Goal: Task Accomplishment & Management: Manage account settings

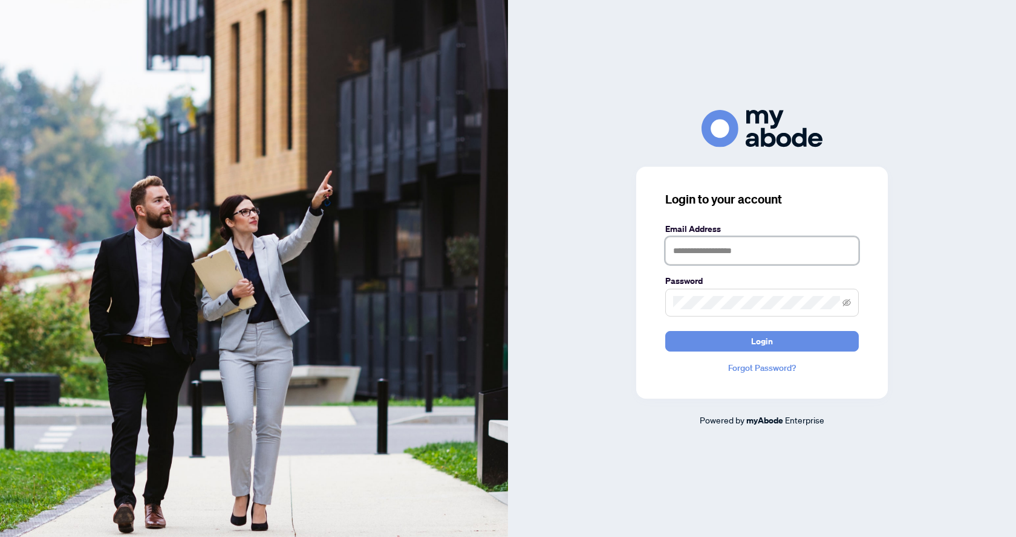
click at [714, 238] on input "text" at bounding box center [761, 251] width 193 height 28
type input "**********"
click at [665, 331] on button "Login" at bounding box center [761, 341] width 193 height 21
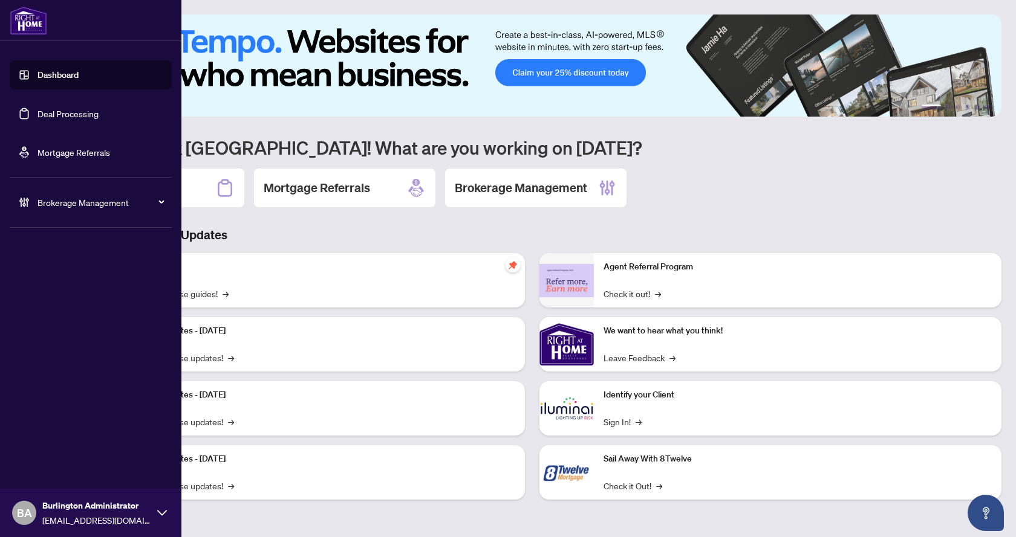
click at [37, 119] on link "Deal Processing" at bounding box center [67, 113] width 61 height 11
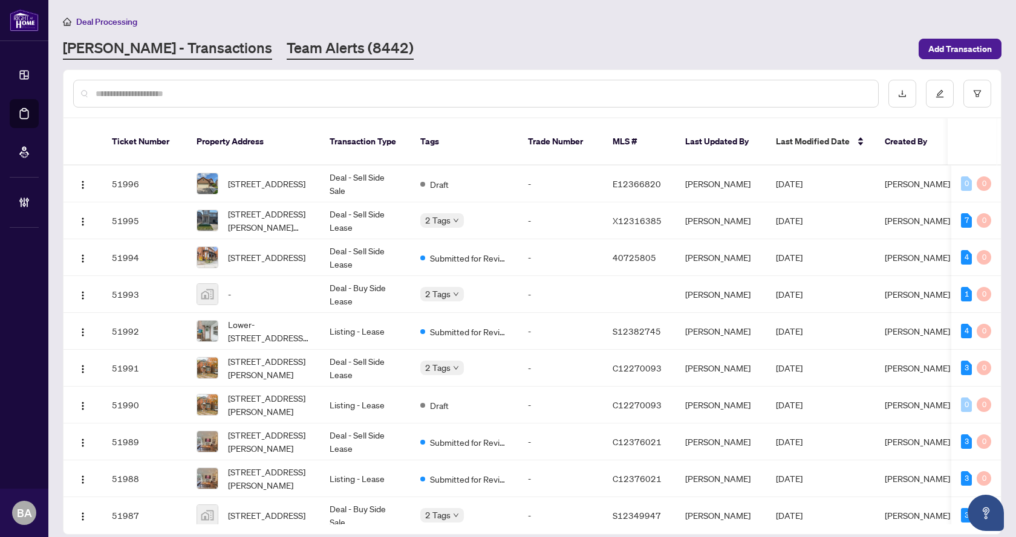
click at [287, 54] on link "Team Alerts (8442)" at bounding box center [350, 49] width 127 height 22
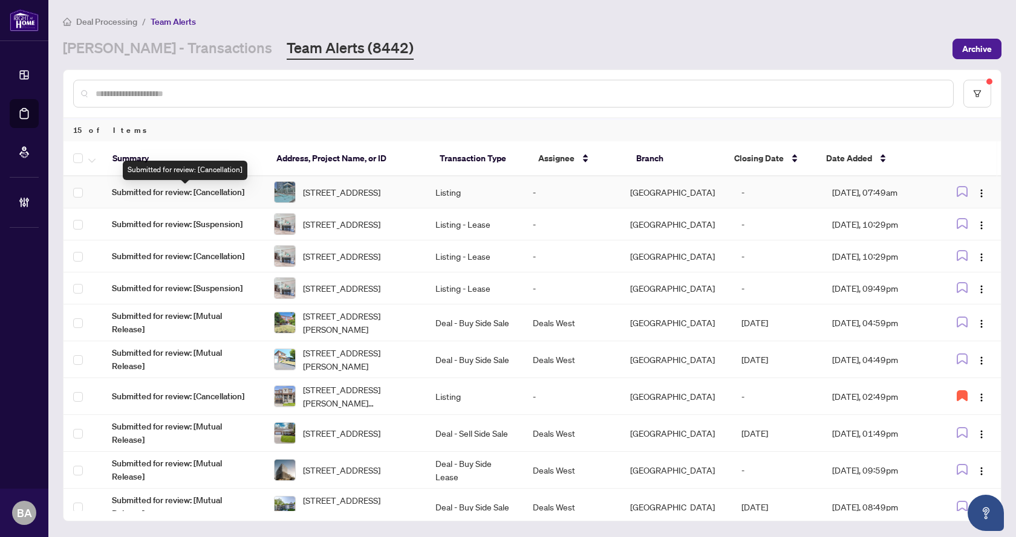
click at [190, 193] on span "Submitted for review: [Cancellation]" at bounding box center [183, 192] width 143 height 13
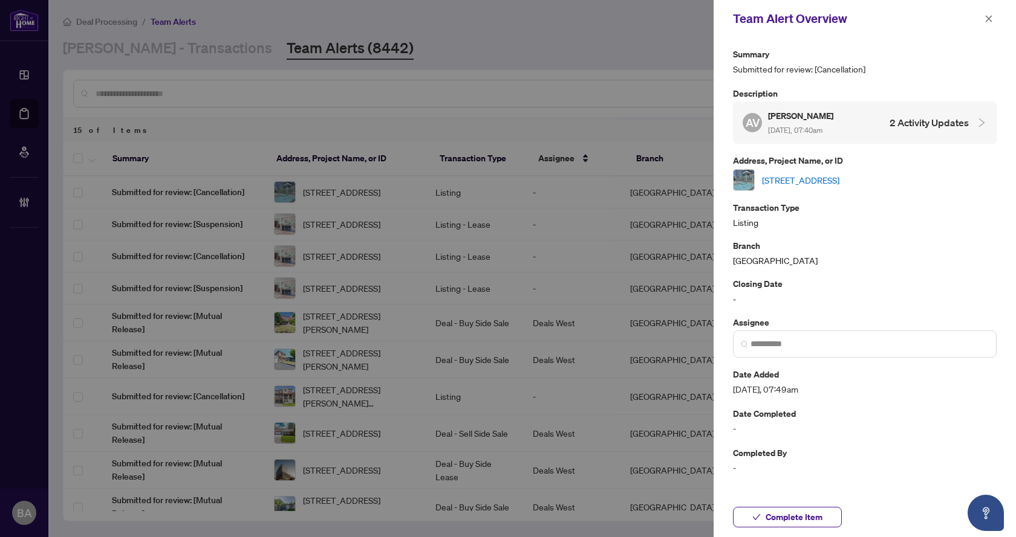
click at [839, 178] on link "[STREET_ADDRESS]" at bounding box center [800, 180] width 77 height 13
click at [832, 177] on link "[STREET_ADDRESS]" at bounding box center [800, 180] width 77 height 13
click at [986, 18] on icon "close" at bounding box center [988, 19] width 8 height 8
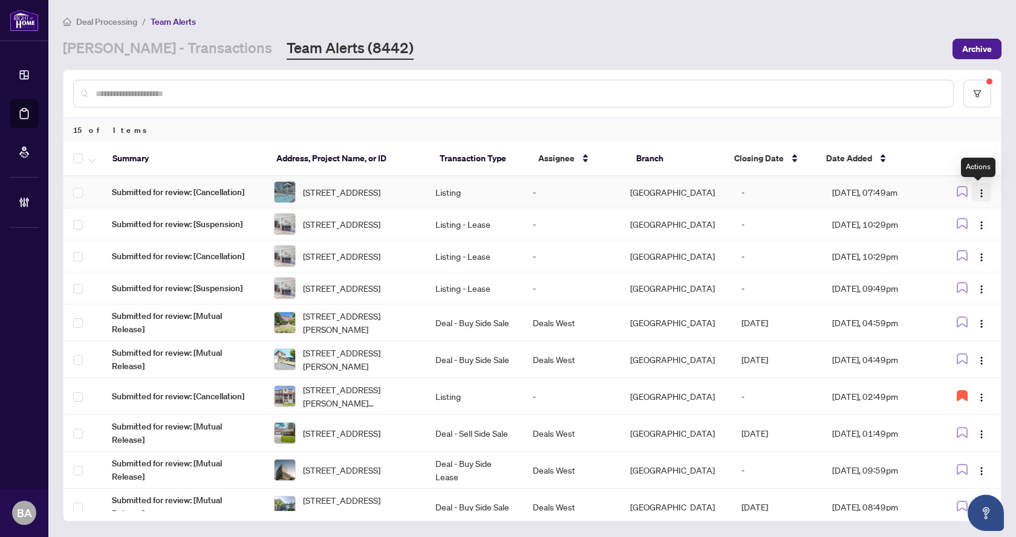
click at [983, 196] on button "button" at bounding box center [981, 192] width 19 height 19
click at [938, 222] on span "Assign Myself" at bounding box center [949, 218] width 56 height 13
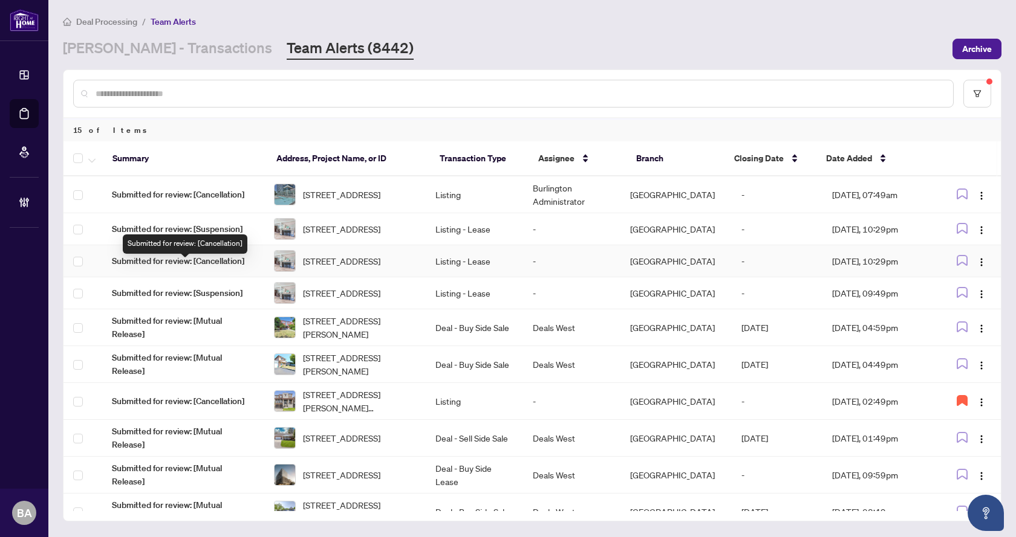
click at [206, 268] on span "Submitted for review: [Cancellation]" at bounding box center [183, 261] width 143 height 13
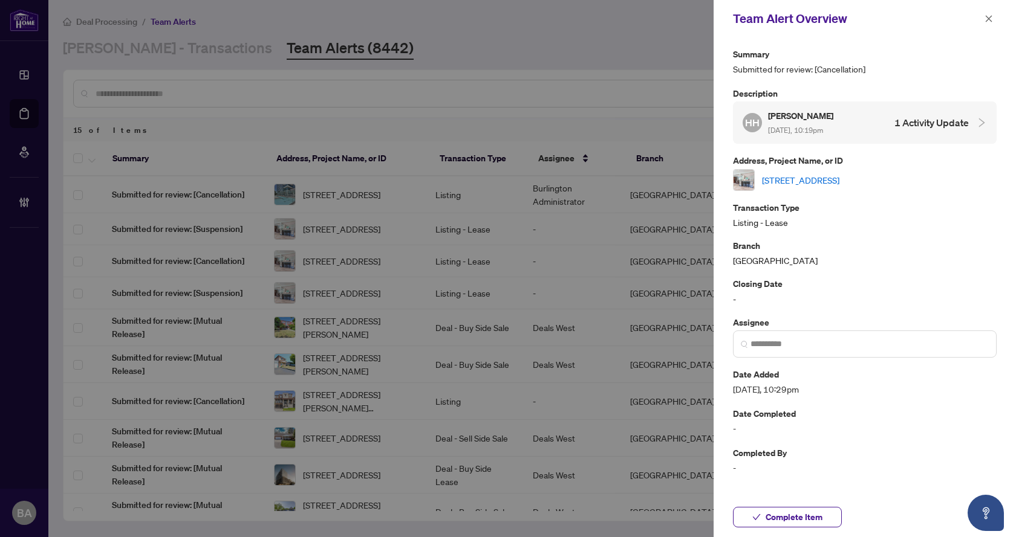
click at [832, 184] on link "1337 Elgin Cres, Oakville, Ontario L6H 2J9, Canada" at bounding box center [800, 180] width 77 height 13
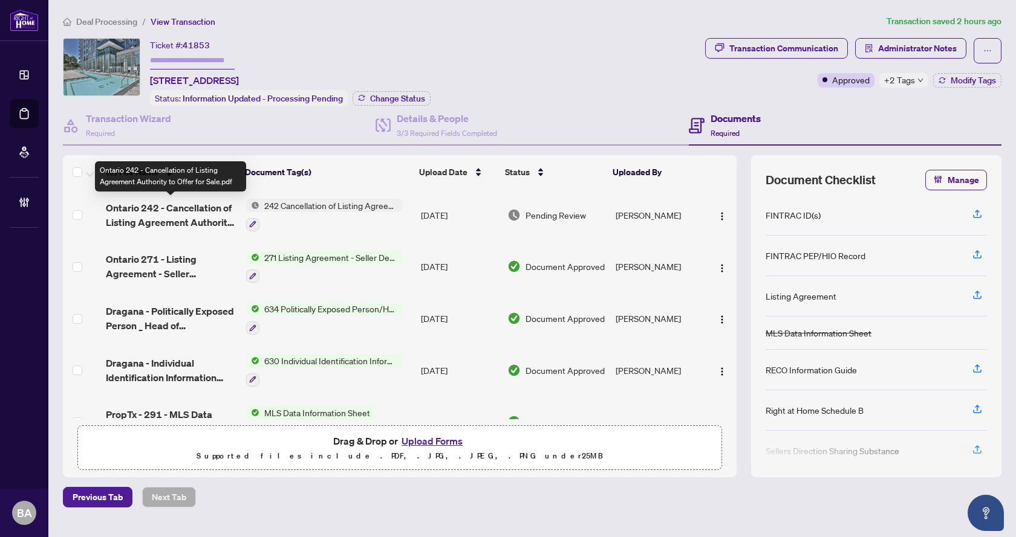
click at [191, 207] on span "Ontario 242 - Cancellation of Listing Agreement Authority to Offer for Sale.pdf" at bounding box center [171, 215] width 130 height 29
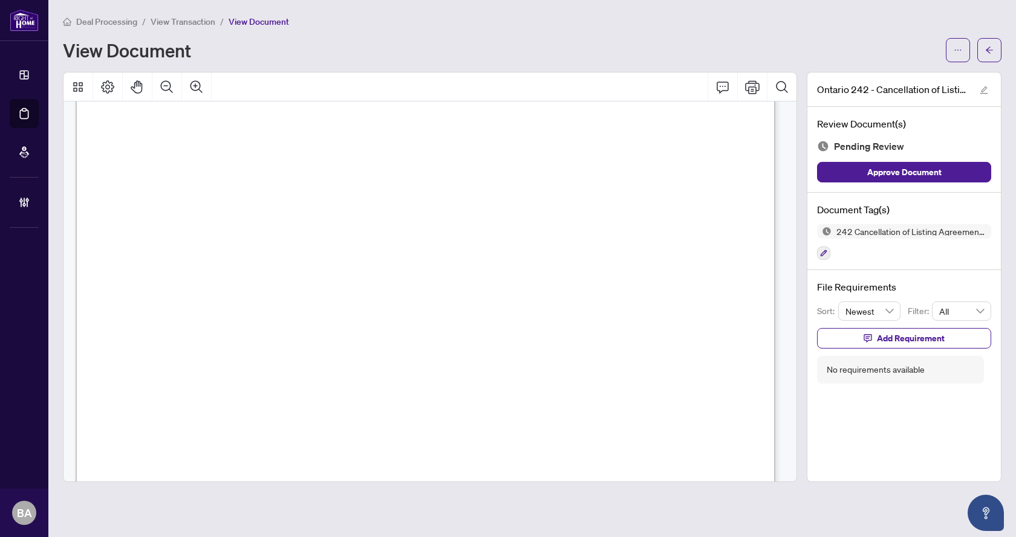
scroll to position [60, 0]
drag, startPoint x: 352, startPoint y: 320, endPoint x: 463, endPoint y: 304, distance: 111.8
drag, startPoint x: 472, startPoint y: 331, endPoint x: 586, endPoint y: 328, distance: 113.7
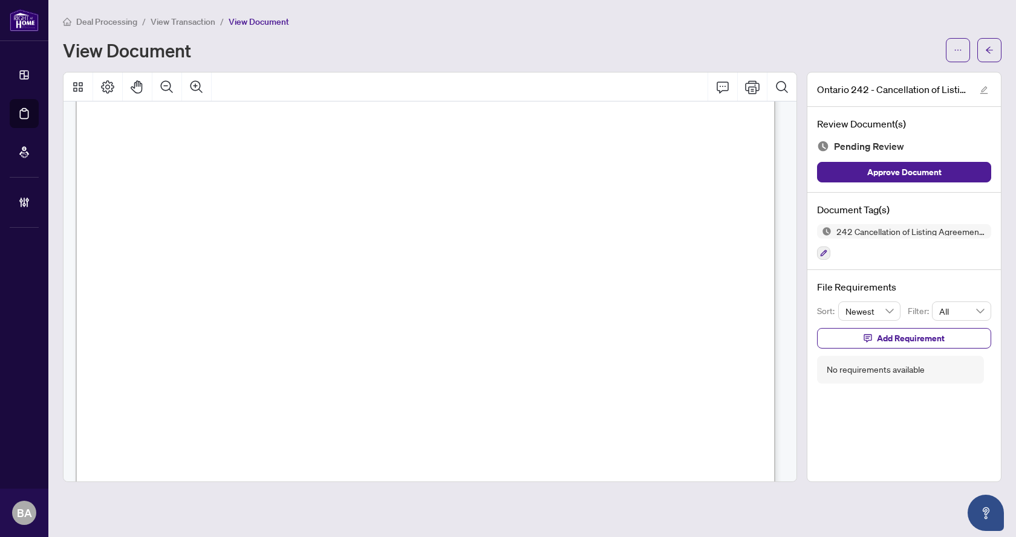
drag, startPoint x: 584, startPoint y: 325, endPoint x: 560, endPoint y: 324, distance: 23.6
click at [479, 325] on span "September 30 2025" at bounding box center [461, 325] width 34 height 11
drag, startPoint x: 944, startPoint y: 44, endPoint x: 947, endPoint y: 64, distance: 20.1
click at [944, 44] on div "View Document" at bounding box center [532, 50] width 938 height 24
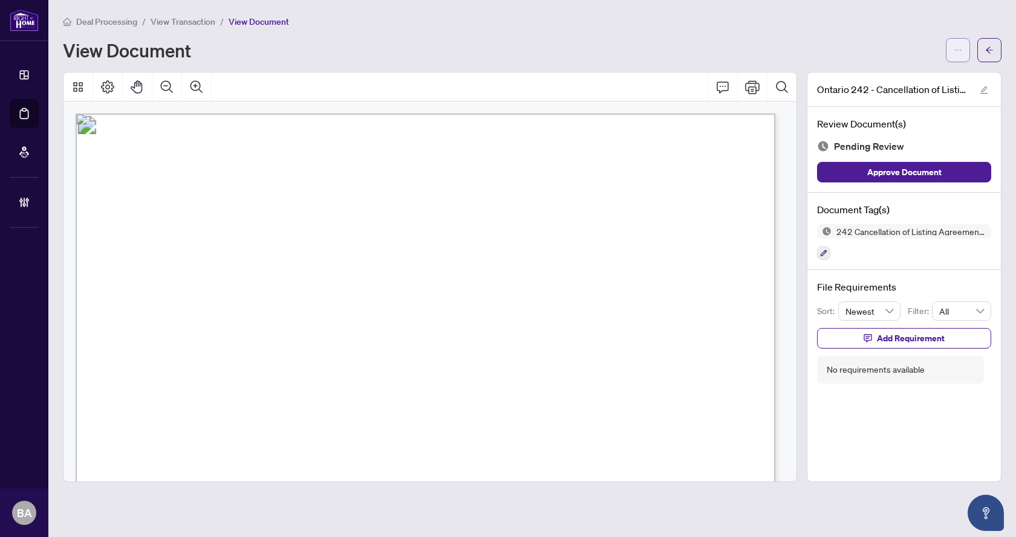
click at [949, 57] on button "button" at bounding box center [958, 50] width 24 height 24
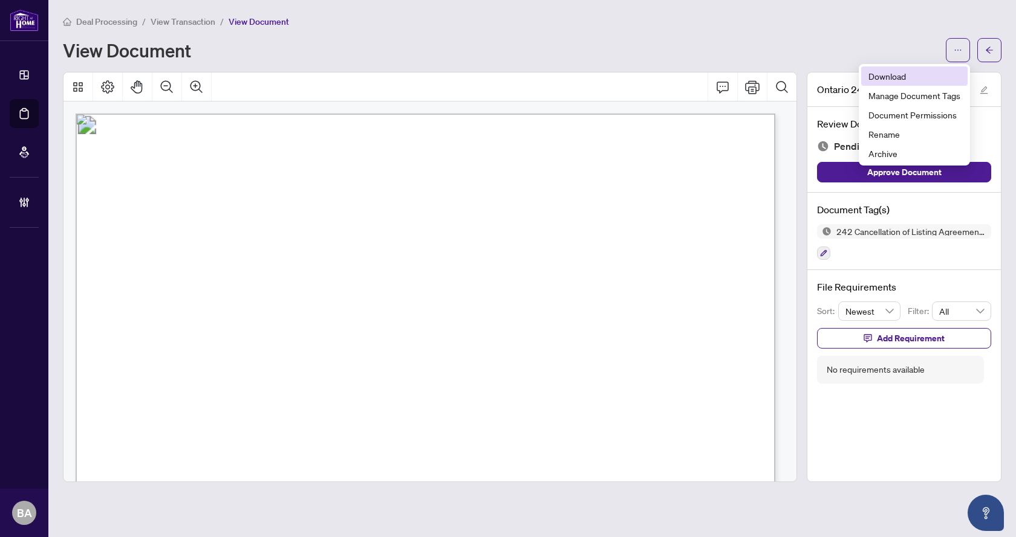
click at [894, 81] on span "Download" at bounding box center [914, 76] width 92 height 13
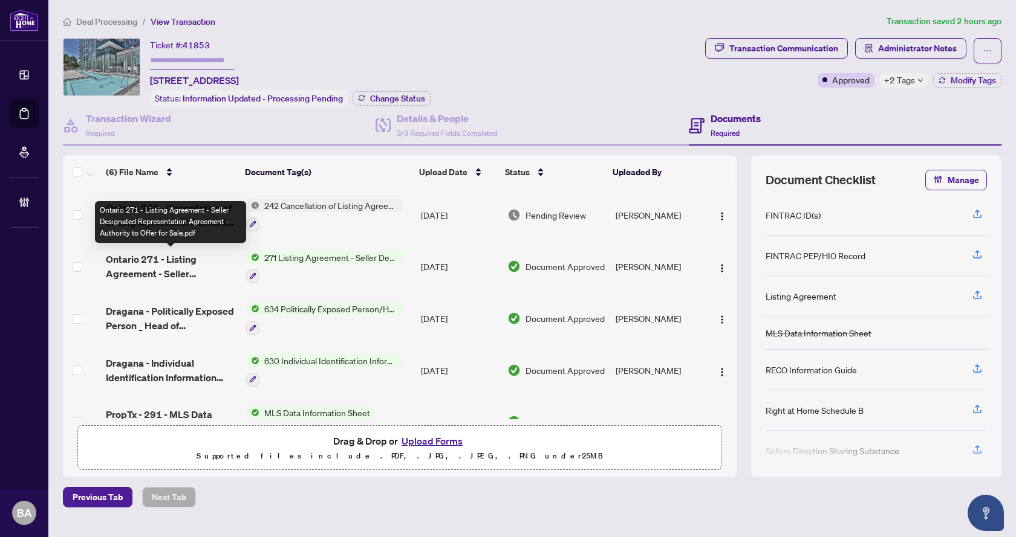
click at [146, 270] on span "Ontario 271 - Listing Agreement - Seller Designated Representation Agreement - …" at bounding box center [171, 266] width 130 height 29
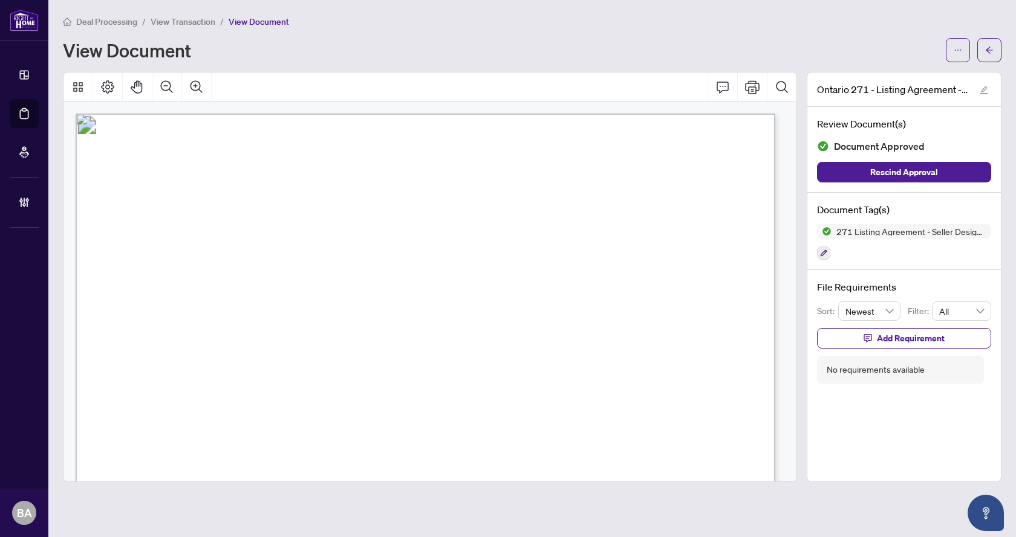
click at [200, 23] on span "View Transaction" at bounding box center [183, 21] width 65 height 11
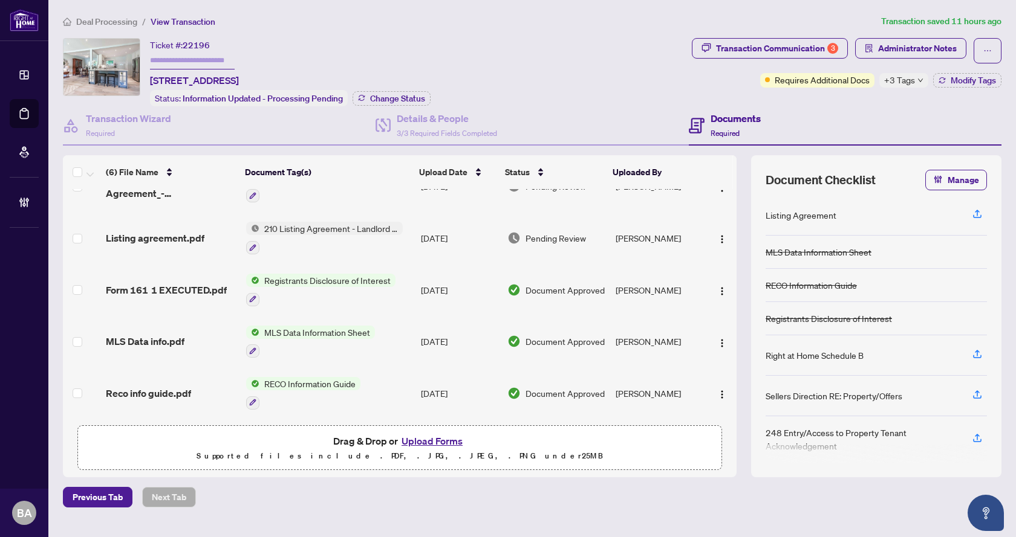
scroll to position [83, 0]
click at [805, 63] on div "Transaction Communication 3 Administrator Notes Requires Additional Docs +3 Tag…" at bounding box center [847, 63] width 310 height 50
click at [795, 45] on div "Transaction Communication 3" at bounding box center [777, 48] width 122 height 19
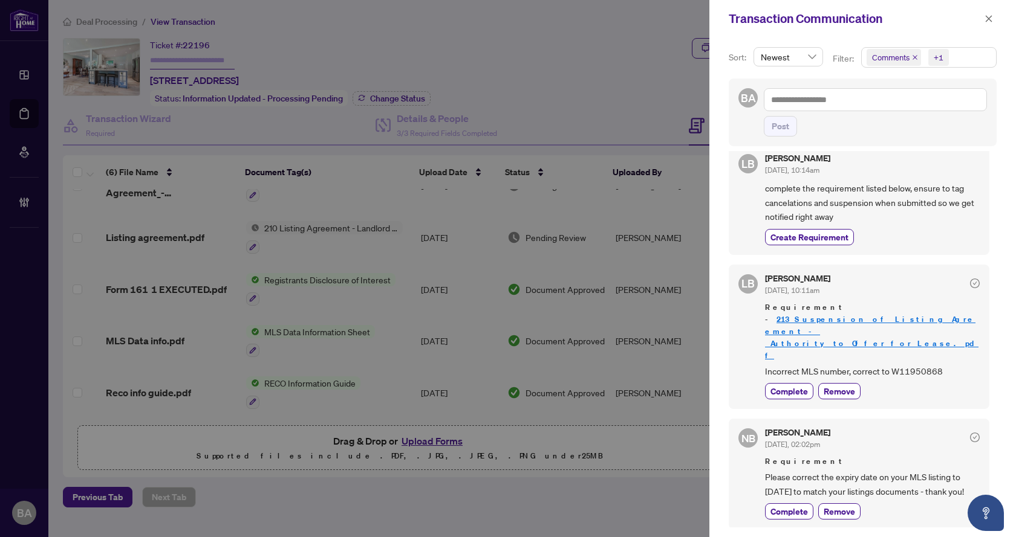
scroll to position [0, 0]
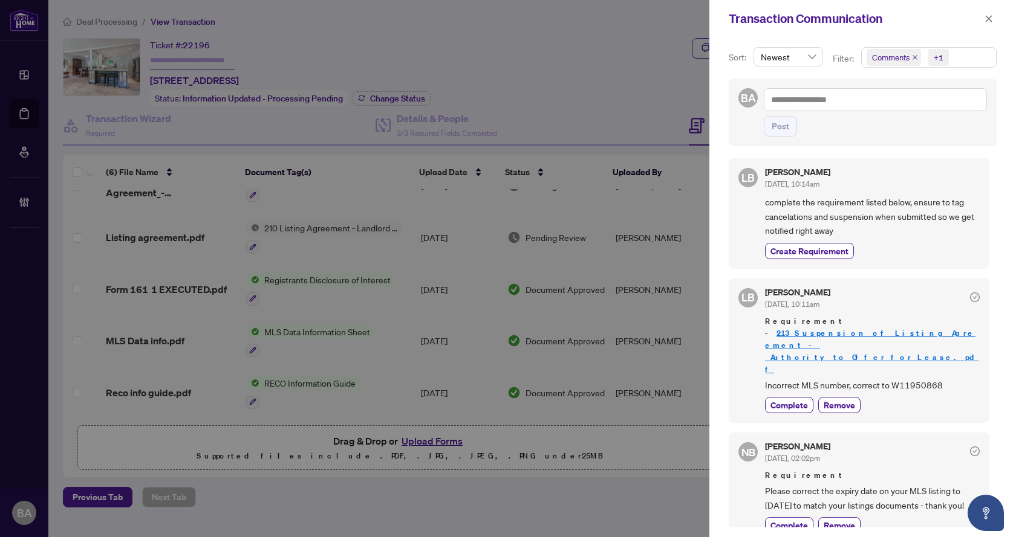
click at [551, 352] on div at bounding box center [508, 268] width 1016 height 537
click at [984, 20] on icon "close" at bounding box center [988, 19] width 8 height 8
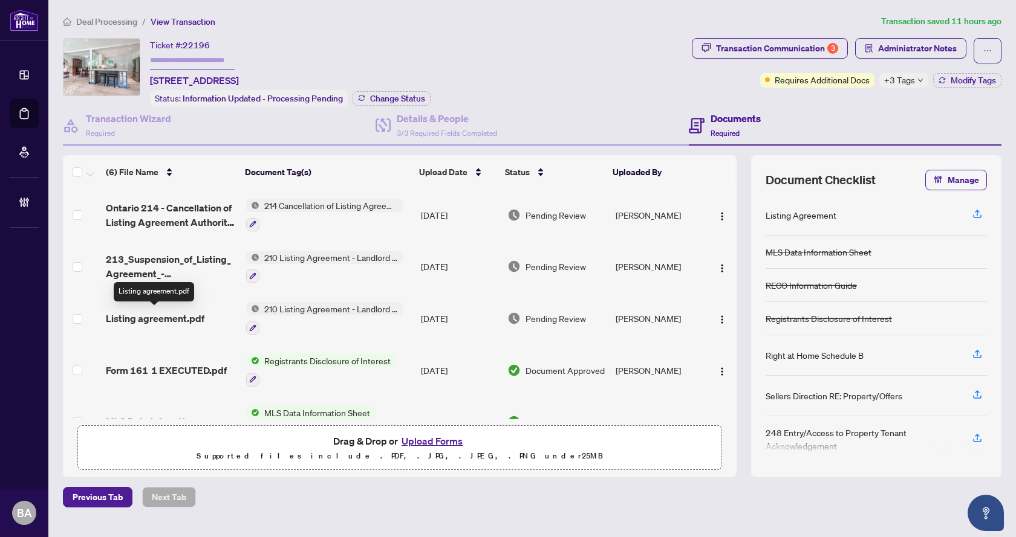
click at [160, 318] on span "Listing agreement.pdf" at bounding box center [155, 318] width 99 height 15
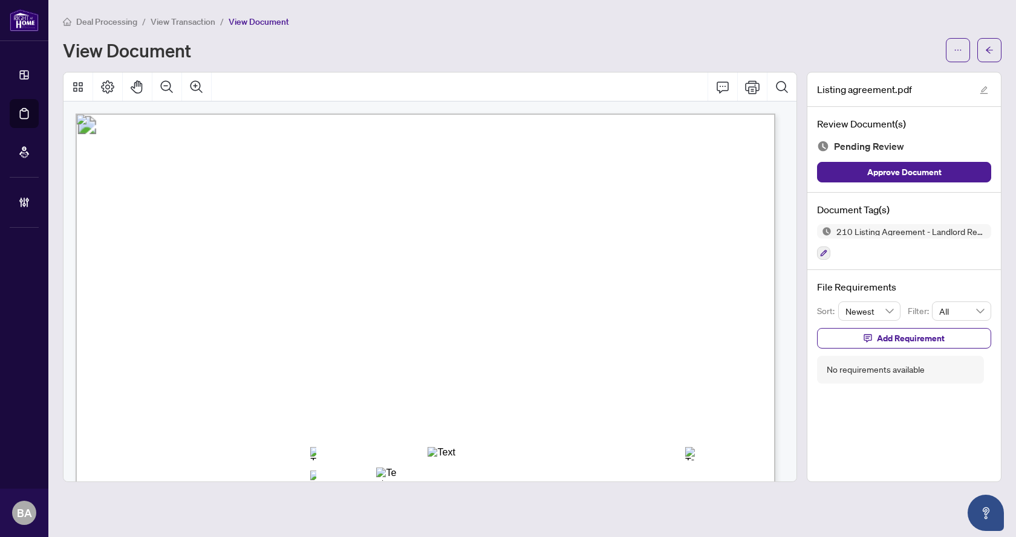
click at [192, 19] on span "View Transaction" at bounding box center [183, 21] width 65 height 11
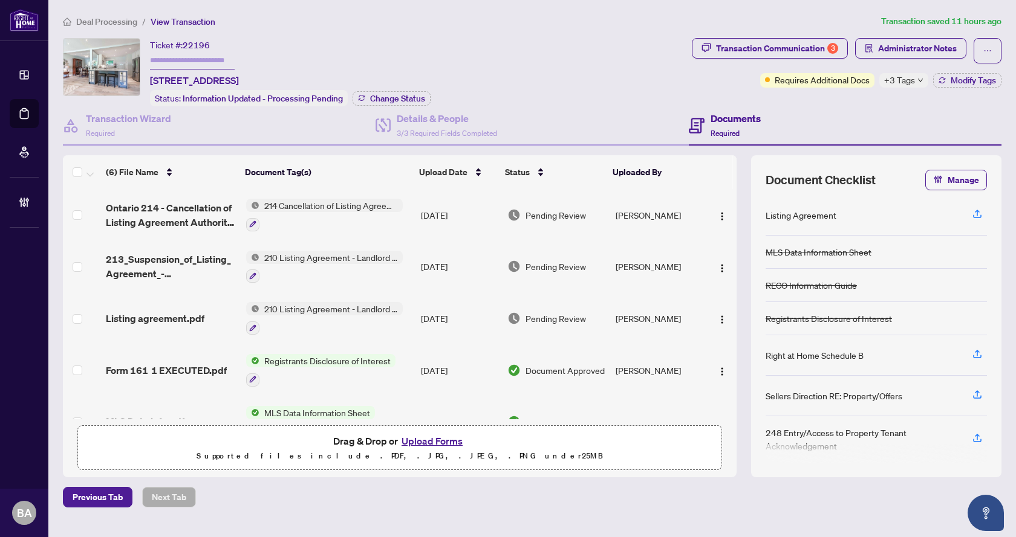
click at [129, 212] on span "Ontario 214 - Cancellation of Listing Agreement Authority to Offer for Lease.pdf" at bounding box center [171, 215] width 130 height 29
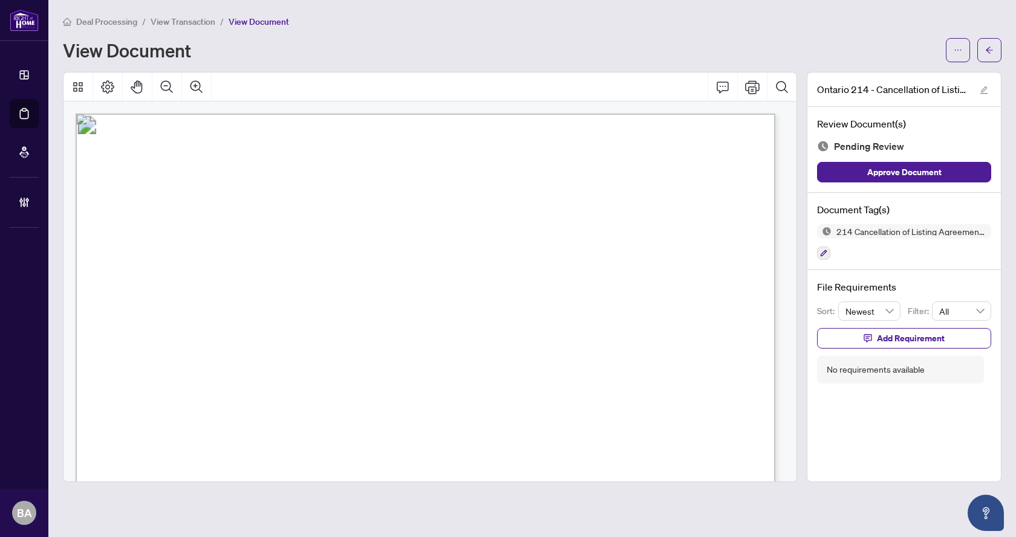
click at [99, 19] on span "Deal Processing" at bounding box center [106, 21] width 61 height 11
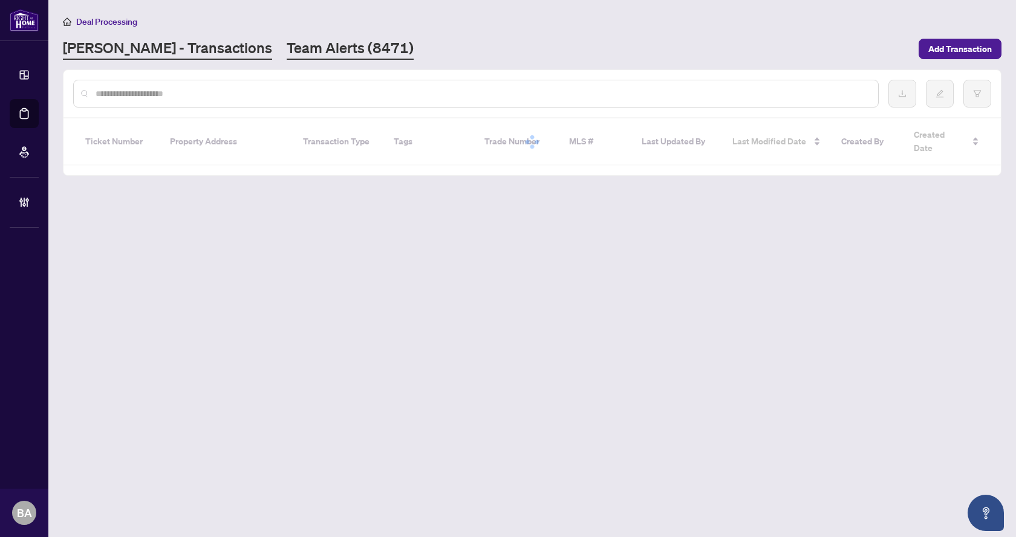
click at [287, 42] on link "Team Alerts (8471)" at bounding box center [350, 49] width 127 height 22
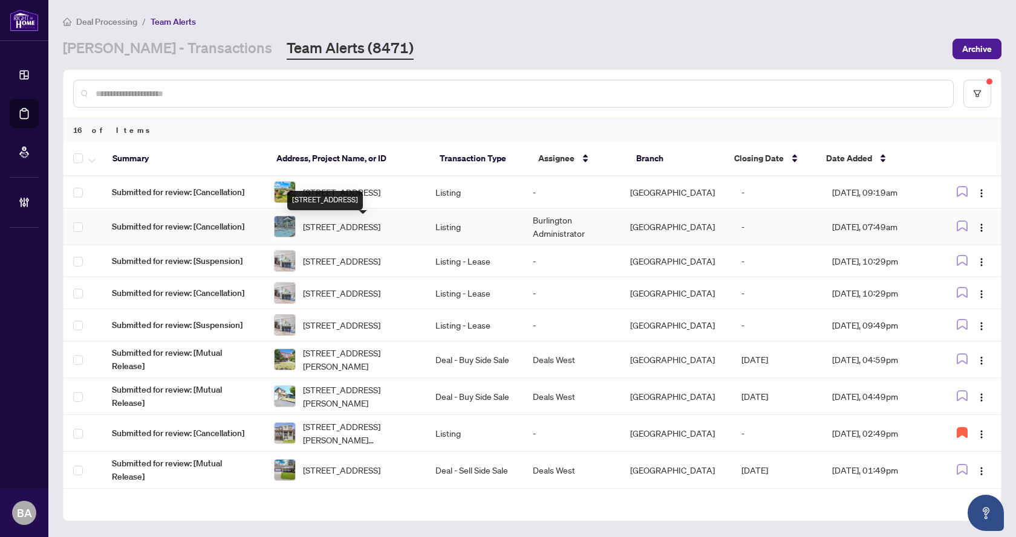
click at [365, 233] on span "[STREET_ADDRESS]" at bounding box center [341, 226] width 77 height 13
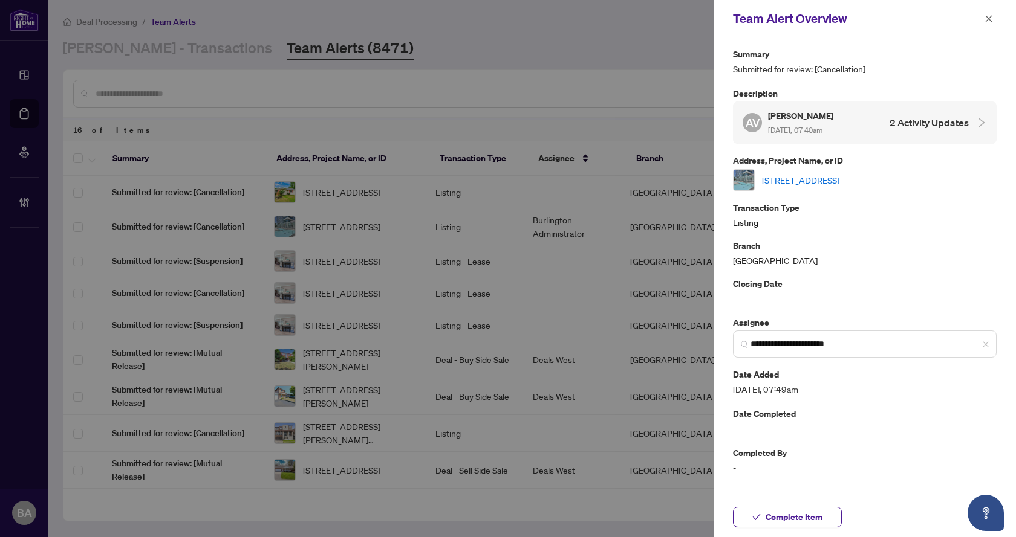
click at [816, 184] on link "[STREET_ADDRESS]" at bounding box center [800, 180] width 77 height 13
click at [826, 183] on link "[STREET_ADDRESS]" at bounding box center [800, 180] width 77 height 13
click at [986, 14] on span "button" at bounding box center [988, 18] width 8 height 19
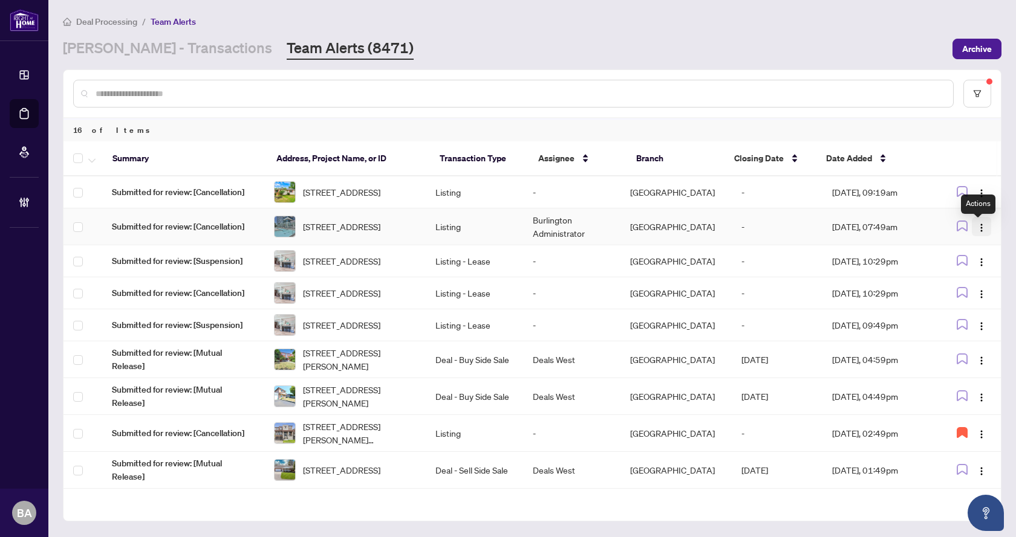
click at [981, 233] on img "button" at bounding box center [981, 228] width 10 height 10
click at [936, 295] on span "Complete Item" at bounding box center [947, 293] width 62 height 13
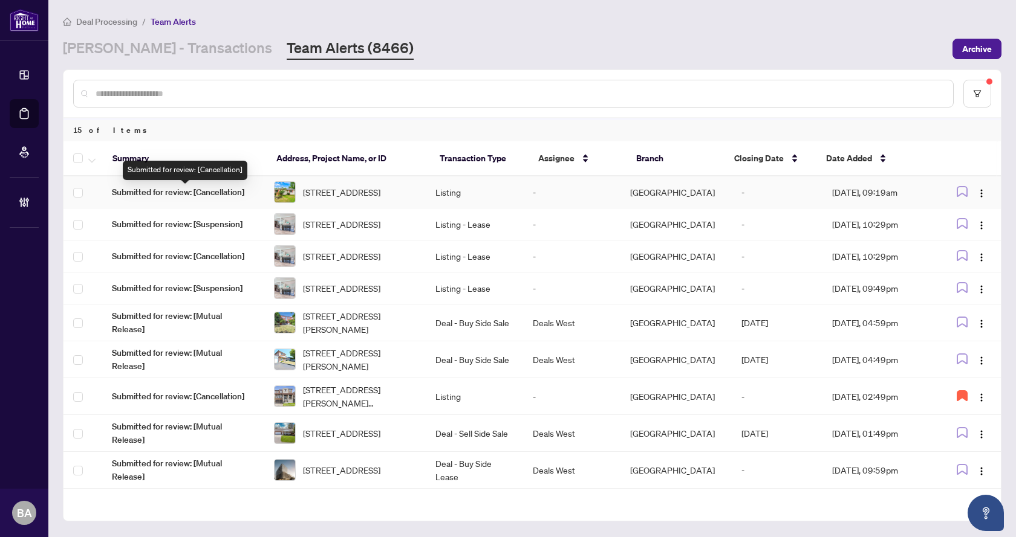
click at [200, 187] on span "Submitted for review: [Cancellation]" at bounding box center [183, 192] width 143 height 13
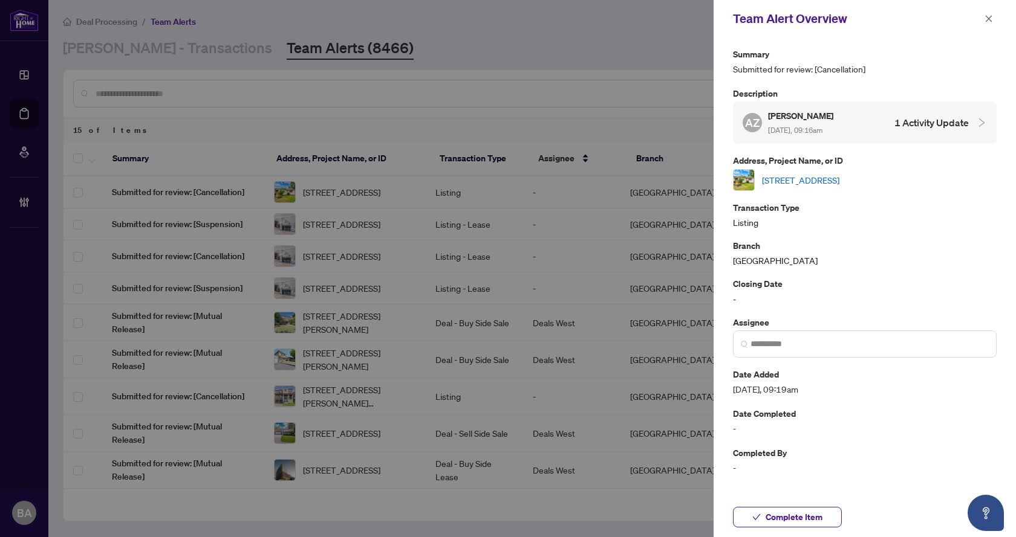
click at [793, 174] on link "15756 Niagara Pkwy, Niagara-on-the-Lake, Ontario L0S 1J0, Canada" at bounding box center [800, 180] width 77 height 13
click at [987, 15] on button "button" at bounding box center [989, 18] width 16 height 15
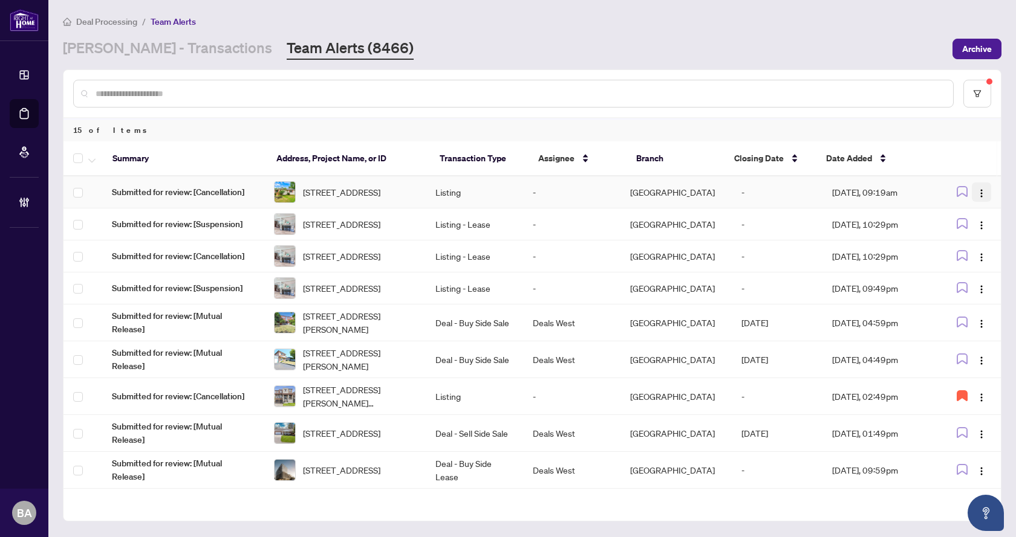
click at [977, 192] on img "button" at bounding box center [981, 194] width 10 height 10
click at [949, 219] on span "Assign Myself" at bounding box center [949, 218] width 56 height 13
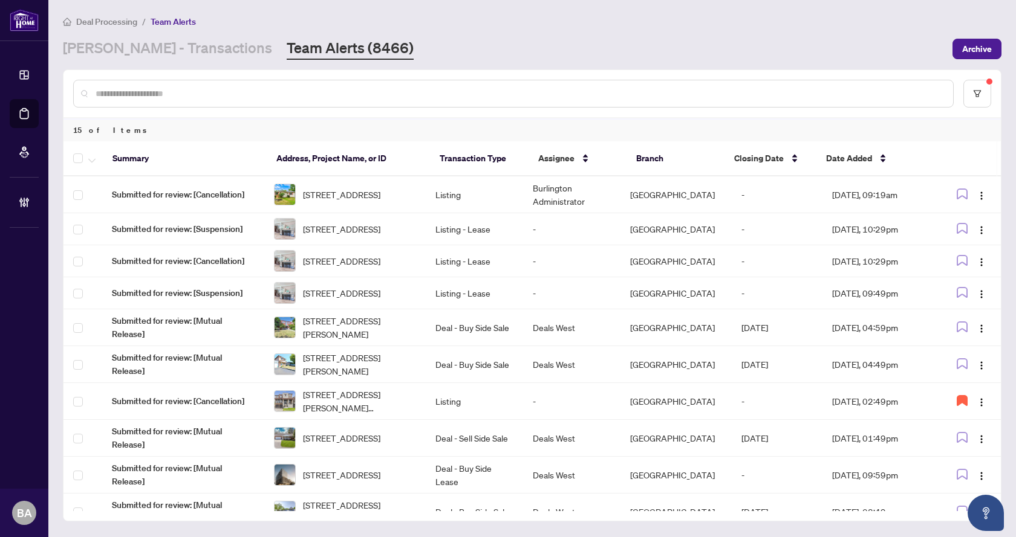
click at [287, 45] on link "Team Alerts (8466)" at bounding box center [350, 49] width 127 height 22
click at [86, 54] on link "[PERSON_NAME] - Transactions" at bounding box center [167, 49] width 209 height 22
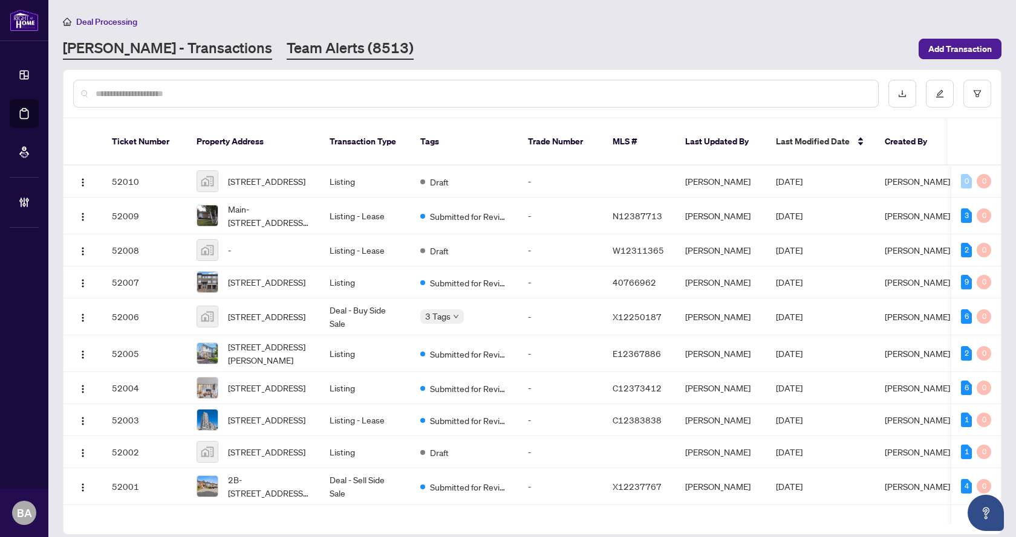
click at [287, 57] on link "Team Alerts (8513)" at bounding box center [350, 49] width 127 height 22
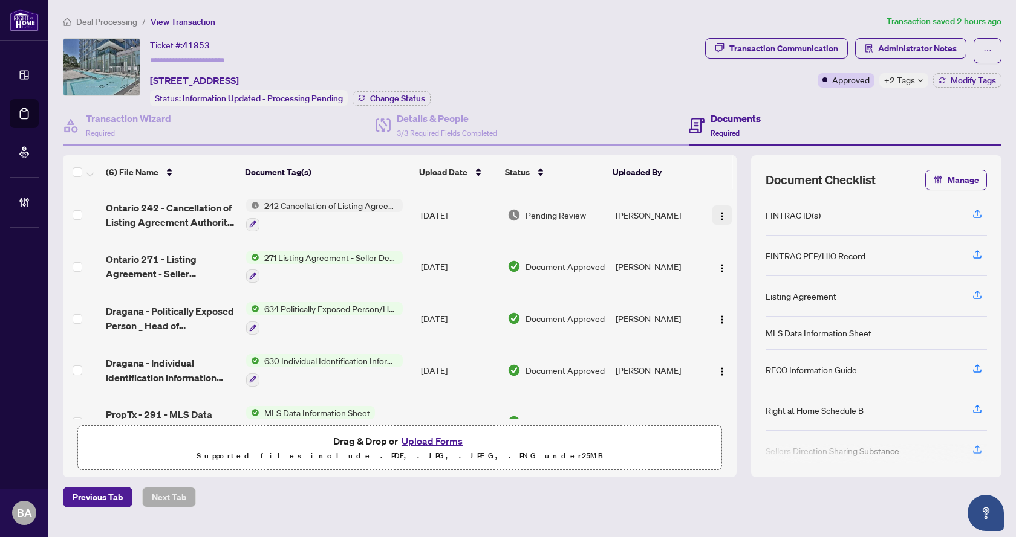
click at [718, 212] on img "button" at bounding box center [722, 217] width 10 height 10
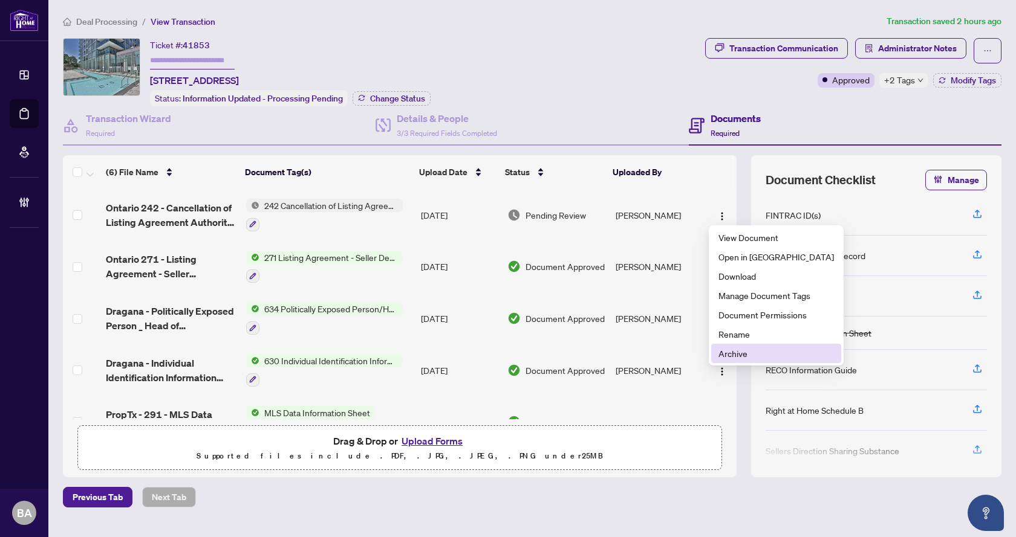
click at [727, 357] on span "Archive" at bounding box center [775, 353] width 115 height 13
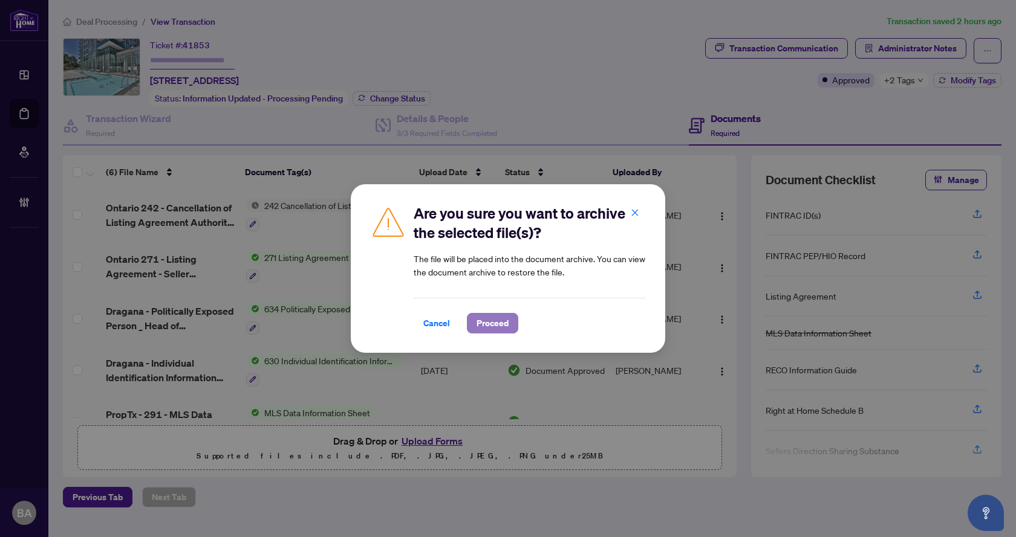
click at [488, 325] on span "Proceed" at bounding box center [492, 323] width 32 height 19
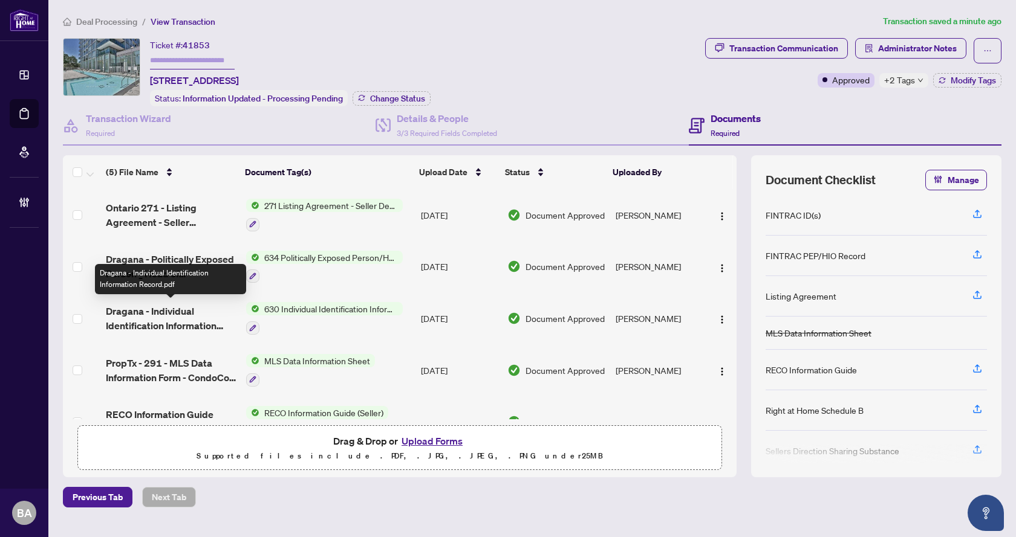
click at [218, 318] on span "Dragana - Individual Identification Information Record.pdf" at bounding box center [171, 318] width 130 height 29
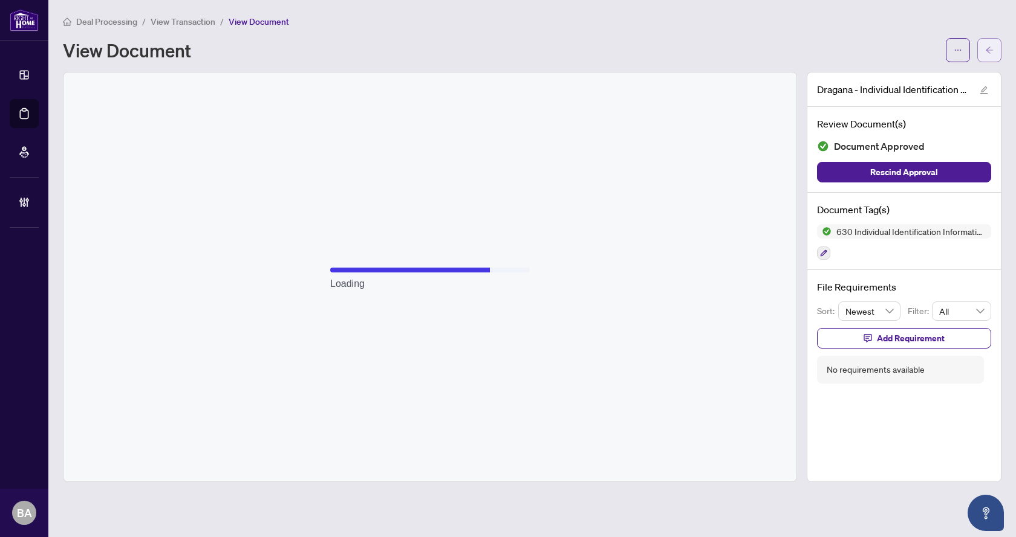
click at [986, 56] on span "button" at bounding box center [989, 50] width 8 height 19
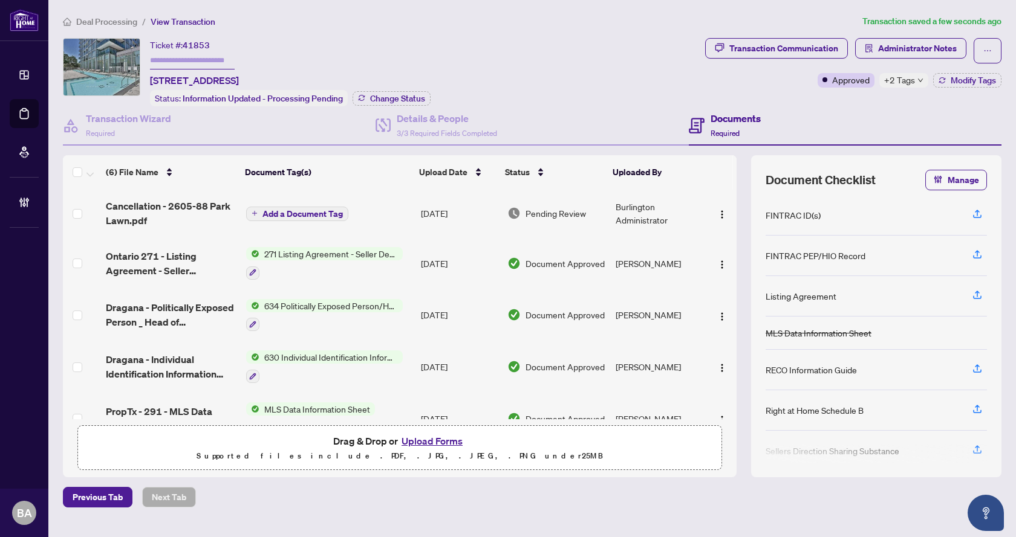
click at [308, 207] on button "Add a Document Tag" at bounding box center [297, 214] width 102 height 15
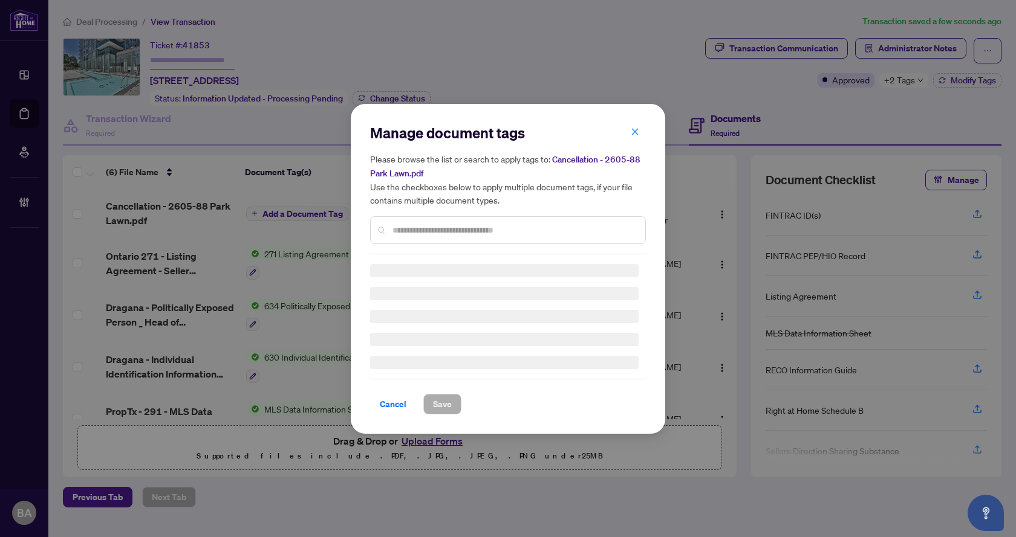
click at [479, 225] on div "Manage document tags Please browse the list or search to apply tags to: Cancell…" at bounding box center [508, 188] width 276 height 131
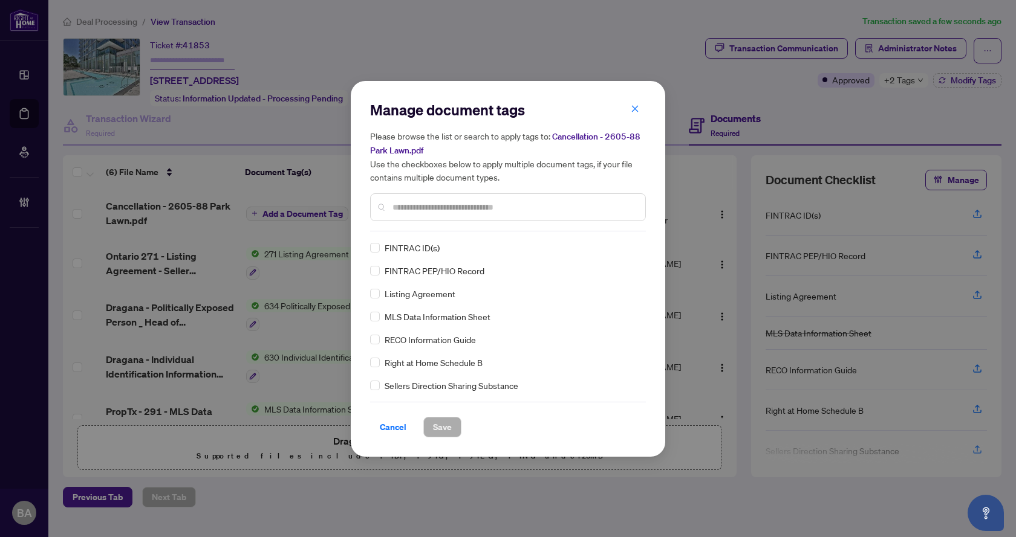
click at [490, 218] on div at bounding box center [508, 207] width 276 height 28
click at [484, 213] on input "text" at bounding box center [513, 207] width 243 height 13
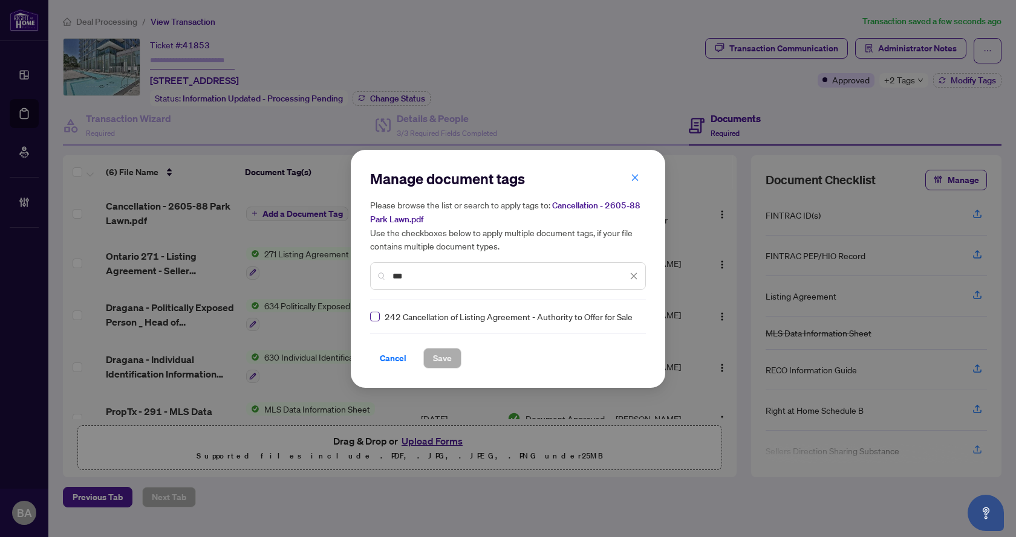
type input "***"
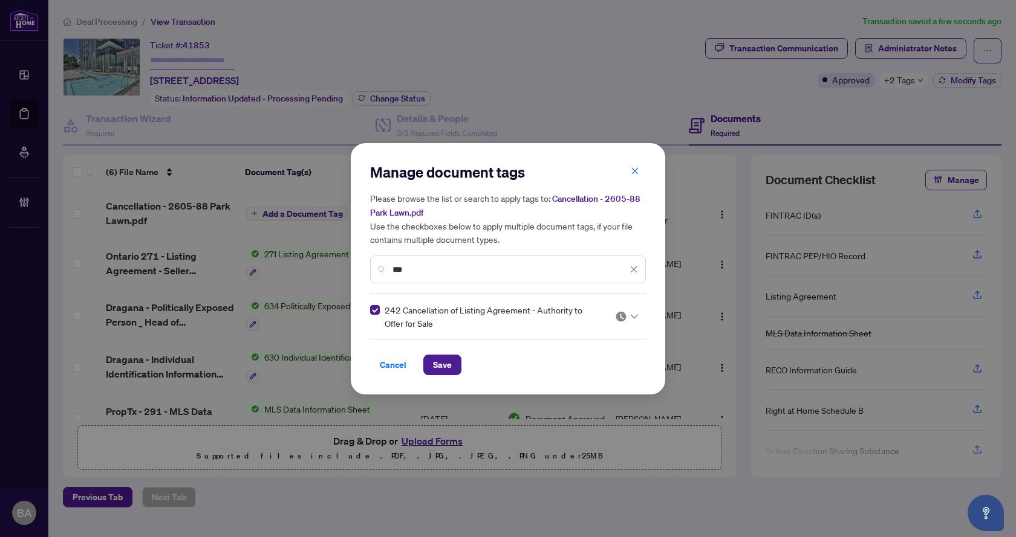
click at [628, 318] on div at bounding box center [626, 317] width 23 height 12
click at [589, 382] on div "Approved" at bounding box center [589, 375] width 77 height 13
click at [445, 365] on span "Save" at bounding box center [442, 365] width 19 height 19
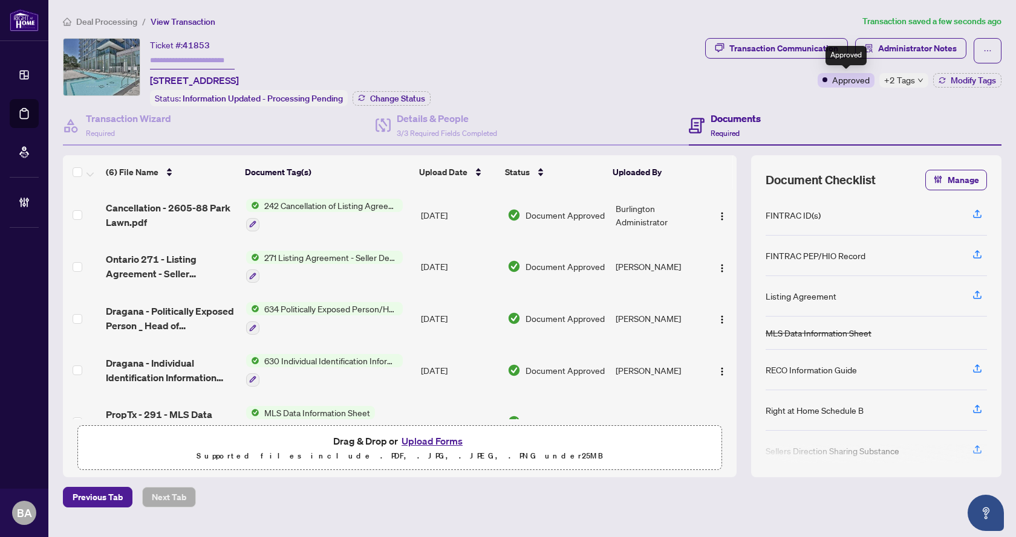
click at [908, 81] on span "+2 Tags" at bounding box center [899, 80] width 31 height 14
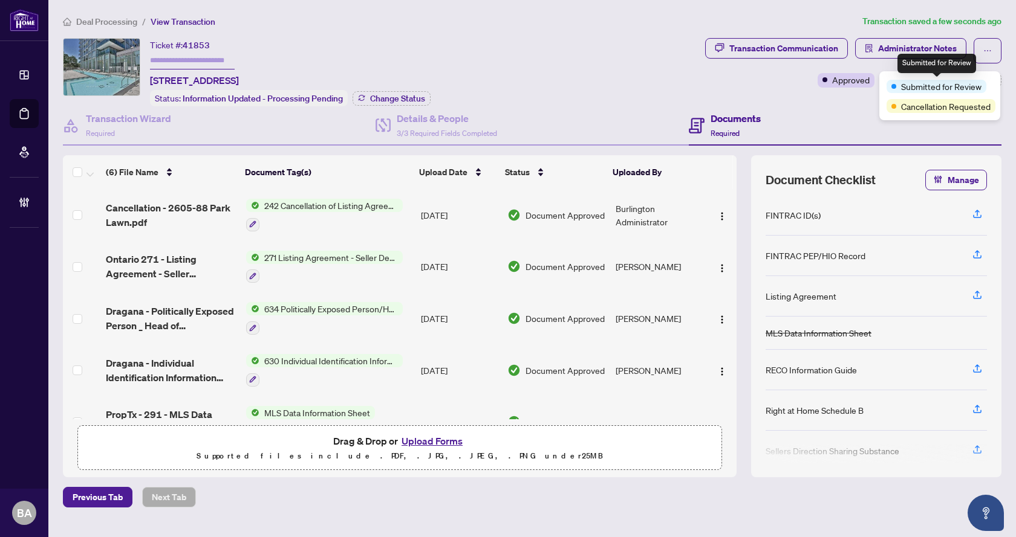
click at [946, 82] on span "Submitted for Review" at bounding box center [941, 86] width 80 height 13
click at [728, 108] on div "Documents Required" at bounding box center [845, 125] width 313 height 39
click at [961, 82] on span "Modify Tags" at bounding box center [972, 80] width 45 height 8
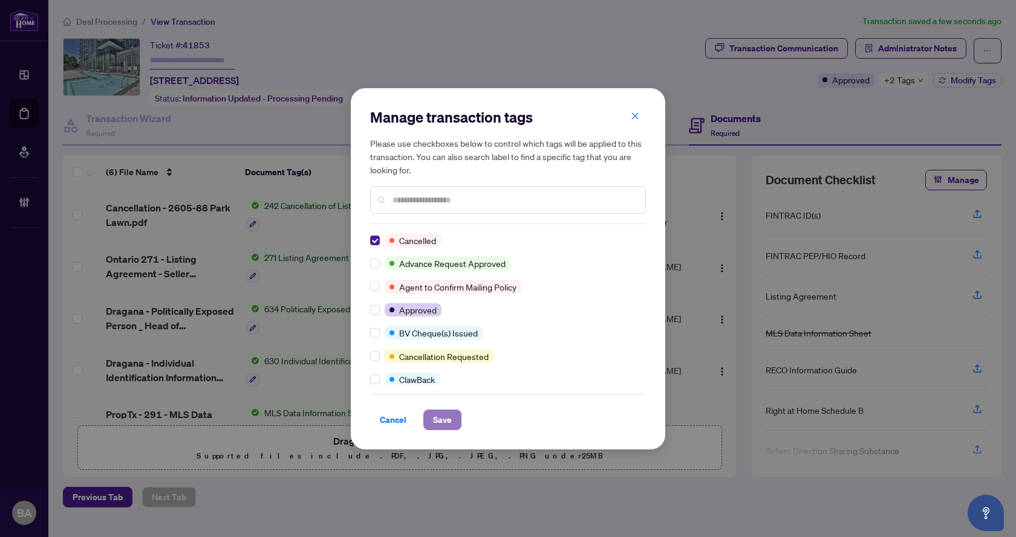
click at [441, 420] on span "Save" at bounding box center [442, 420] width 19 height 19
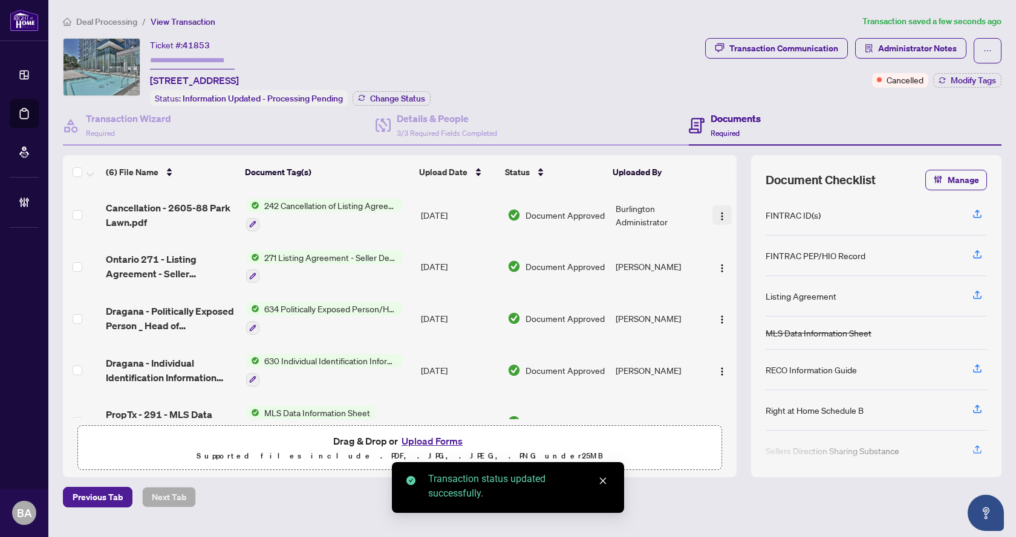
click at [717, 209] on span "button" at bounding box center [722, 215] width 10 height 13
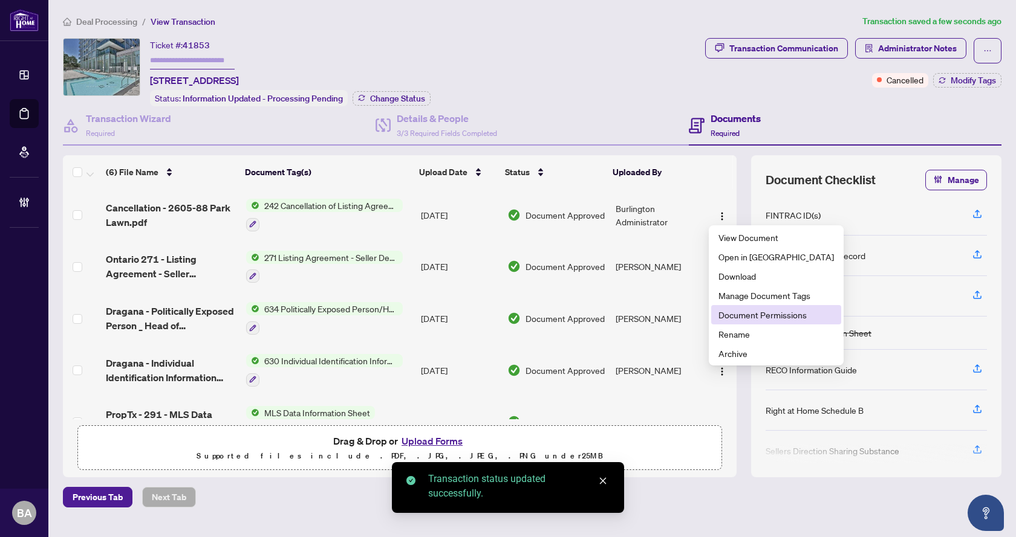
click at [736, 317] on span "Document Permissions" at bounding box center [775, 314] width 115 height 13
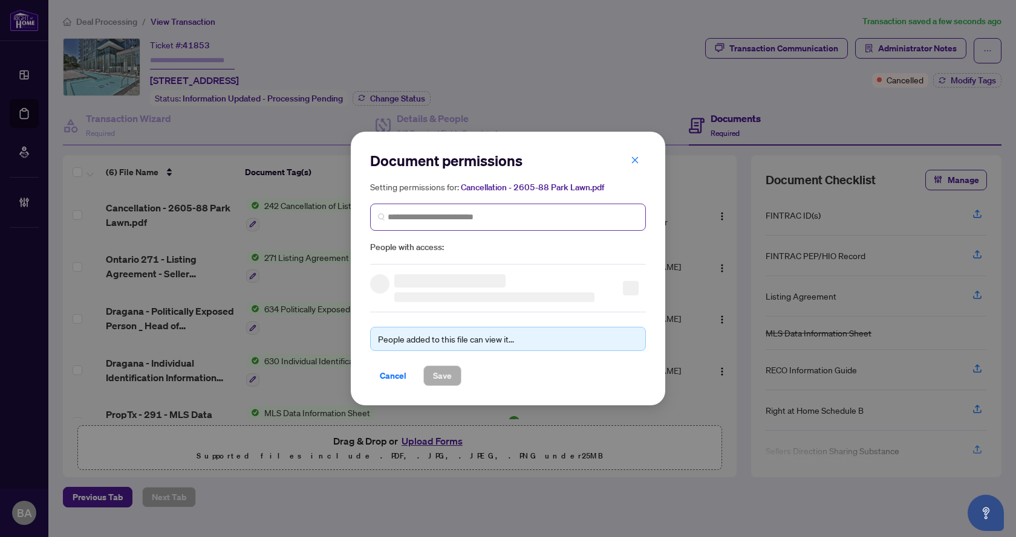
click at [400, 229] on span at bounding box center [508, 217] width 276 height 27
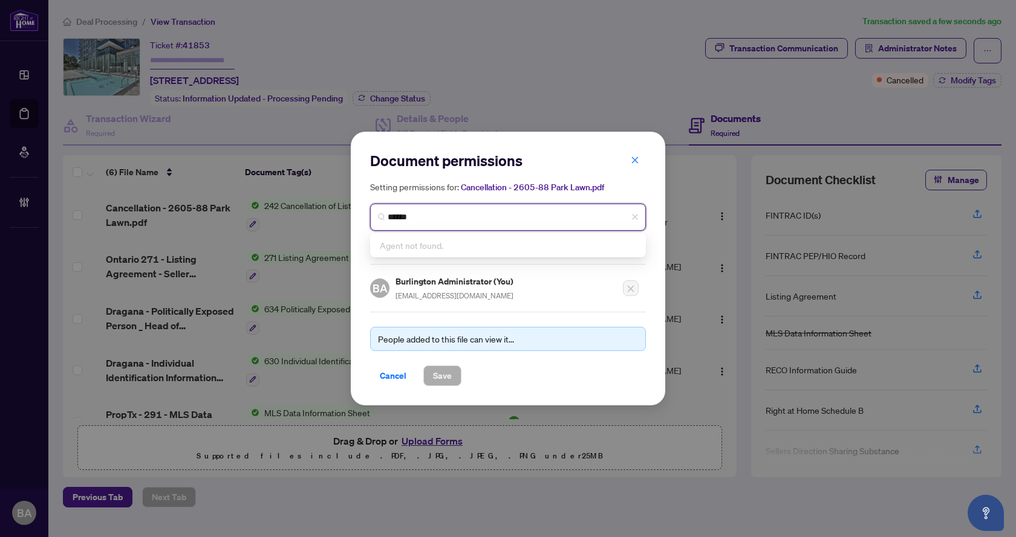
type input "*******"
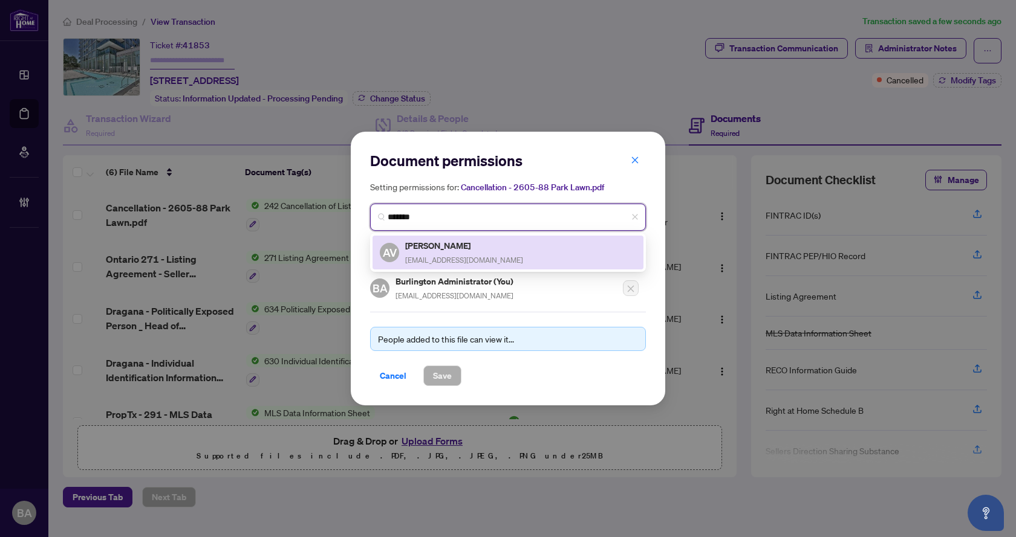
click at [438, 262] on span "avariyski@gmail.com" at bounding box center [464, 260] width 118 height 9
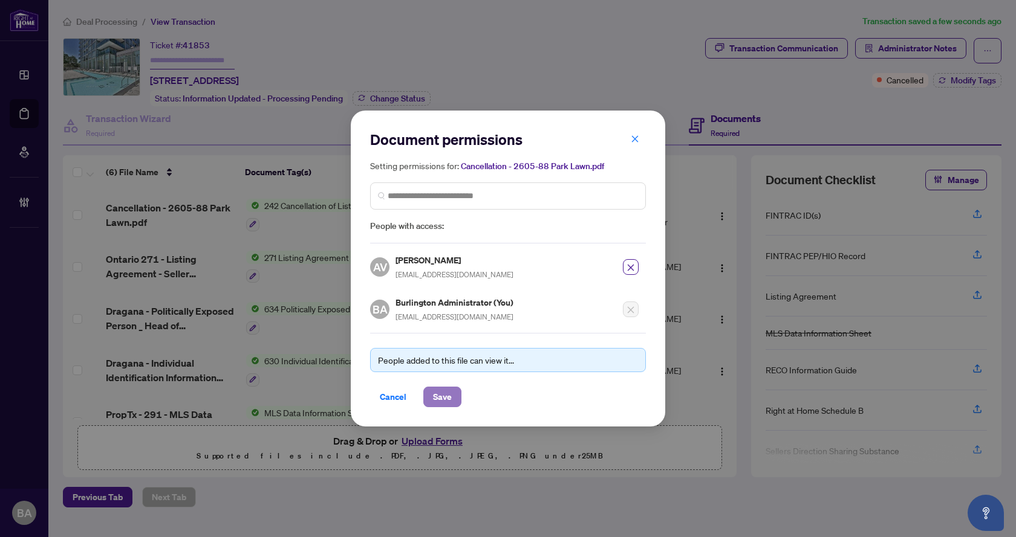
click at [452, 399] on button "Save" at bounding box center [442, 397] width 38 height 21
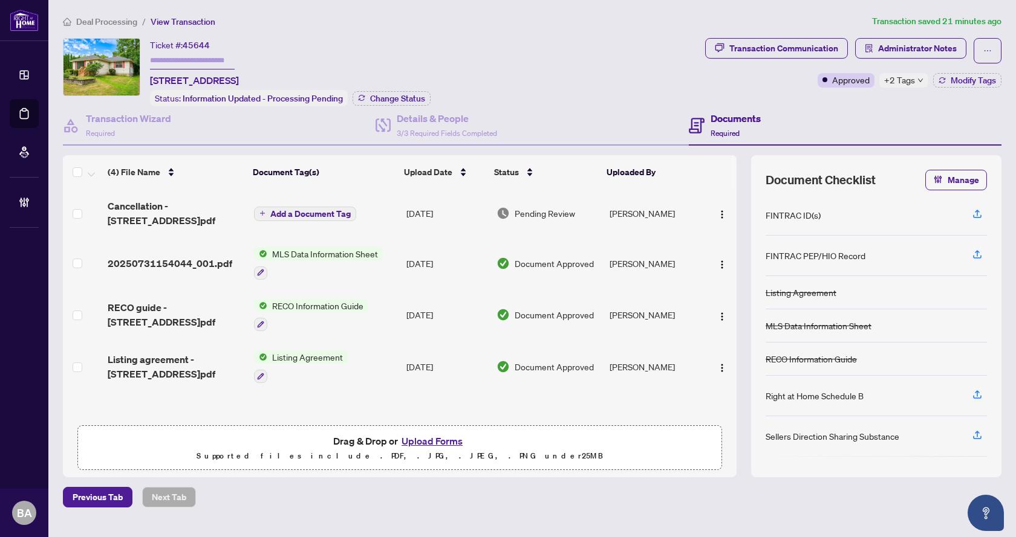
click at [148, 202] on span "Cancellation - [STREET_ADDRESS]pdf" at bounding box center [176, 213] width 137 height 29
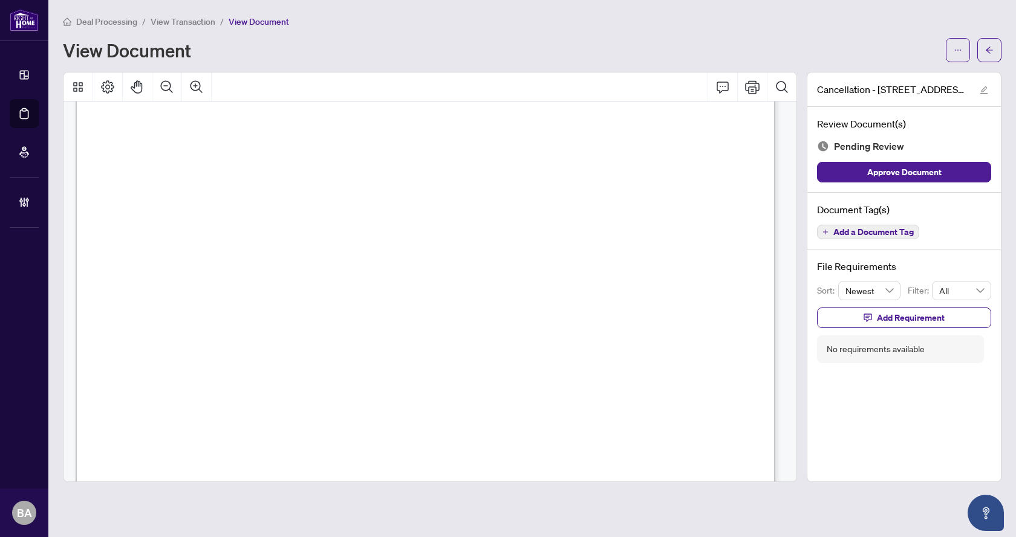
scroll to position [5, 0]
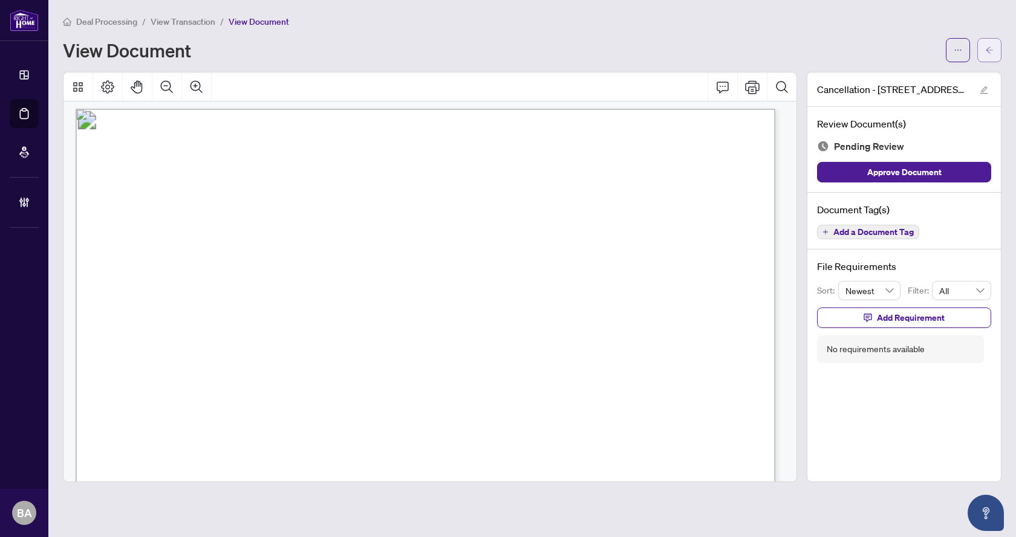
click at [992, 51] on icon "arrow-left" at bounding box center [989, 50] width 8 height 8
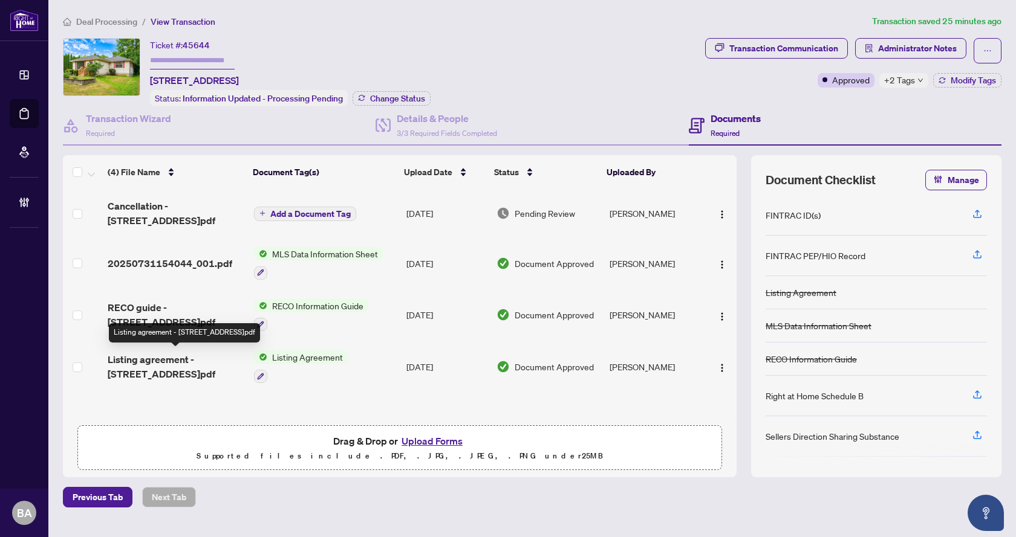
click at [164, 366] on span "Listing agreement - [STREET_ADDRESS]pdf" at bounding box center [176, 366] width 137 height 29
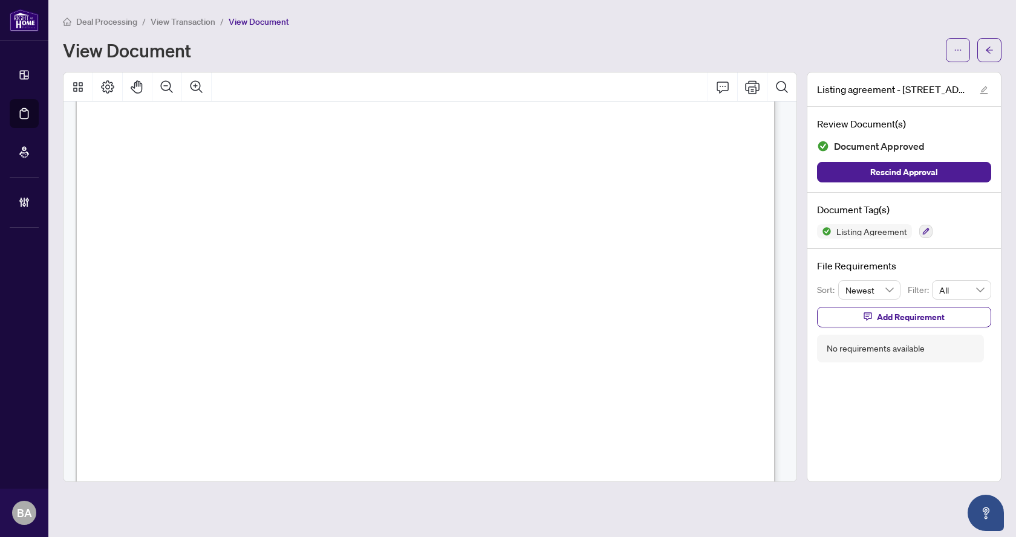
scroll to position [121, 0]
click at [995, 57] on button "button" at bounding box center [989, 50] width 24 height 24
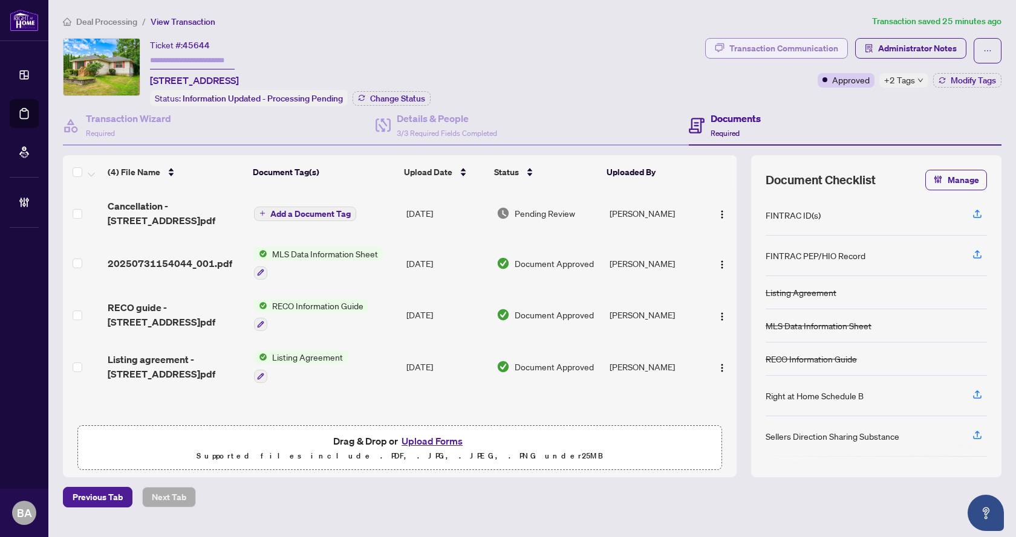
click at [764, 50] on div "Transaction Communication" at bounding box center [783, 48] width 109 height 19
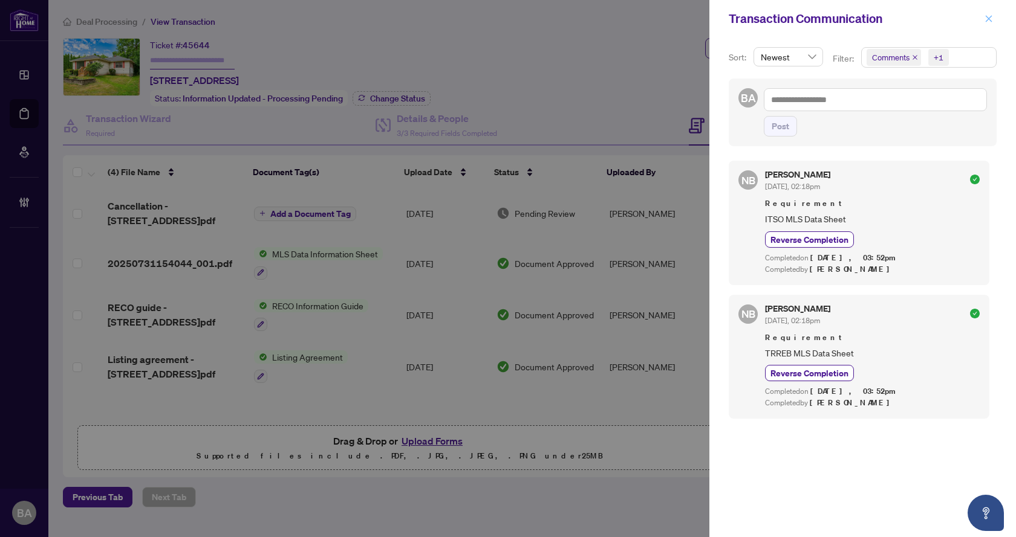
click at [984, 18] on icon "close" at bounding box center [988, 19] width 8 height 8
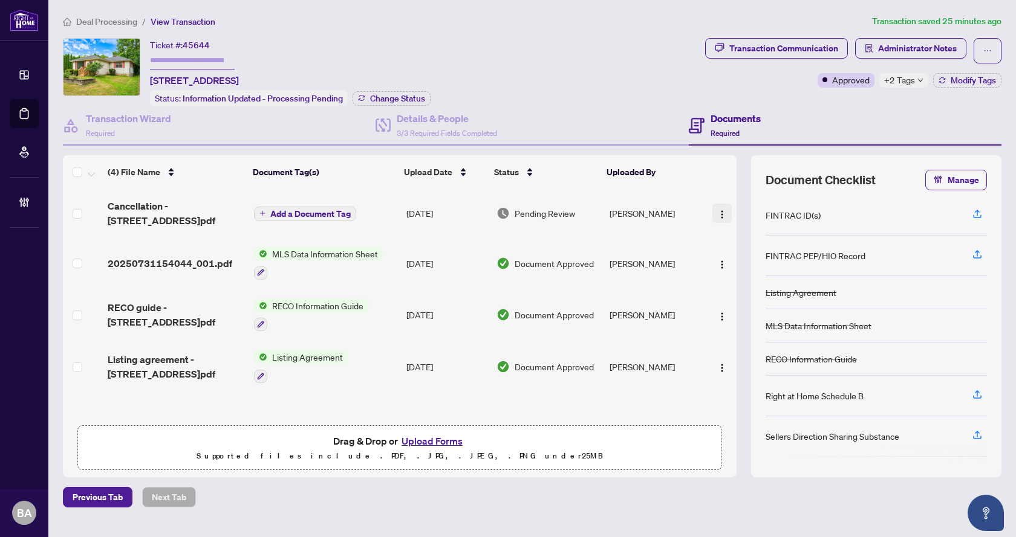
click at [717, 207] on span "button" at bounding box center [722, 213] width 10 height 13
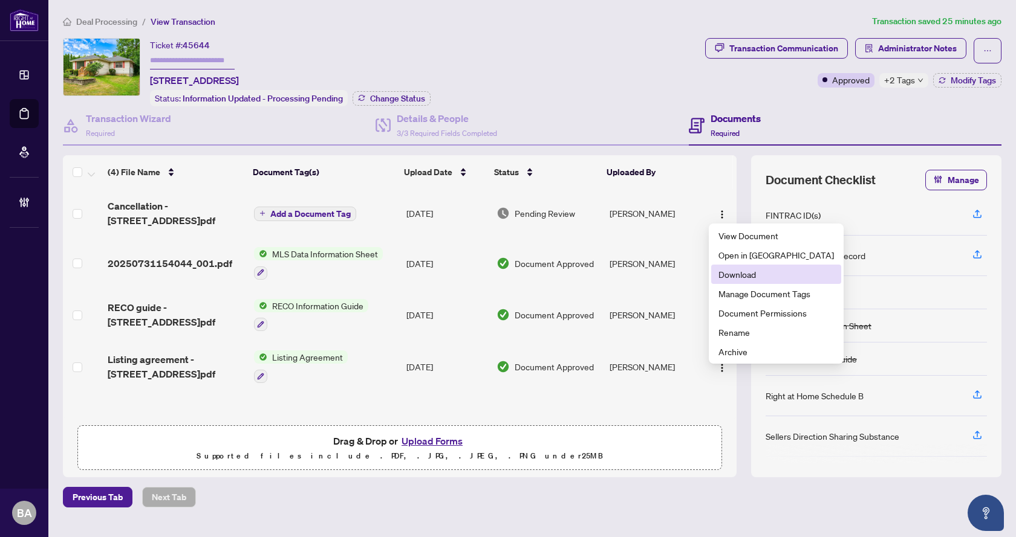
click at [732, 273] on span "Download" at bounding box center [775, 274] width 115 height 13
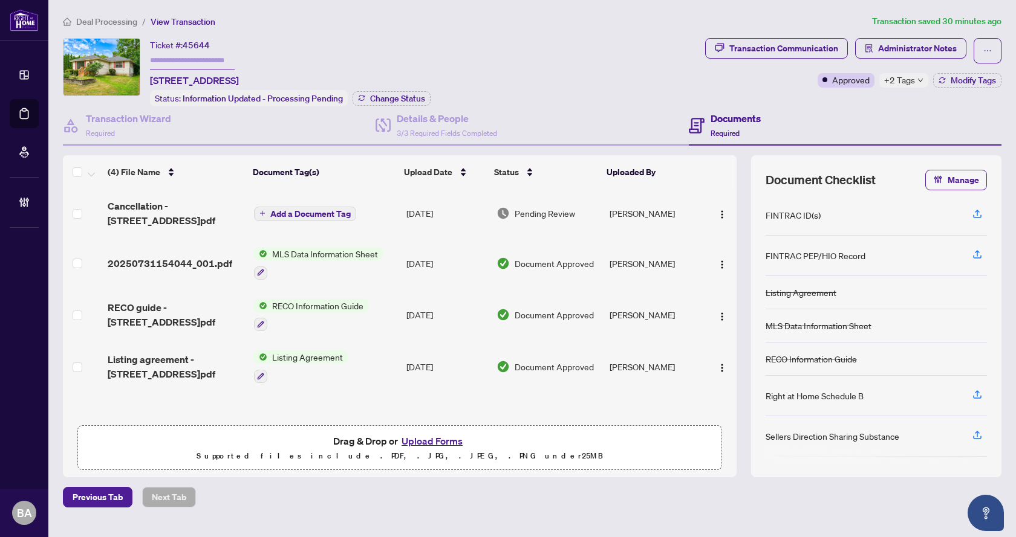
click at [97, 22] on span "Deal Processing" at bounding box center [106, 21] width 61 height 11
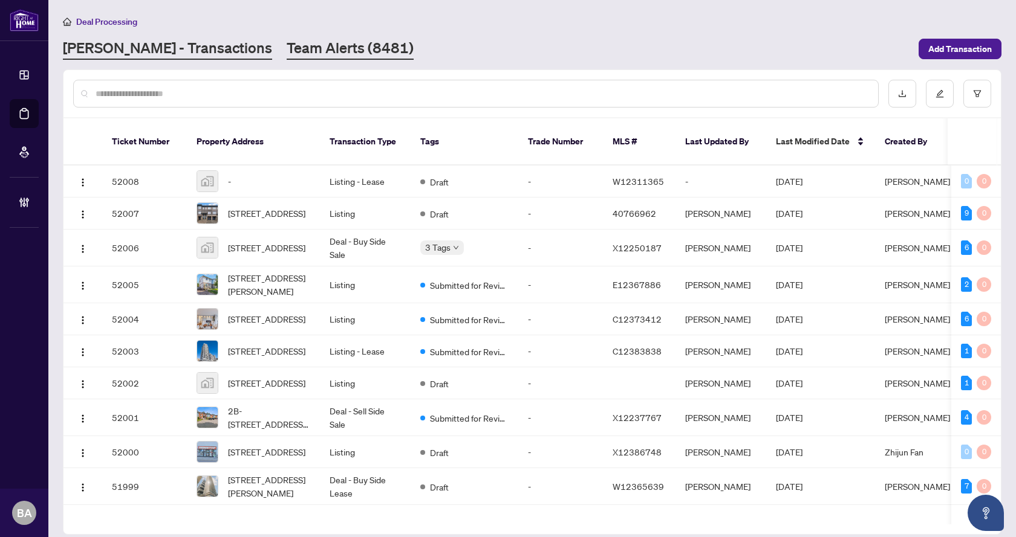
click at [287, 50] on link "Team Alerts (8481)" at bounding box center [350, 49] width 127 height 22
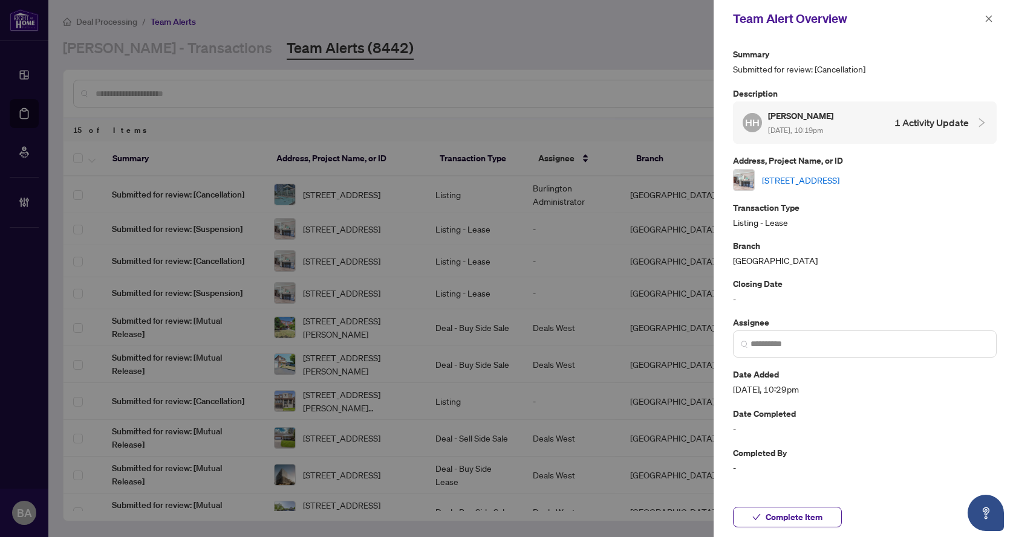
click at [979, 19] on div "Team Alert Overview" at bounding box center [857, 19] width 248 height 18
click at [989, 19] on icon "close" at bounding box center [989, 18] width 7 height 7
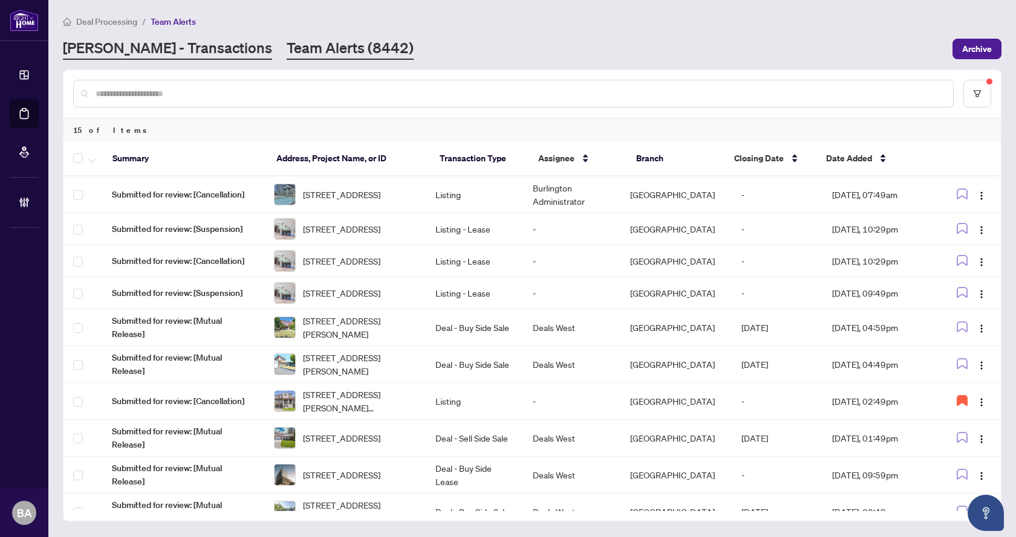
click at [98, 45] on link "[PERSON_NAME] - Transactions" at bounding box center [167, 49] width 209 height 22
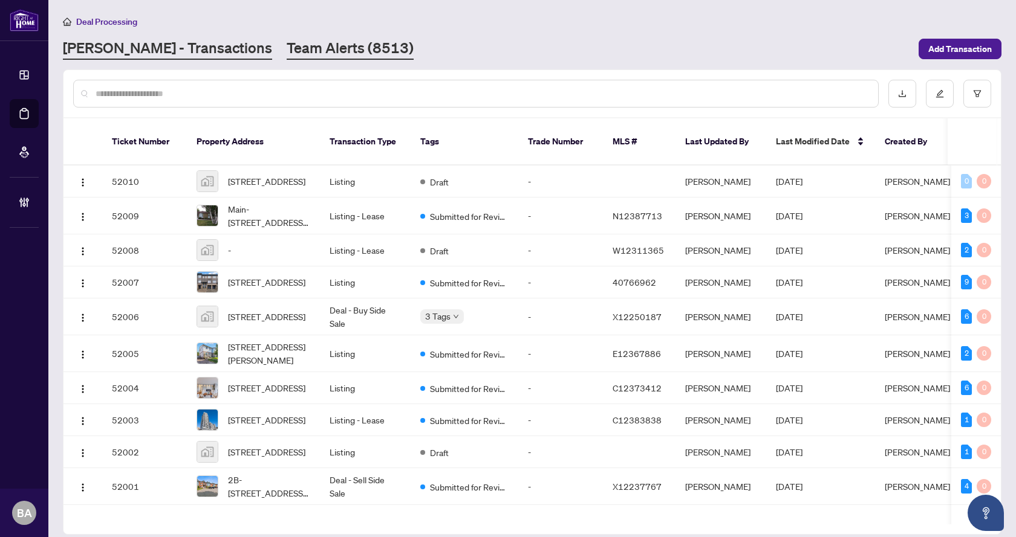
click at [287, 41] on link "Team Alerts (8513)" at bounding box center [350, 49] width 127 height 22
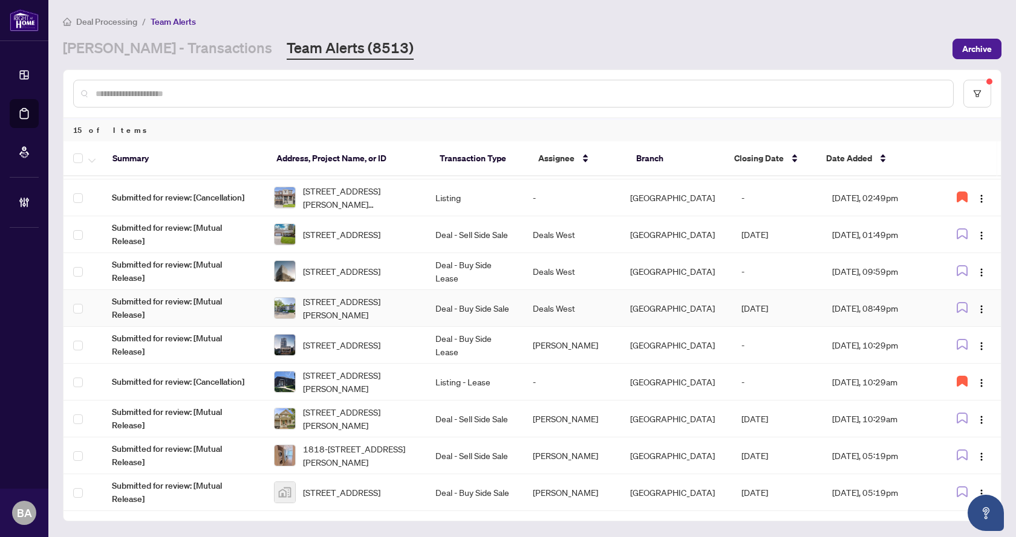
scroll to position [218, 0]
click at [462, 377] on td "Listing - Lease" at bounding box center [474, 382] width 97 height 37
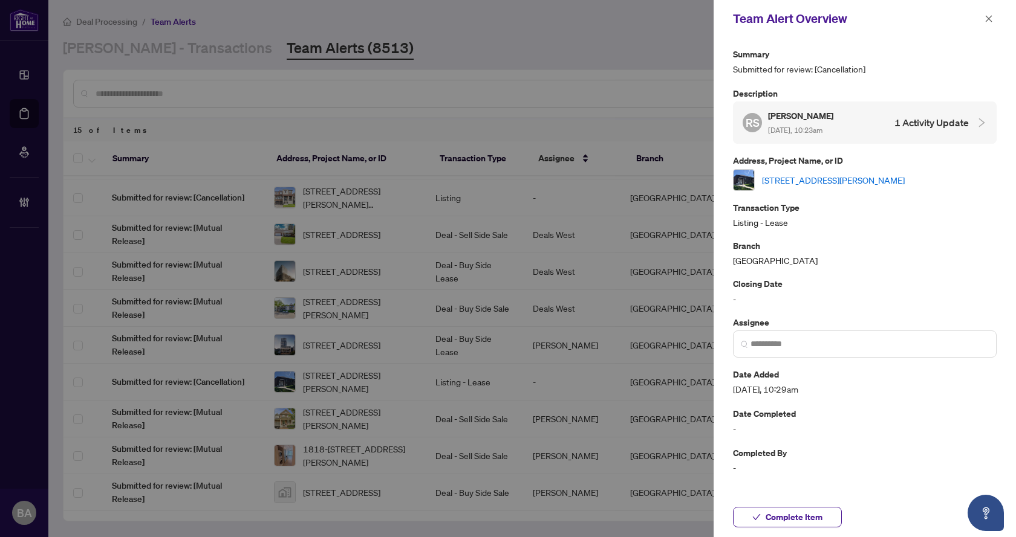
click at [875, 172] on div "[STREET_ADDRESS][PERSON_NAME]" at bounding box center [865, 180] width 264 height 22
click at [875, 178] on link "[STREET_ADDRESS][PERSON_NAME]" at bounding box center [833, 180] width 143 height 13
click at [987, 16] on icon "close" at bounding box center [988, 19] width 8 height 8
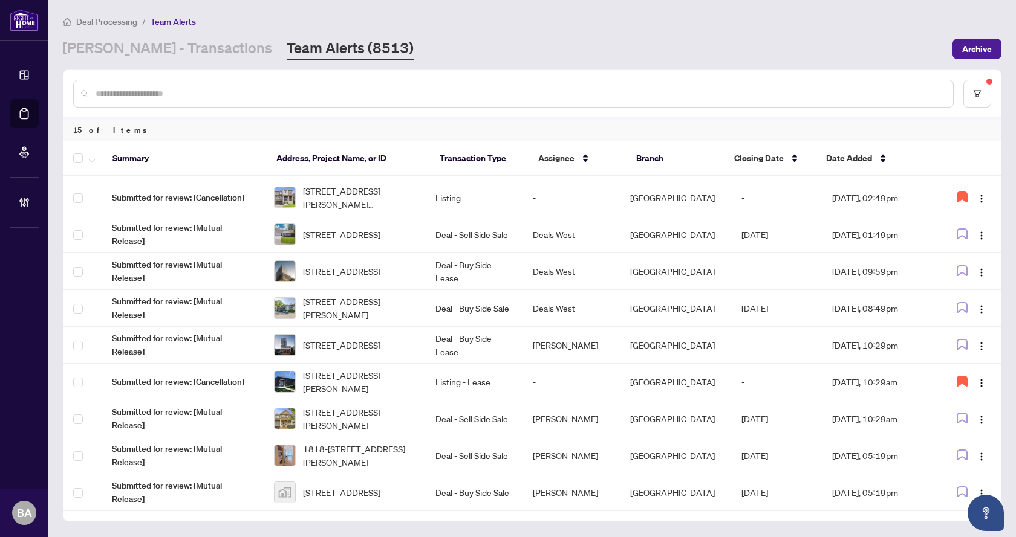
click at [111, 35] on div "Deal Processing / Team Alerts [PERSON_NAME] - Transactions Team Alerts (8513) A…" at bounding box center [532, 37] width 938 height 45
click at [112, 47] on link "[PERSON_NAME] - Transactions" at bounding box center [167, 49] width 209 height 22
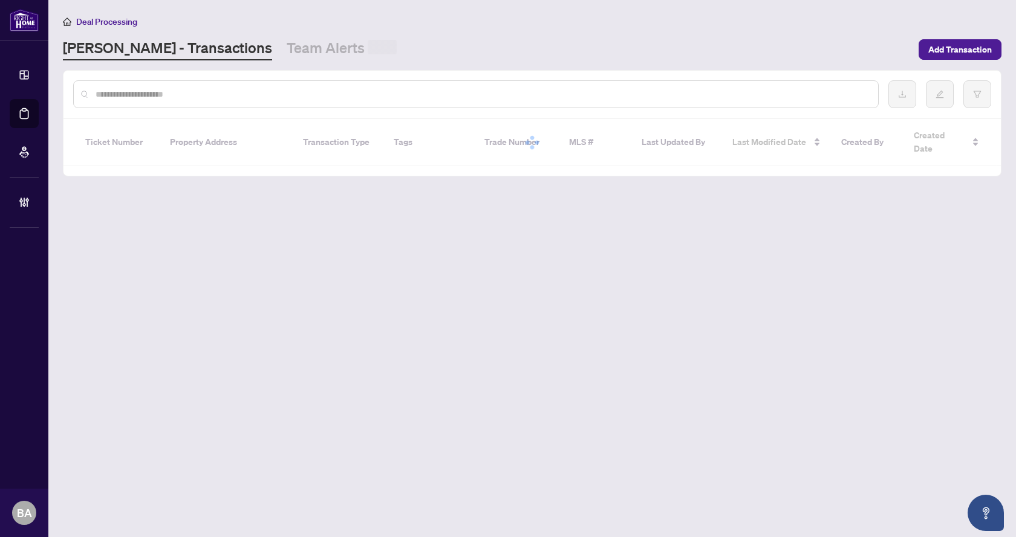
click at [333, 50] on div "RAHR - Transactions Team Alerts" at bounding box center [487, 49] width 848 height 22
click at [290, 47] on link "Team Alerts" at bounding box center [342, 50] width 110 height 24
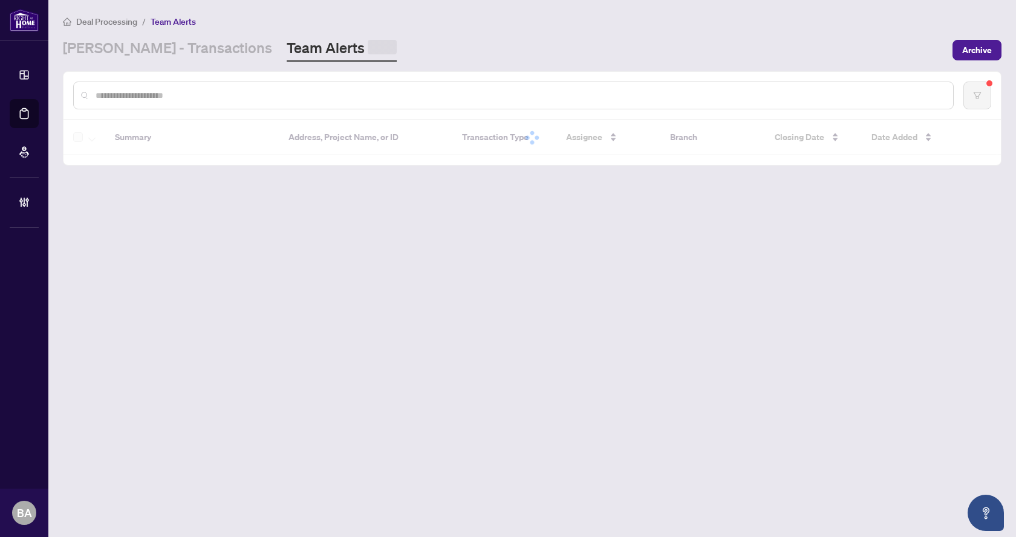
click at [180, 86] on div at bounding box center [513, 96] width 880 height 28
click at [86, 52] on link "[PERSON_NAME] - Transactions" at bounding box center [167, 49] width 209 height 22
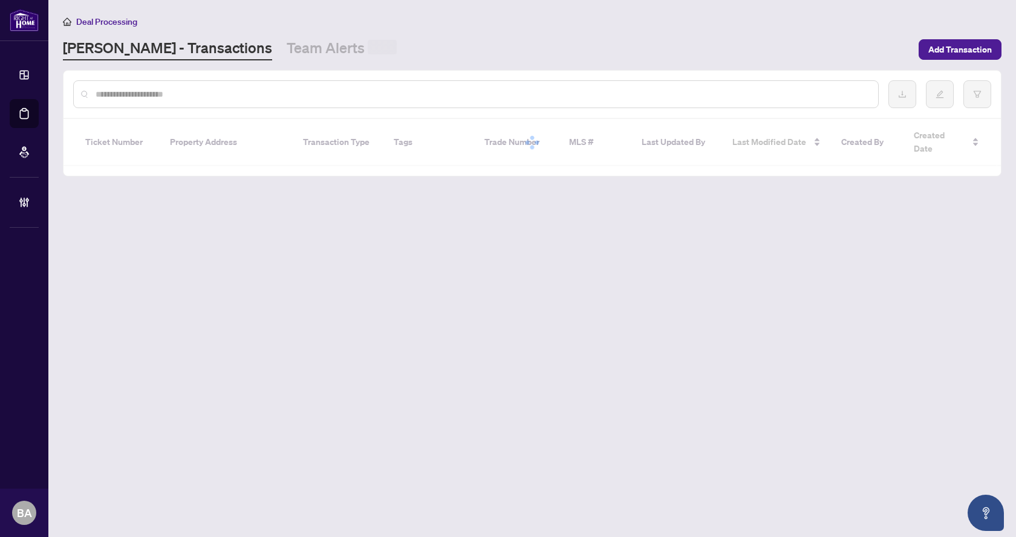
click at [117, 85] on div at bounding box center [475, 94] width 805 height 28
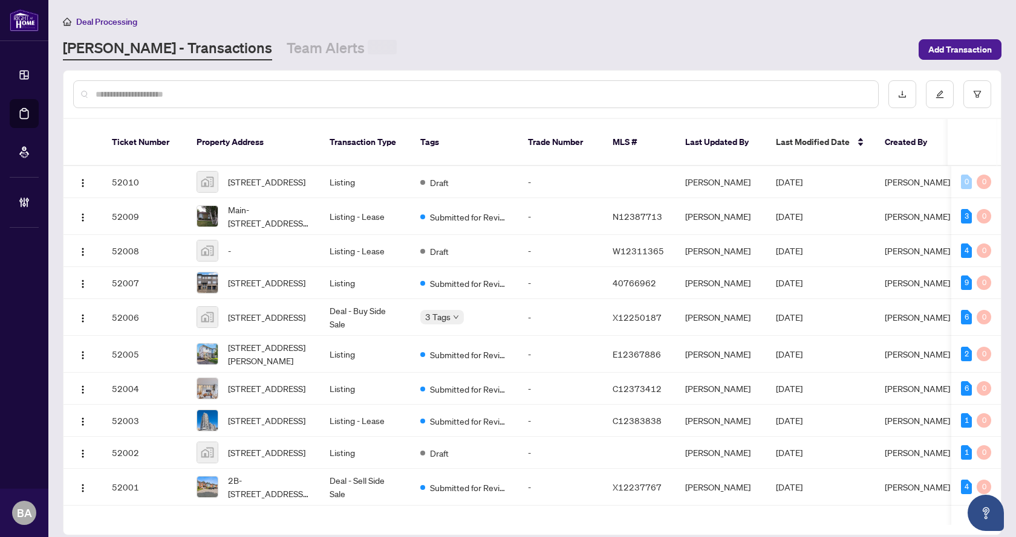
click at [117, 93] on input "text" at bounding box center [482, 94] width 773 height 13
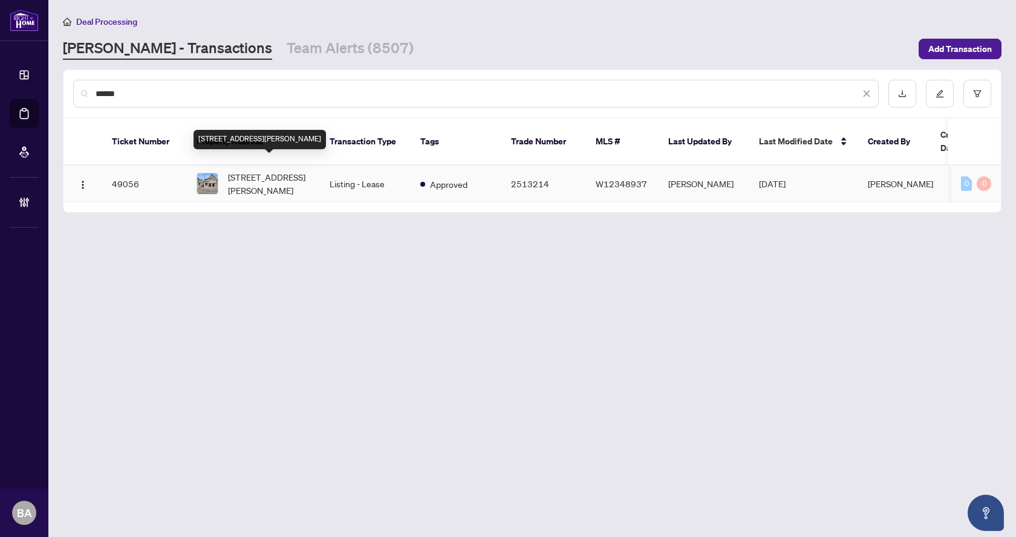
type input "******"
click at [264, 170] on span "1450 Savoline Blvd, Milton, Ontario L9E 2E9, Canada" at bounding box center [269, 183] width 82 height 27
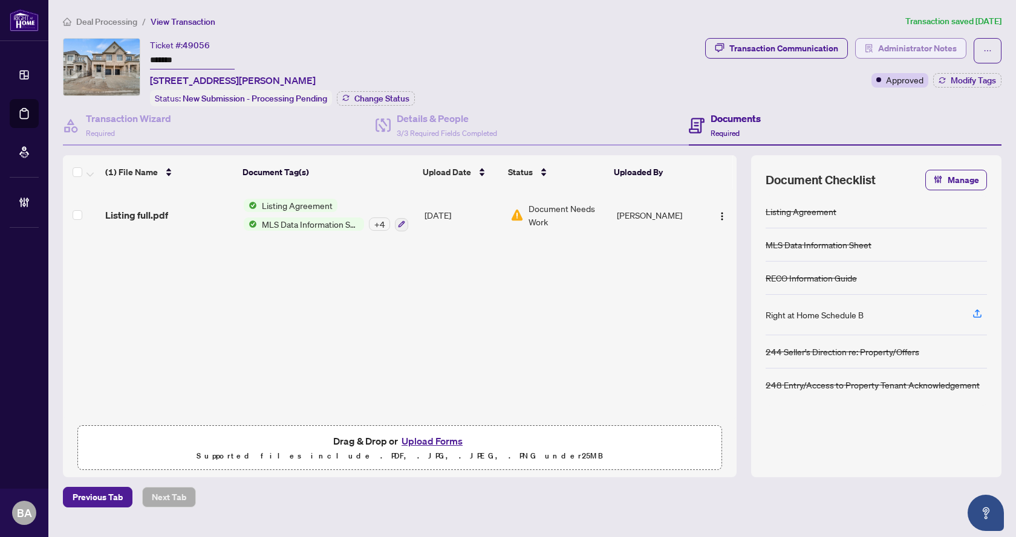
click at [917, 43] on span "Administrator Notes" at bounding box center [917, 48] width 79 height 19
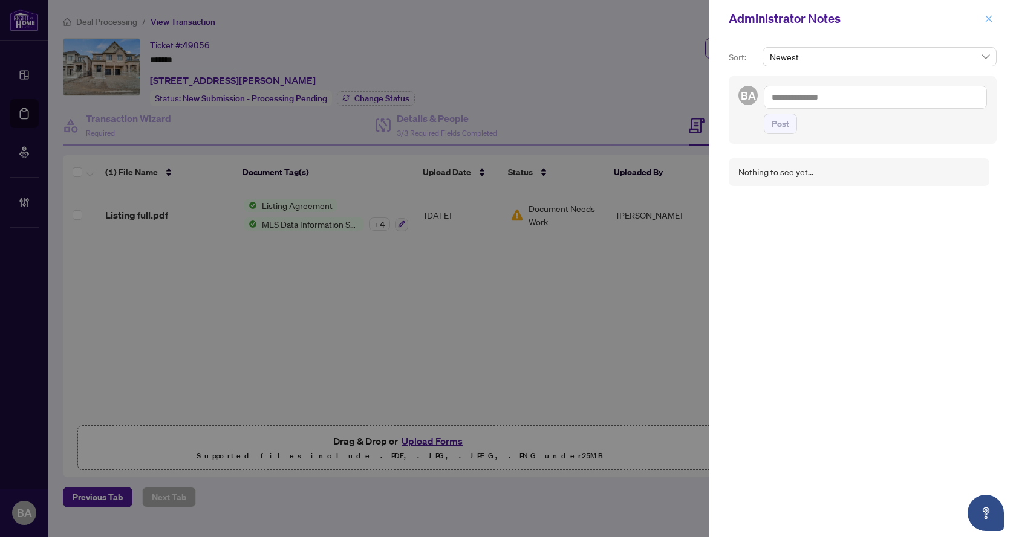
click at [984, 20] on button "button" at bounding box center [989, 18] width 16 height 15
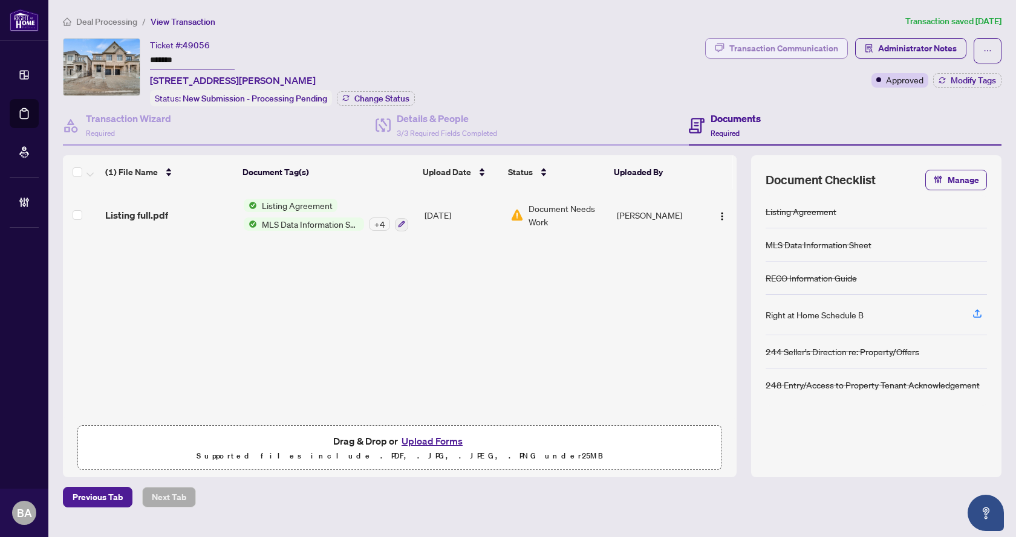
click at [770, 49] on div "Transaction Communication" at bounding box center [783, 48] width 109 height 19
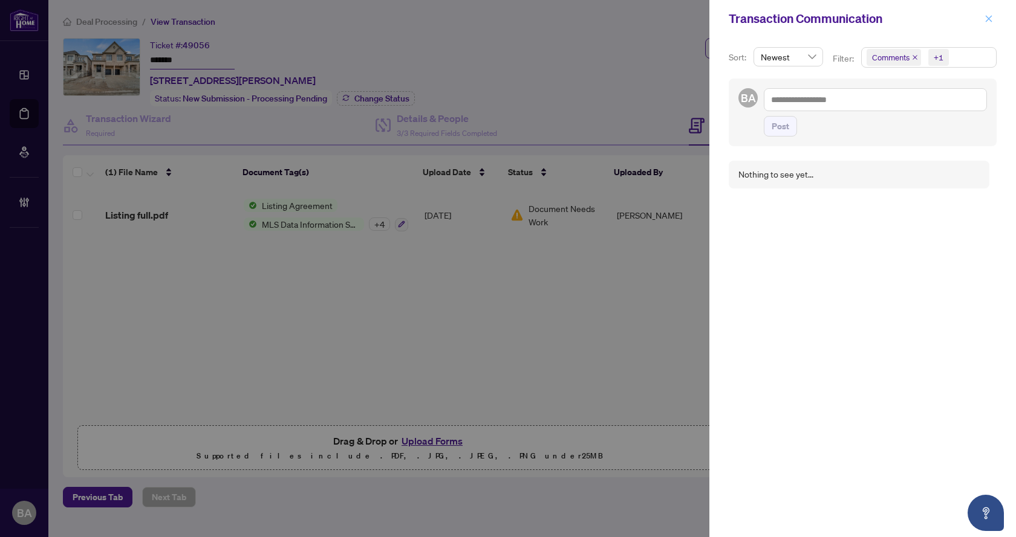
click at [993, 18] on button "button" at bounding box center [989, 18] width 16 height 15
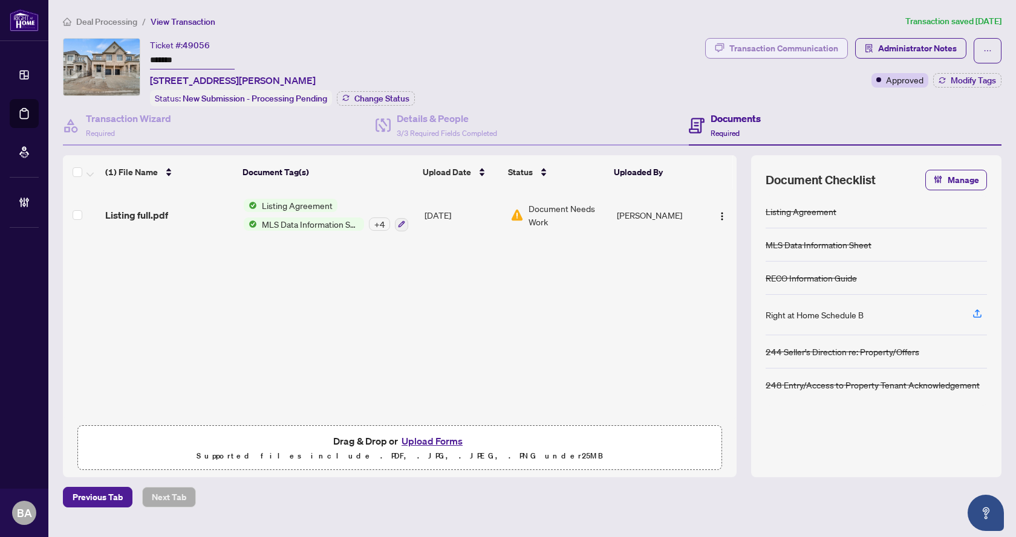
click at [742, 53] on div "Transaction Communication" at bounding box center [783, 48] width 109 height 19
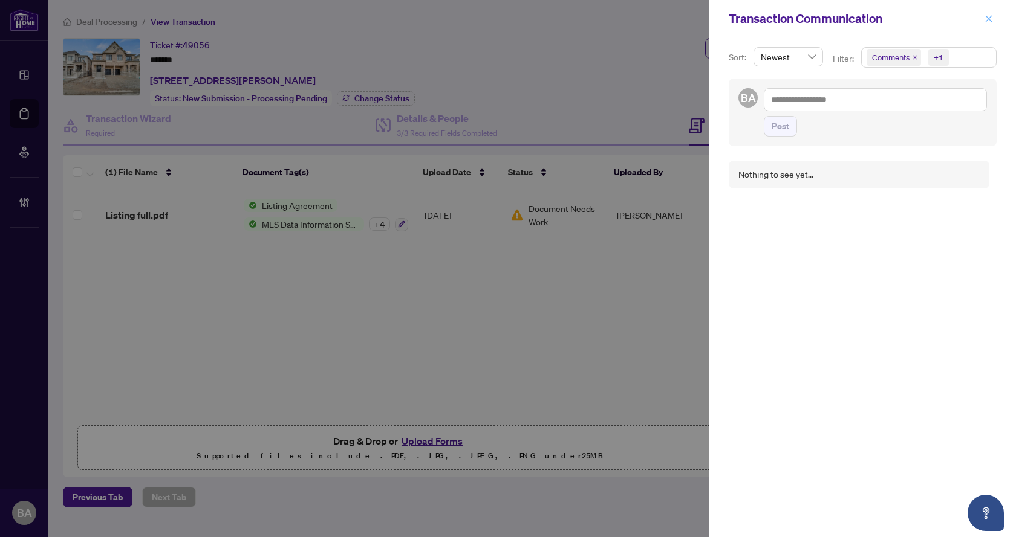
click at [989, 18] on icon "close" at bounding box center [988, 19] width 8 height 8
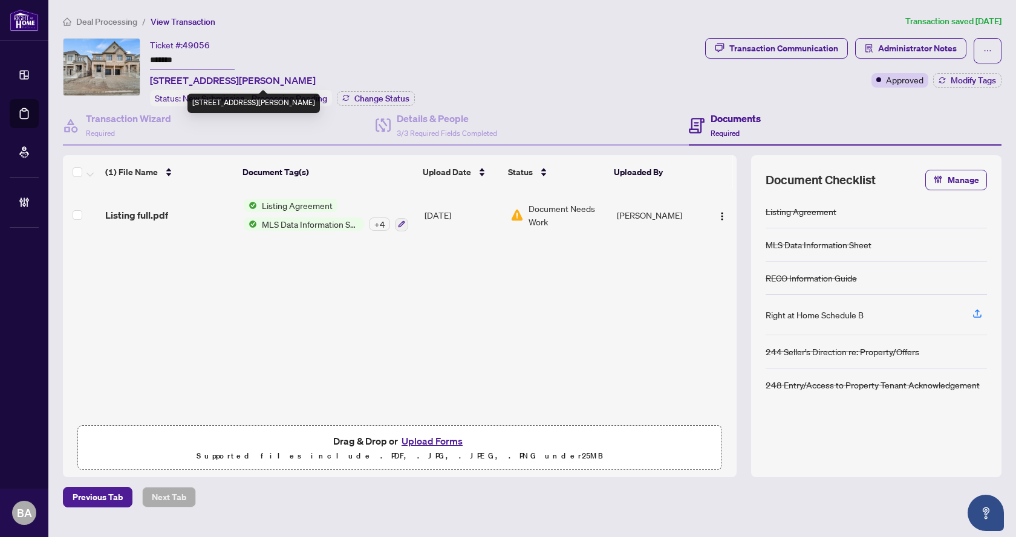
drag, startPoint x: 389, startPoint y: 76, endPoint x: 152, endPoint y: 79, distance: 236.4
click at [152, 79] on div "Ticket #: 49056 ******* 1450 Savoline Blvd, Milton, Ontario L9E 2E9, Canada Sta…" at bounding box center [282, 72] width 265 height 68
copy span "1450 Savoline Blvd, Milton, Ontario L9E 2E9, Canada"
click at [85, 8] on main "Deal Processing / View Transaction Transaction saved 11 days ago Ticket #: 4905…" at bounding box center [531, 268] width 967 height 537
click at [88, 16] on span "Deal Processing" at bounding box center [106, 21] width 61 height 11
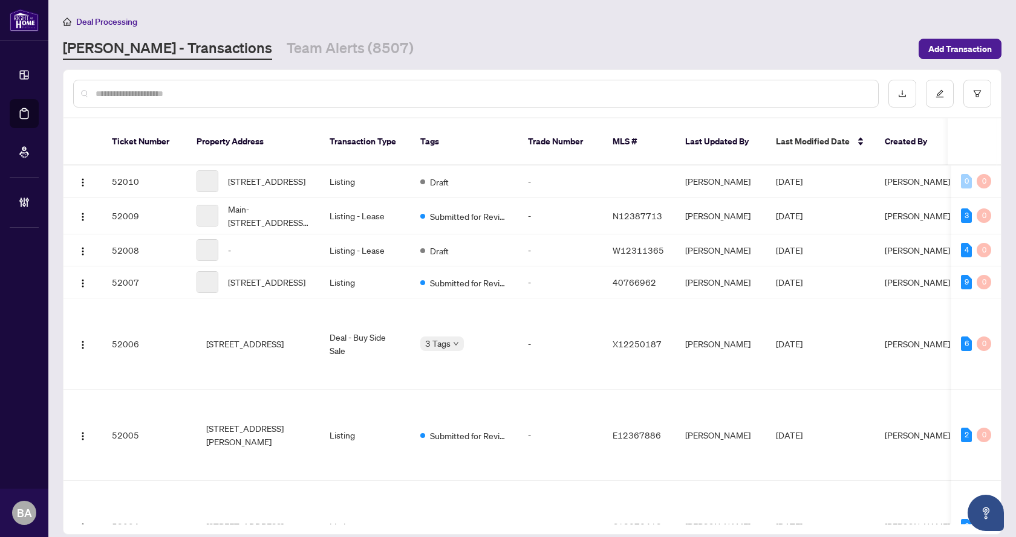
click at [267, 93] on input "text" at bounding box center [482, 93] width 773 height 13
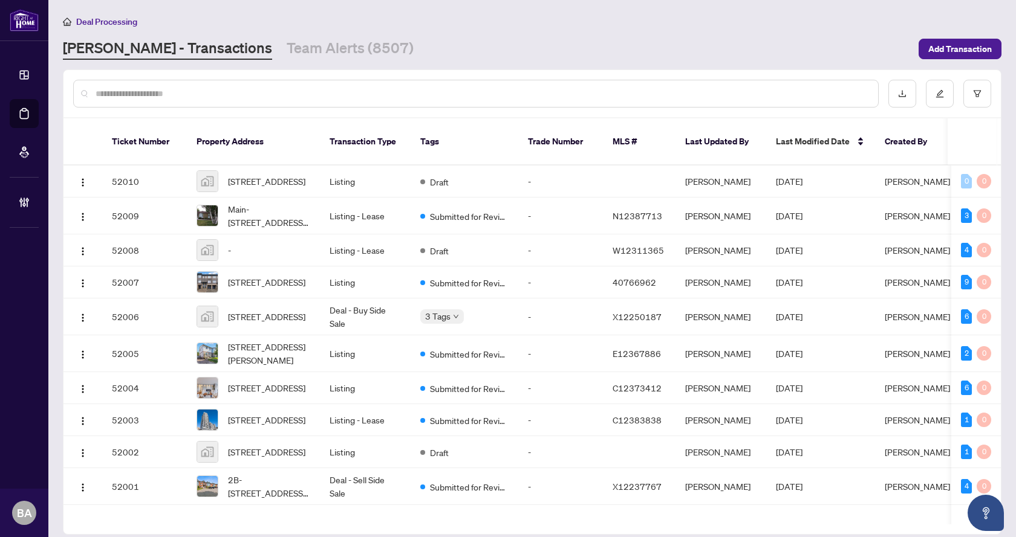
paste input "**********"
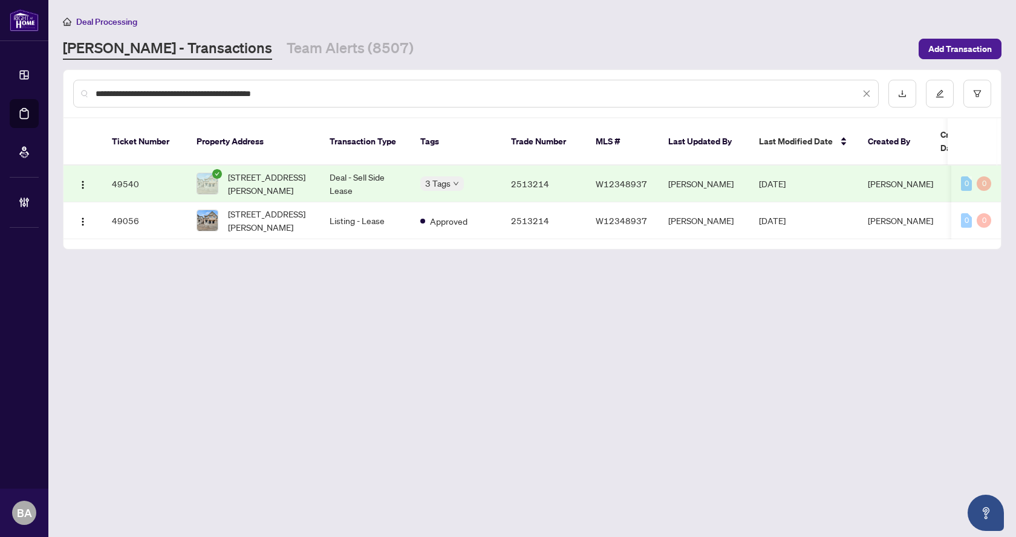
type input "**********"
click at [492, 175] on td "3 Tags" at bounding box center [456, 184] width 91 height 37
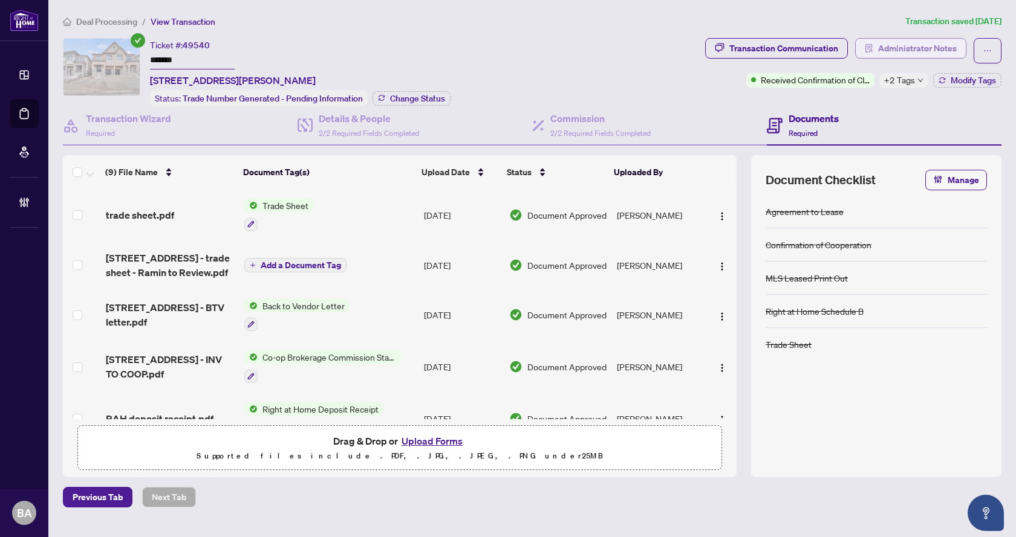
click at [885, 47] on span "Administrator Notes" at bounding box center [917, 48] width 79 height 19
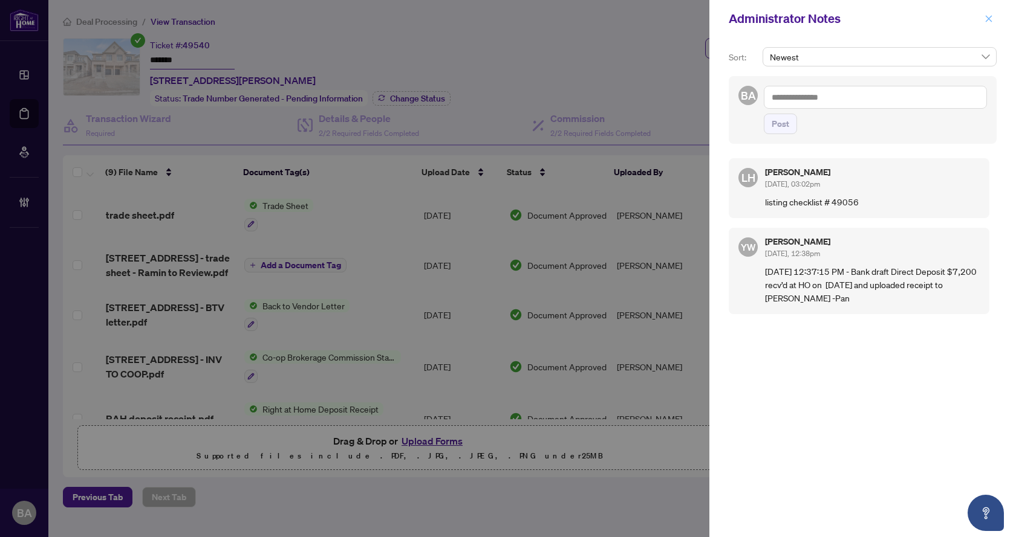
click at [987, 18] on icon "close" at bounding box center [989, 18] width 7 height 7
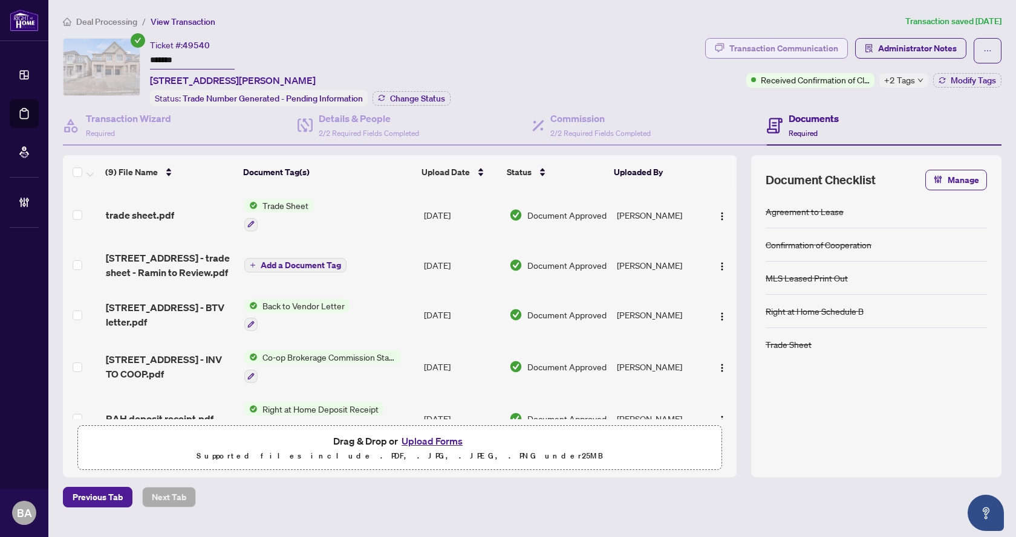
click at [792, 45] on div "Transaction Communication" at bounding box center [783, 48] width 109 height 19
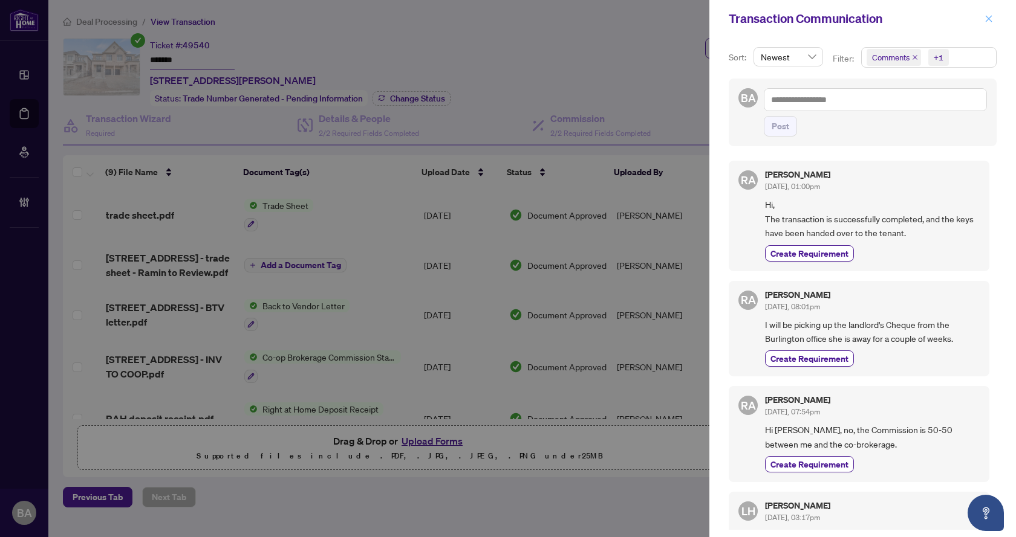
click at [984, 19] on icon "close" at bounding box center [988, 19] width 8 height 8
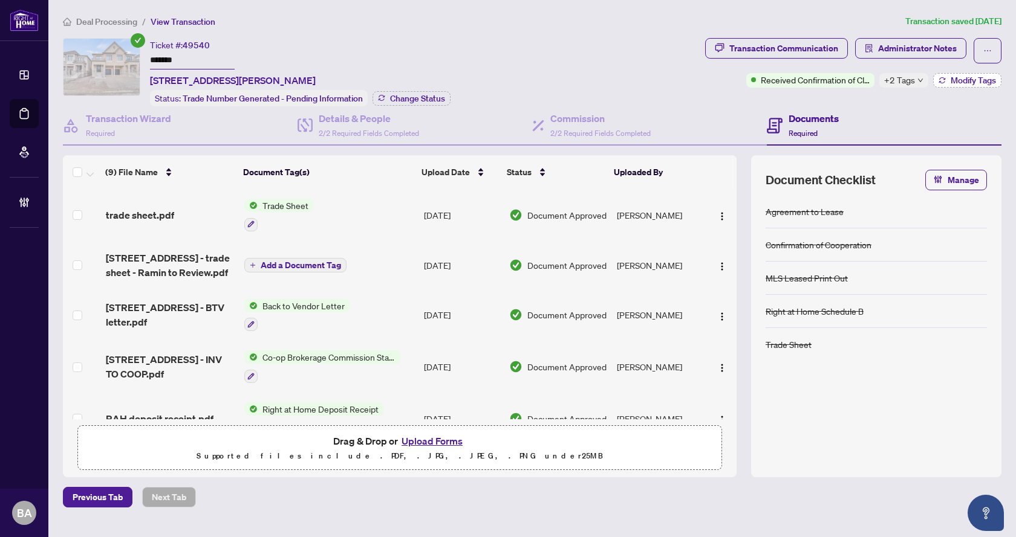
click at [949, 81] on button "Modify Tags" at bounding box center [967, 80] width 68 height 15
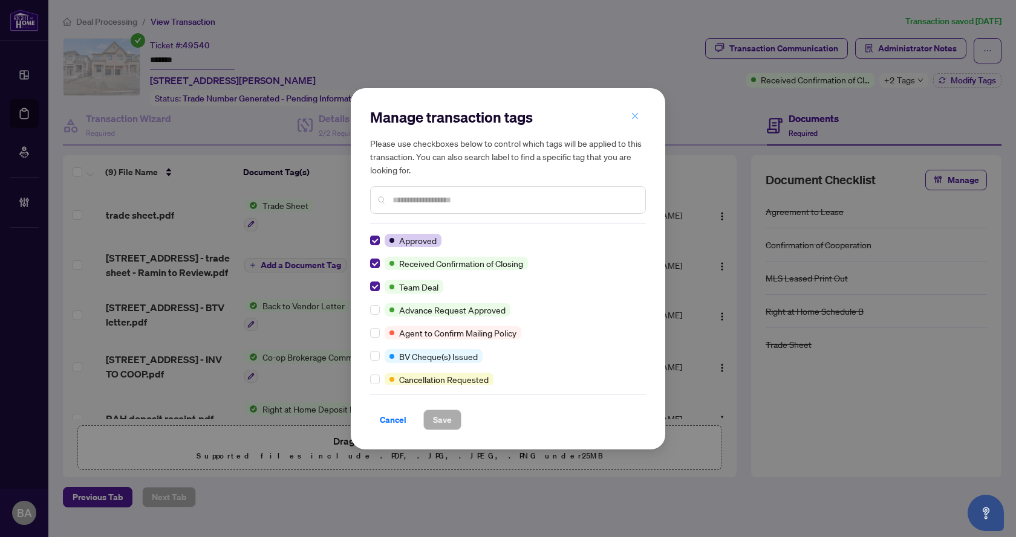
click at [637, 115] on icon "close" at bounding box center [635, 116] width 7 height 7
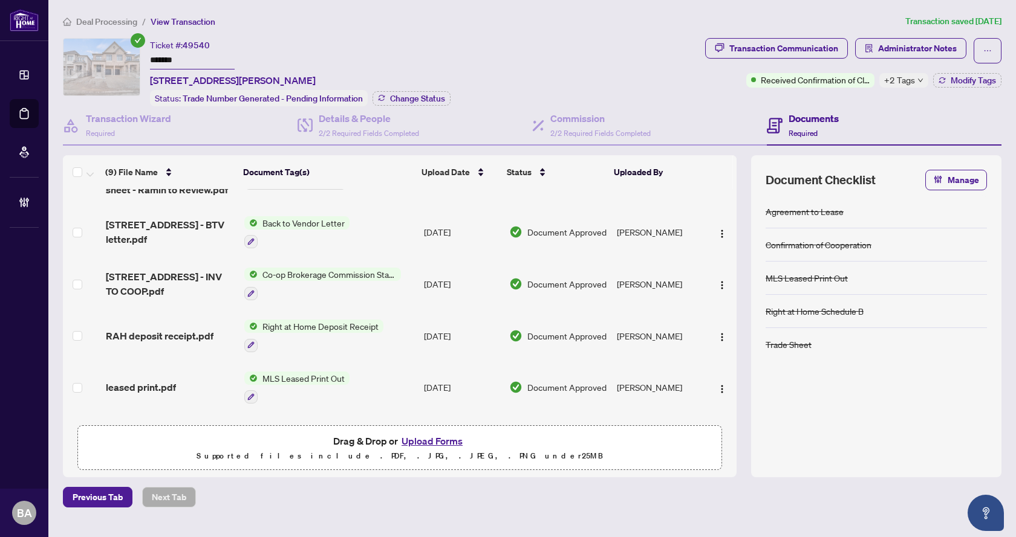
scroll to position [235, 0]
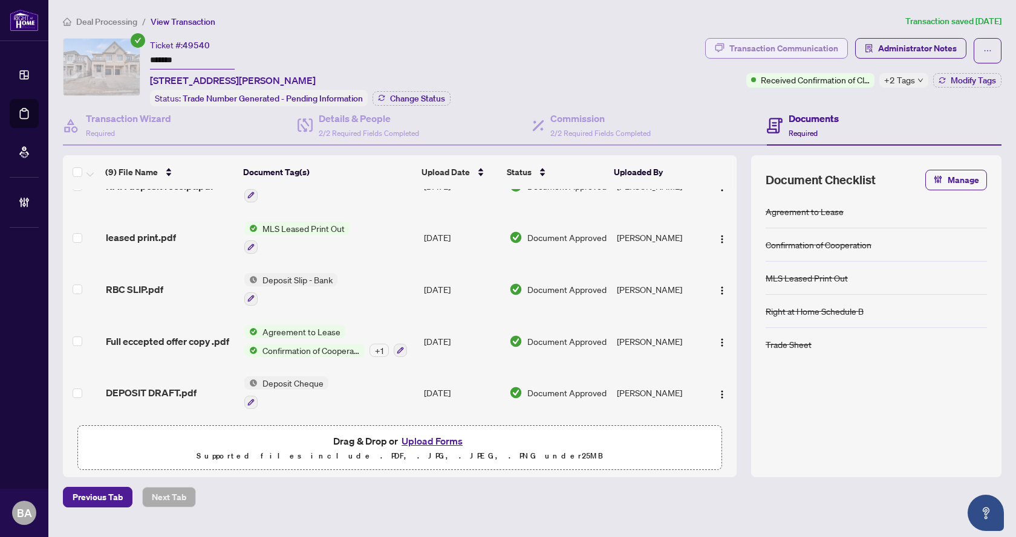
click at [747, 39] on div "Transaction Communication" at bounding box center [783, 48] width 109 height 19
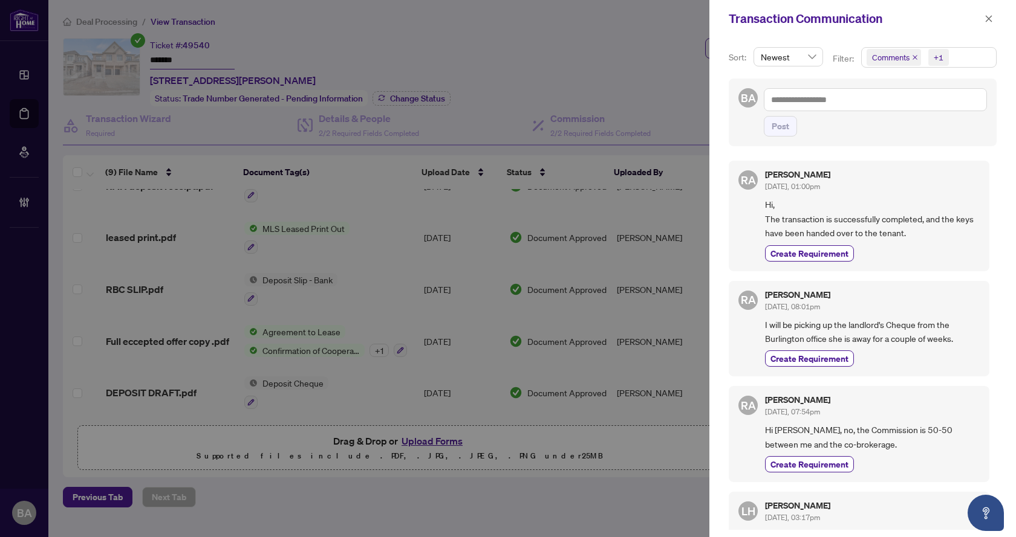
drag, startPoint x: 992, startPoint y: 18, endPoint x: 977, endPoint y: 19, distance: 14.6
click at [991, 18] on icon "close" at bounding box center [988, 19] width 8 height 8
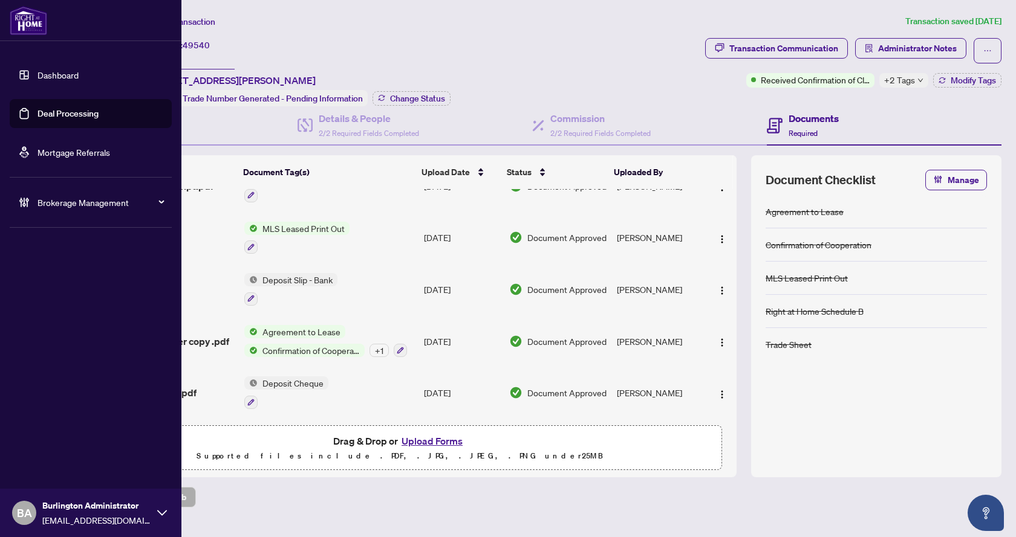
click at [65, 115] on link "Deal Processing" at bounding box center [67, 113] width 61 height 11
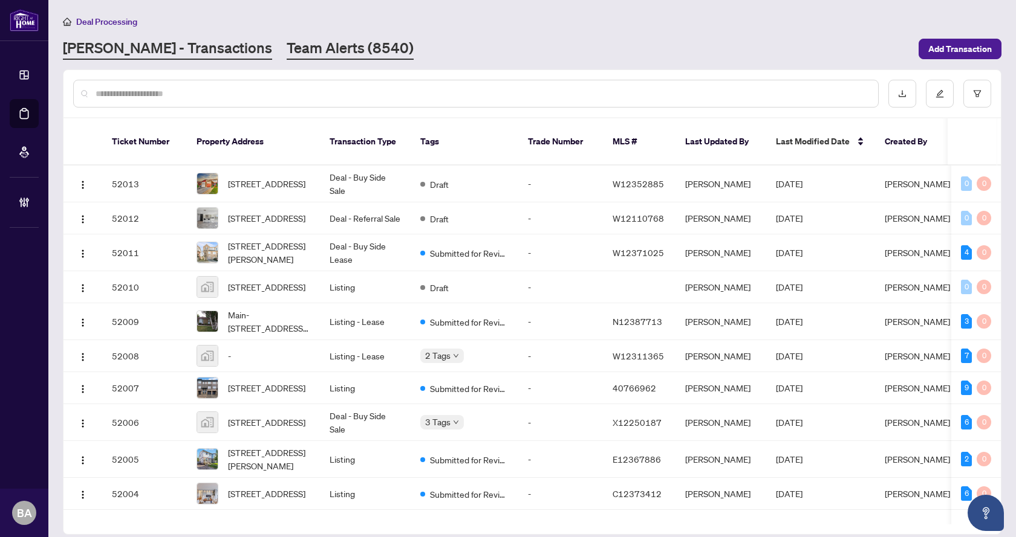
click at [287, 44] on link "Team Alerts (8540)" at bounding box center [350, 49] width 127 height 22
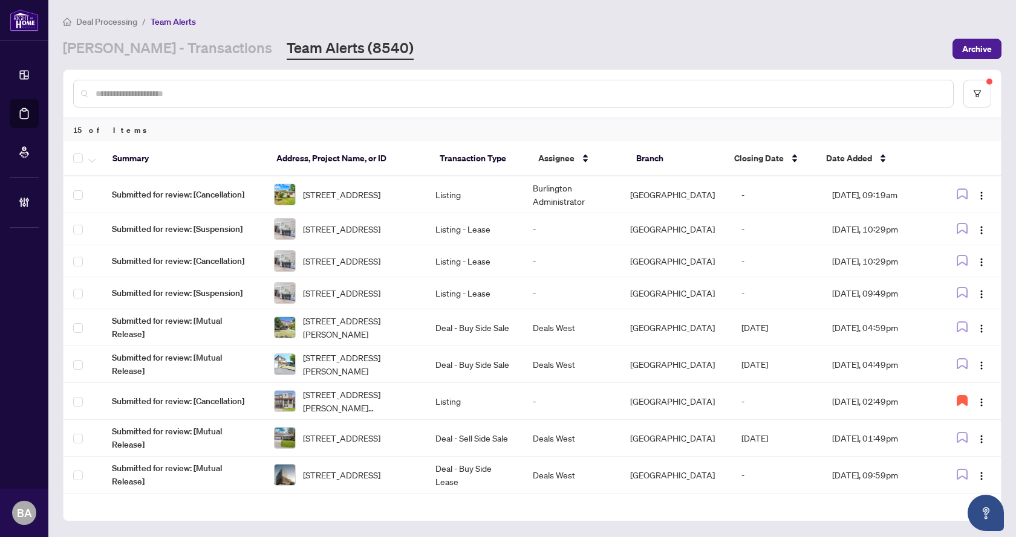
click at [240, 97] on input "text" at bounding box center [520, 93] width 848 height 13
click at [138, 62] on main "Deal Processing / Team Alerts RAHR - Transactions Team Alerts (8540) Archive 15…" at bounding box center [531, 268] width 967 height 537
click at [135, 46] on link "[PERSON_NAME] - Transactions" at bounding box center [167, 49] width 209 height 22
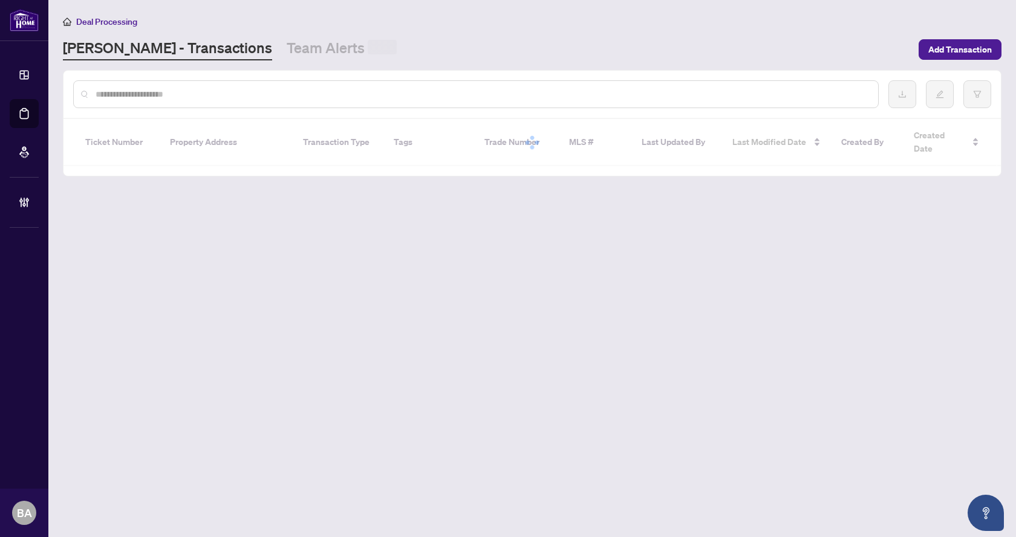
click at [120, 83] on div at bounding box center [475, 94] width 805 height 28
click at [122, 91] on input "text" at bounding box center [482, 94] width 773 height 13
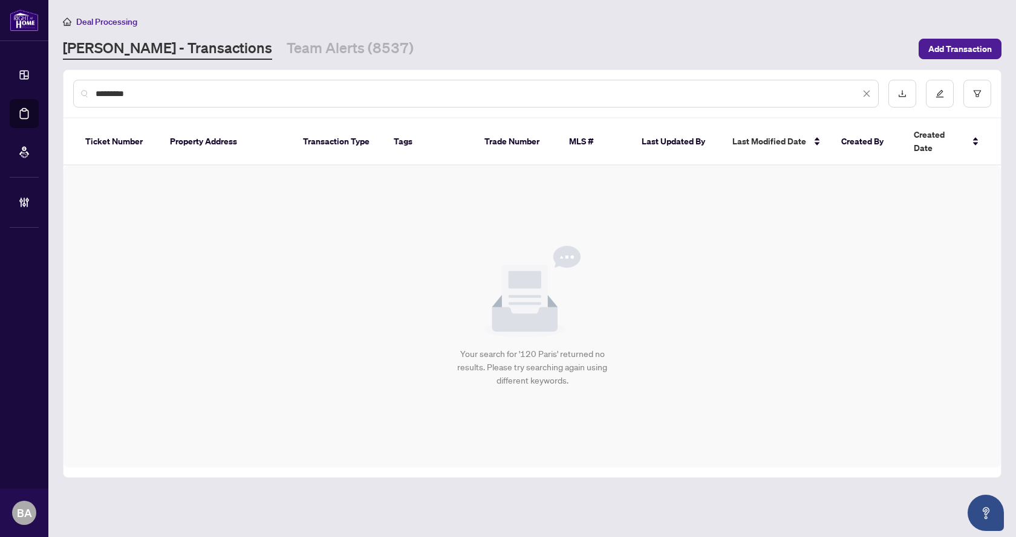
click at [157, 91] on input "*********" at bounding box center [478, 93] width 764 height 13
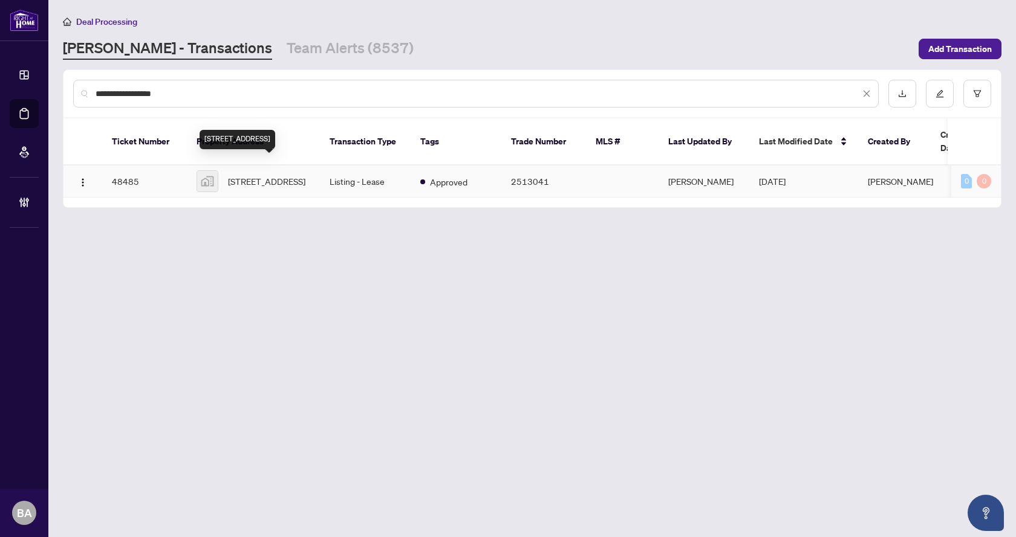
type input "**********"
click at [265, 176] on span "120 Terrace Drive, Grimsby, ON, Canada" at bounding box center [266, 181] width 77 height 13
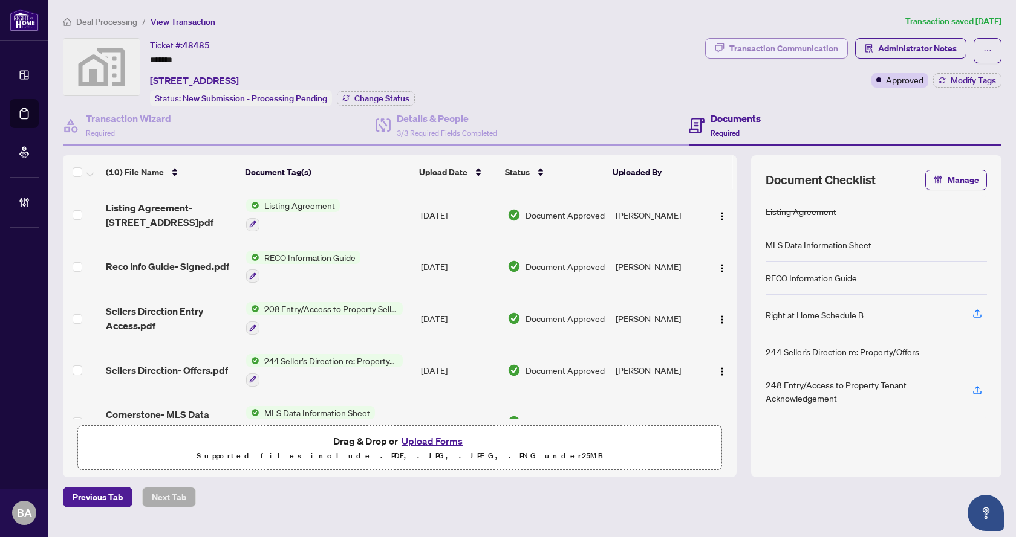
click at [813, 50] on div "Transaction Communication" at bounding box center [783, 48] width 109 height 19
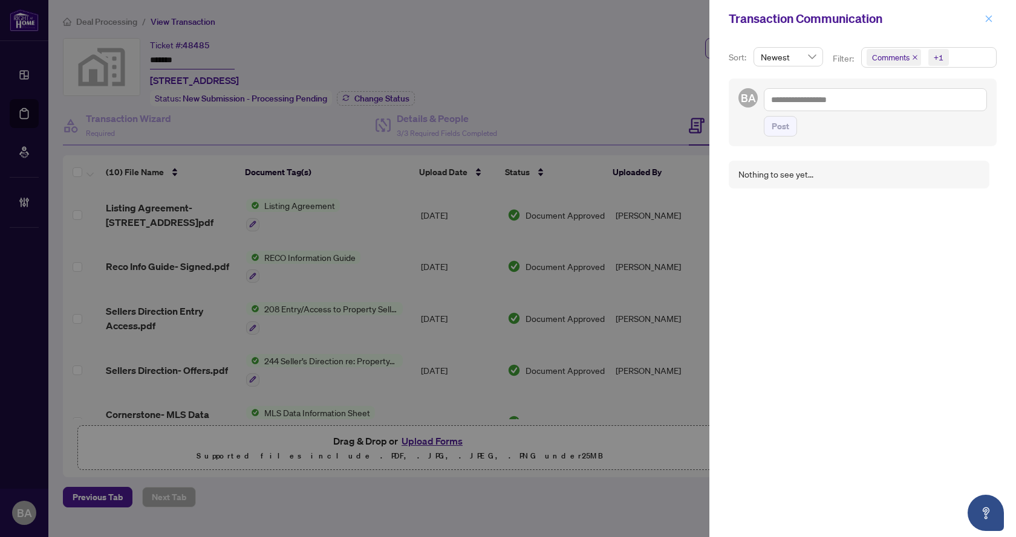
click at [987, 18] on icon "close" at bounding box center [989, 18] width 7 height 7
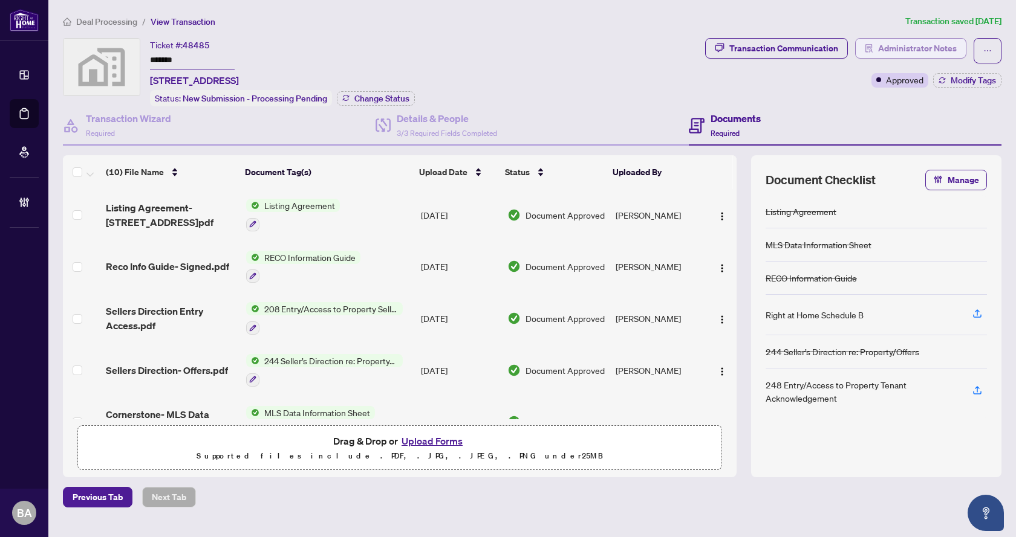
click at [875, 48] on button "Administrator Notes" at bounding box center [910, 48] width 111 height 21
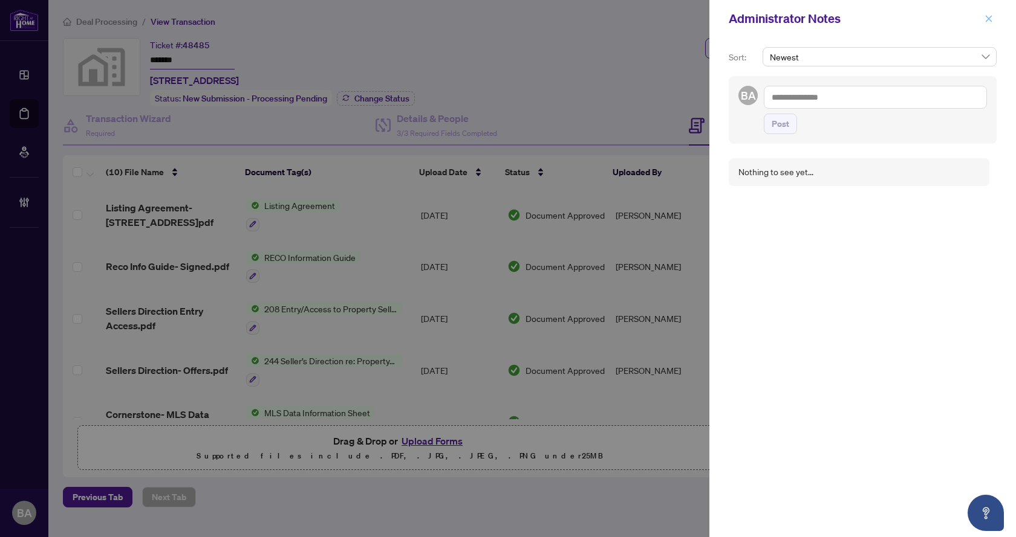
click at [989, 16] on icon "close" at bounding box center [988, 19] width 8 height 8
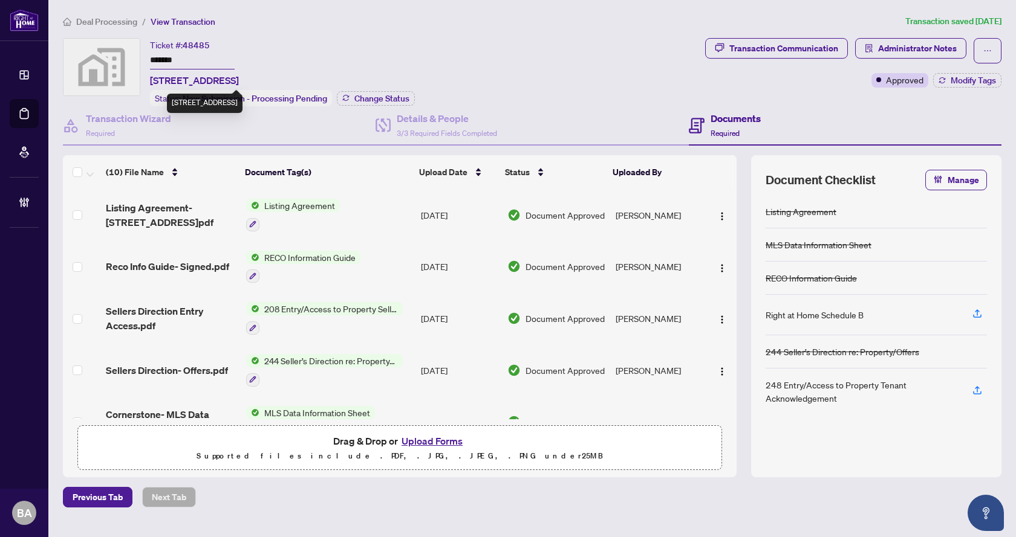
drag, startPoint x: 148, startPoint y: 77, endPoint x: 230, endPoint y: 78, distance: 81.6
click at [230, 78] on div "Ticket #: 48485 ******* 120 Terrace Drive, Grimsby, ON, Canada Status: New Subm…" at bounding box center [381, 72] width 637 height 68
copy span "120 Terrace Drive,"
click at [96, 24] on span "Deal Processing" at bounding box center [106, 21] width 61 height 11
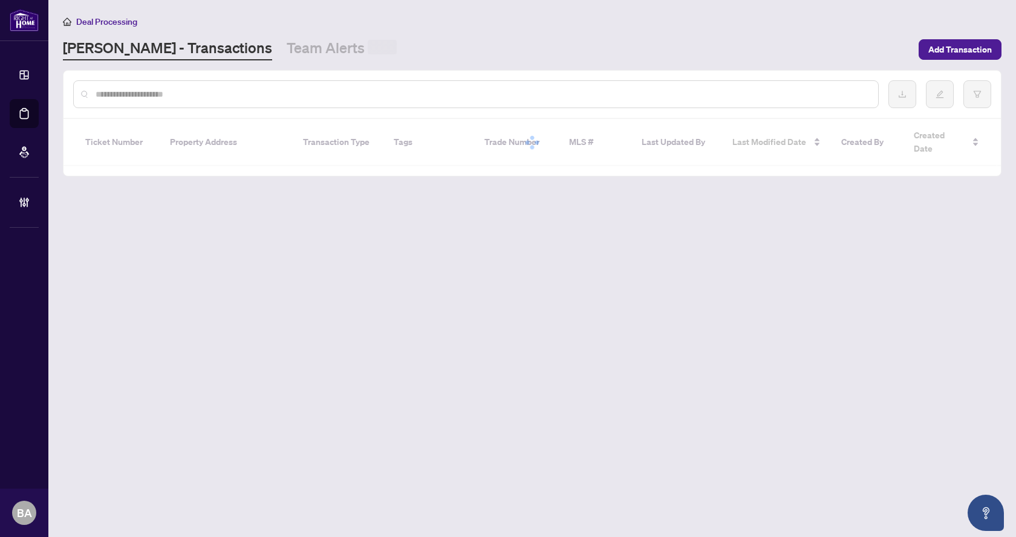
click at [140, 94] on input "text" at bounding box center [482, 94] width 773 height 13
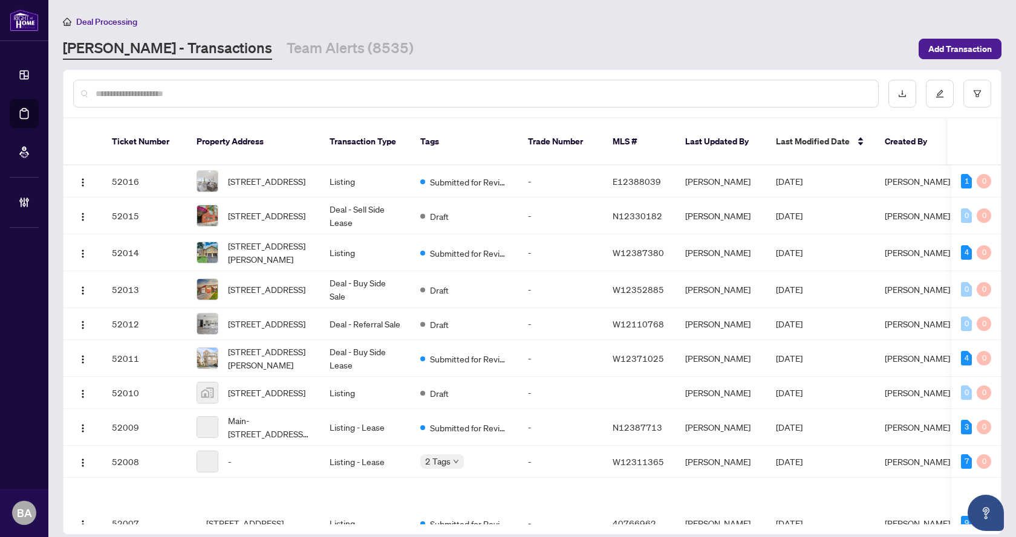
paste input "**********"
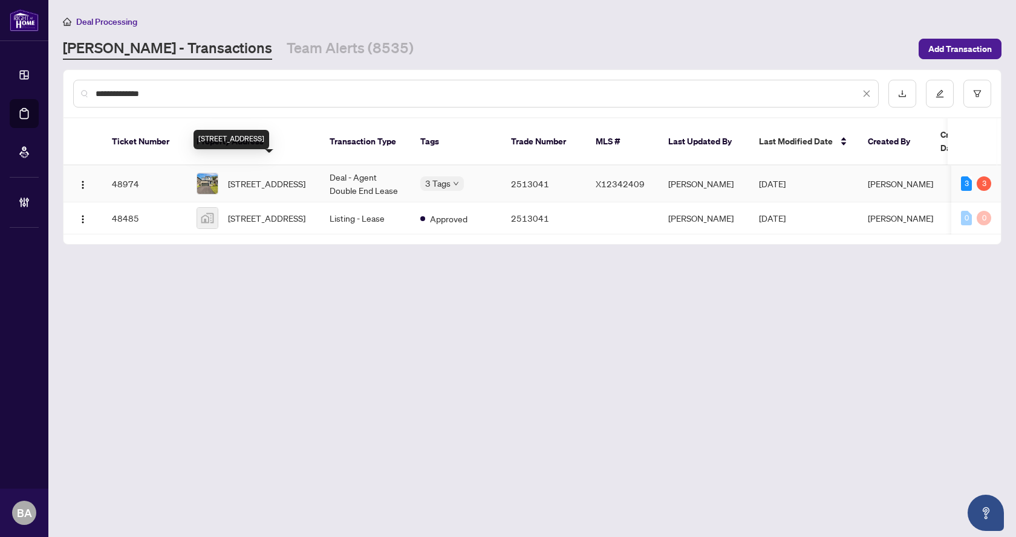
type input "**********"
click at [247, 177] on span "120 Terrace Dr, Grimsby, Ontario L3M 0L2, Canada" at bounding box center [266, 183] width 77 height 13
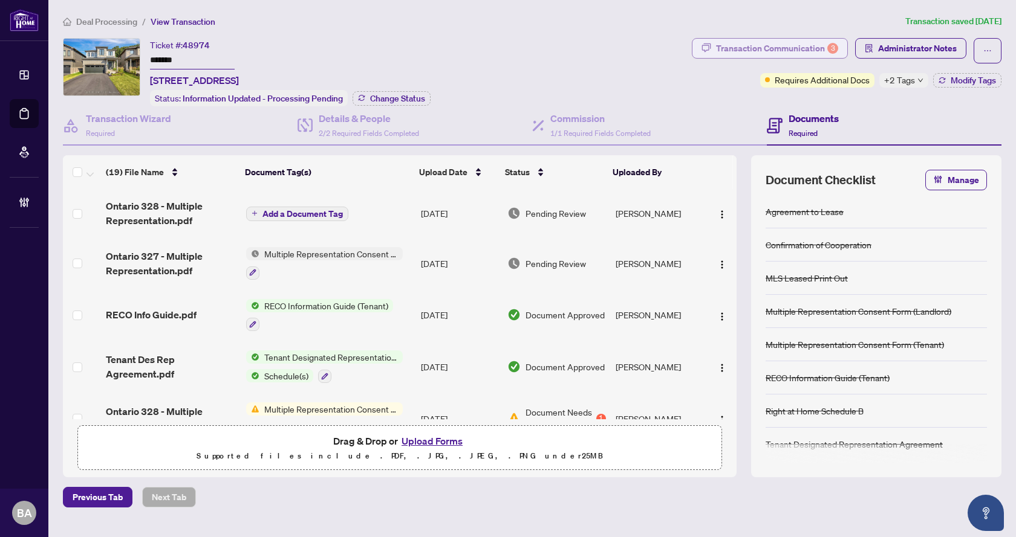
click at [773, 48] on div "Transaction Communication 3" at bounding box center [777, 48] width 122 height 19
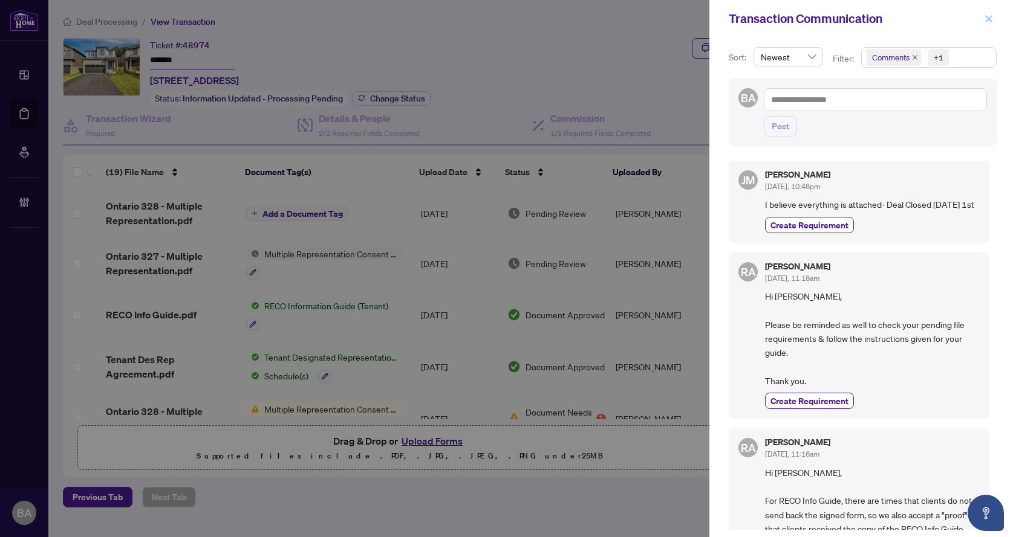
click at [986, 19] on button "button" at bounding box center [989, 18] width 16 height 15
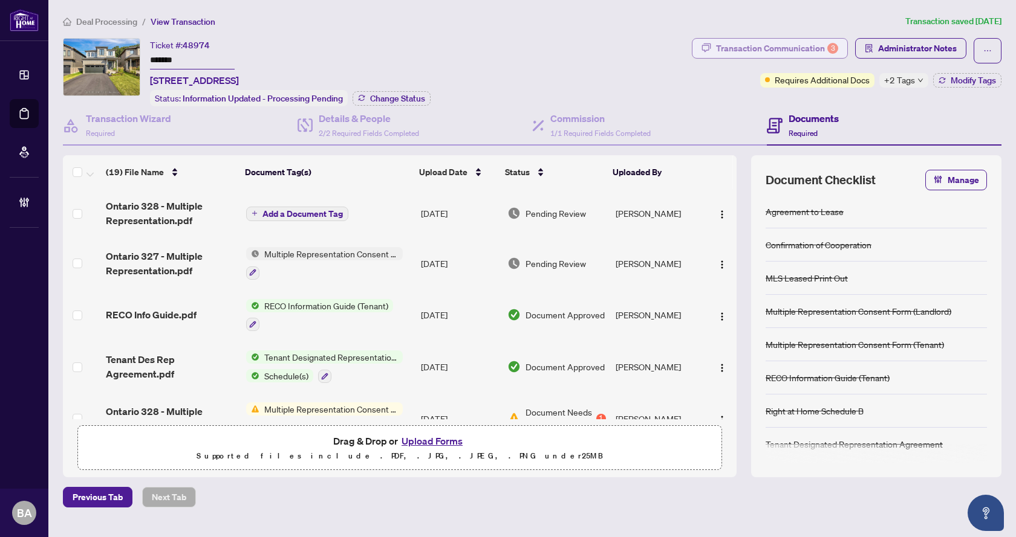
click at [764, 50] on div "Transaction Communication 3" at bounding box center [777, 48] width 122 height 19
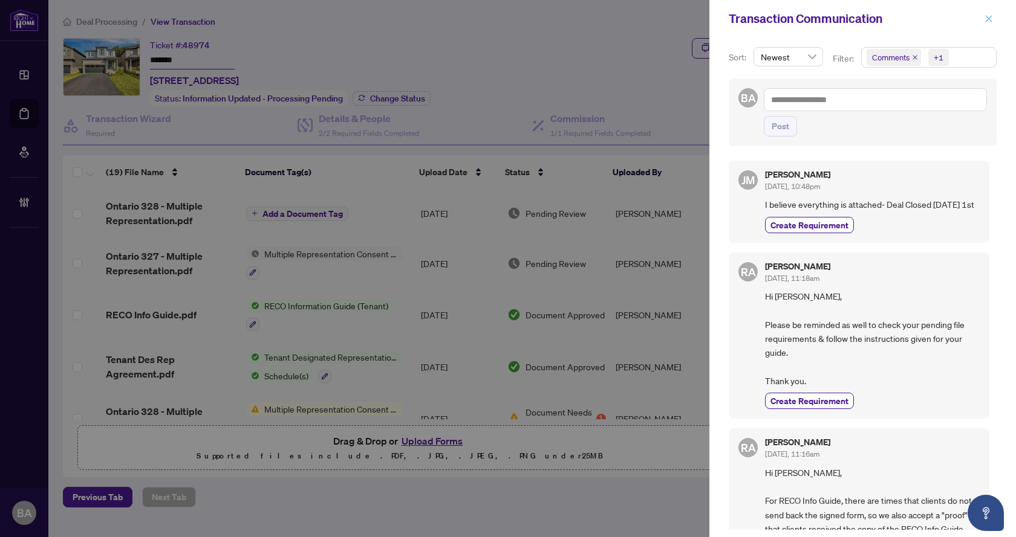
click at [990, 20] on icon "close" at bounding box center [988, 19] width 8 height 8
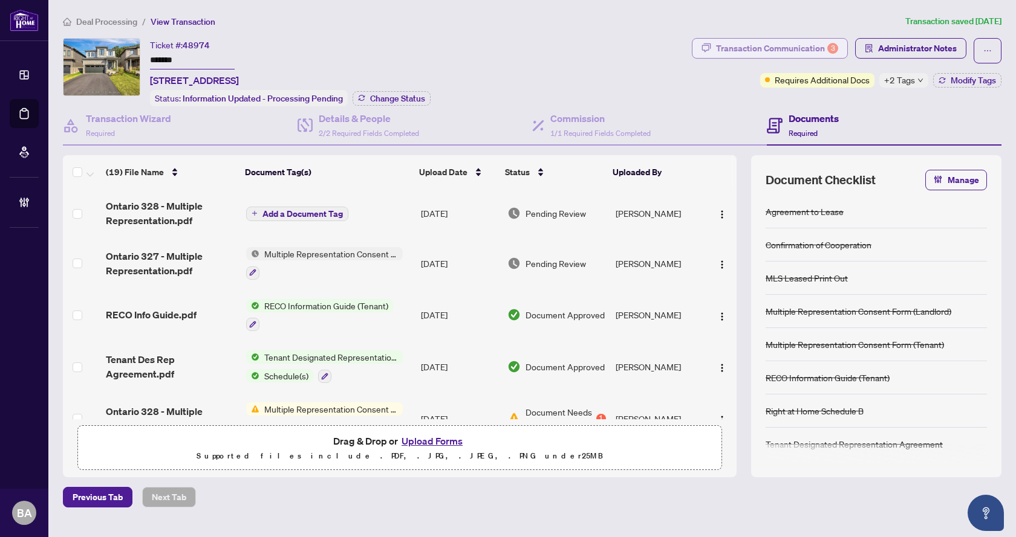
click at [761, 45] on div "Transaction Communication 3" at bounding box center [777, 48] width 122 height 19
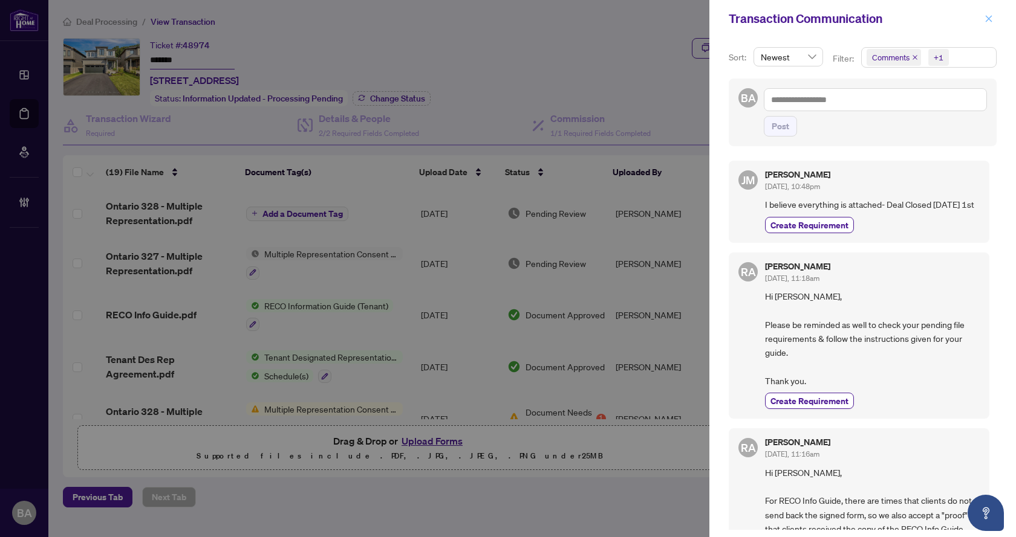
drag, startPoint x: 978, startPoint y: 21, endPoint x: 983, endPoint y: 16, distance: 6.4
click at [981, 18] on div "Transaction Communication" at bounding box center [862, 18] width 307 height 37
click at [984, 16] on icon "close" at bounding box center [988, 19] width 8 height 8
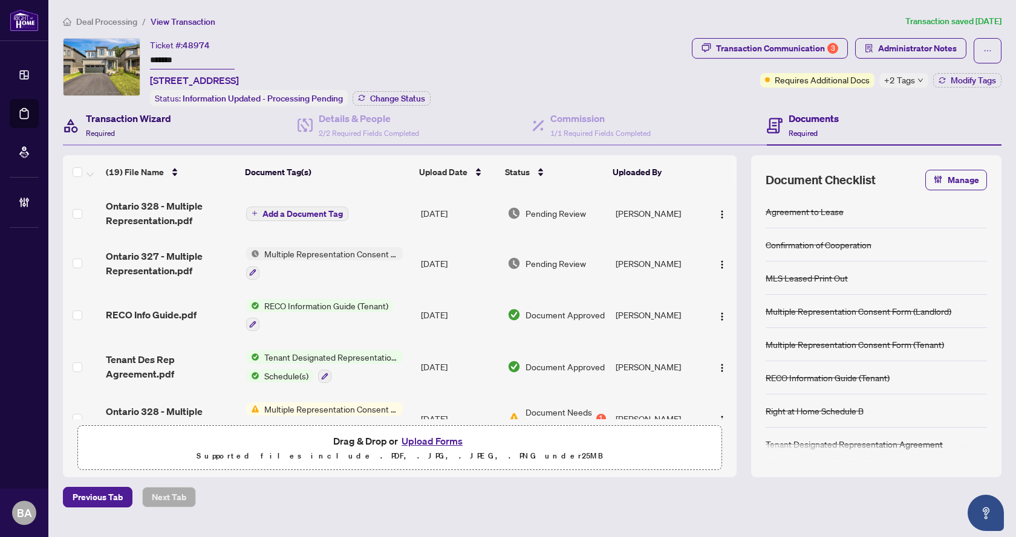
click at [114, 117] on h4 "Transaction Wizard" at bounding box center [128, 118] width 85 height 15
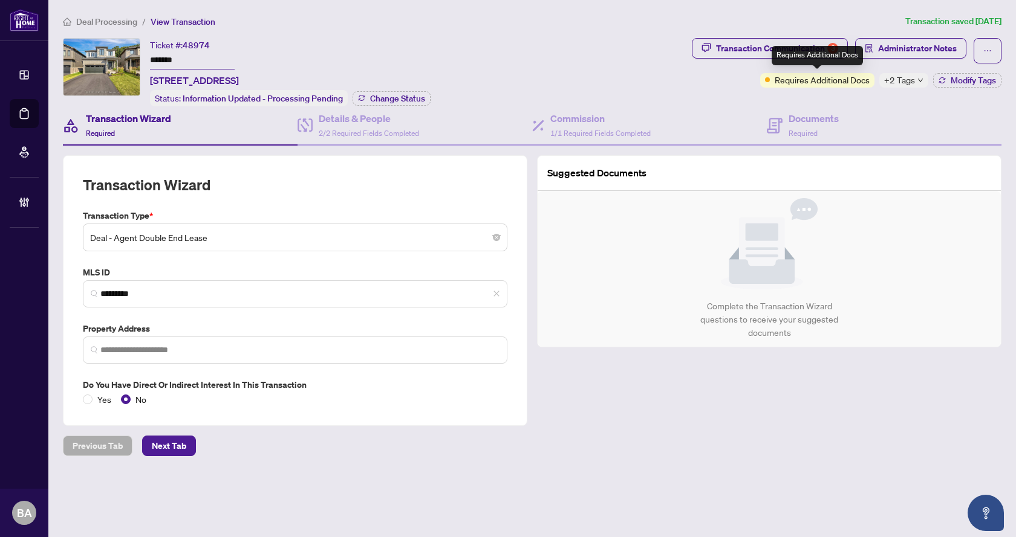
type input "**********"
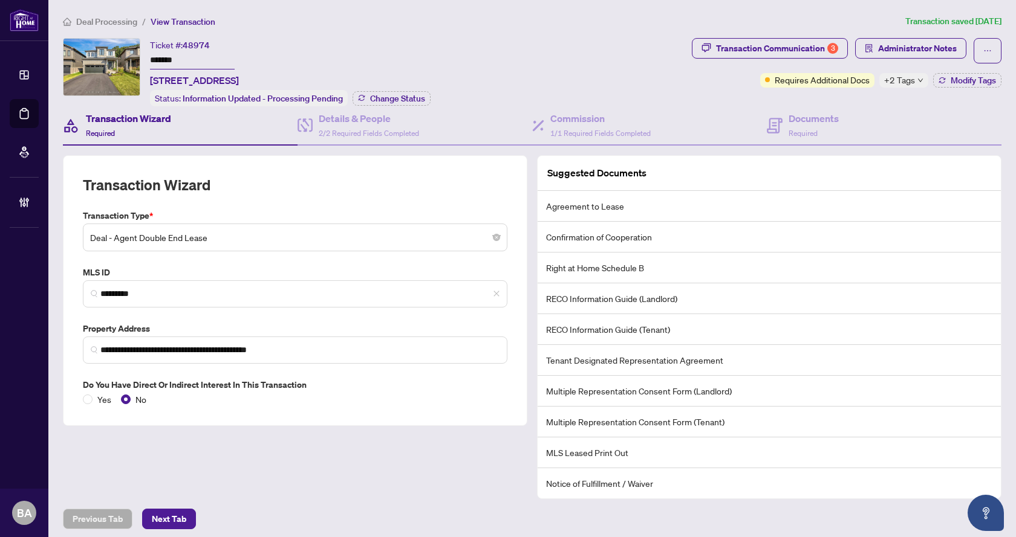
scroll to position [5, 0]
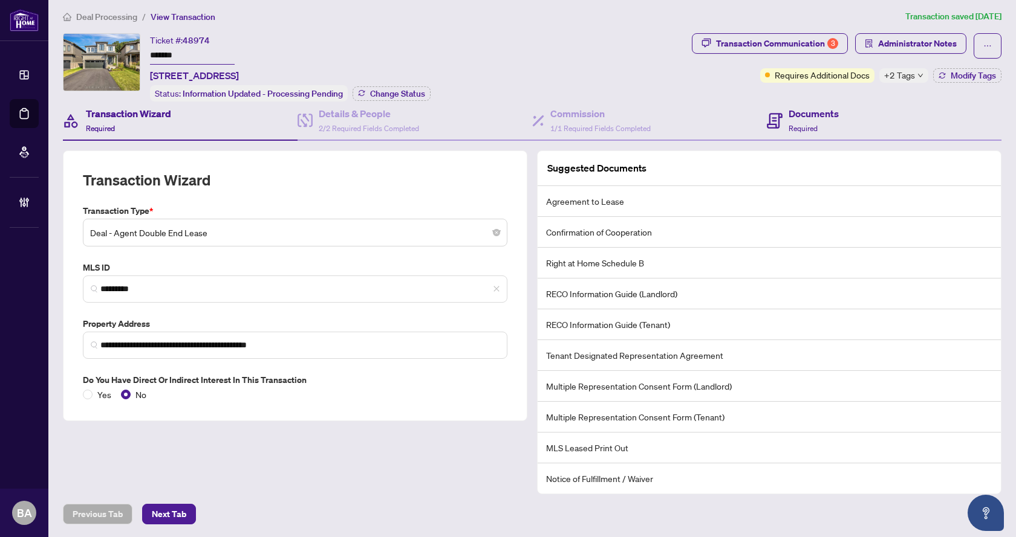
click at [854, 105] on div "Documents Required" at bounding box center [884, 121] width 235 height 39
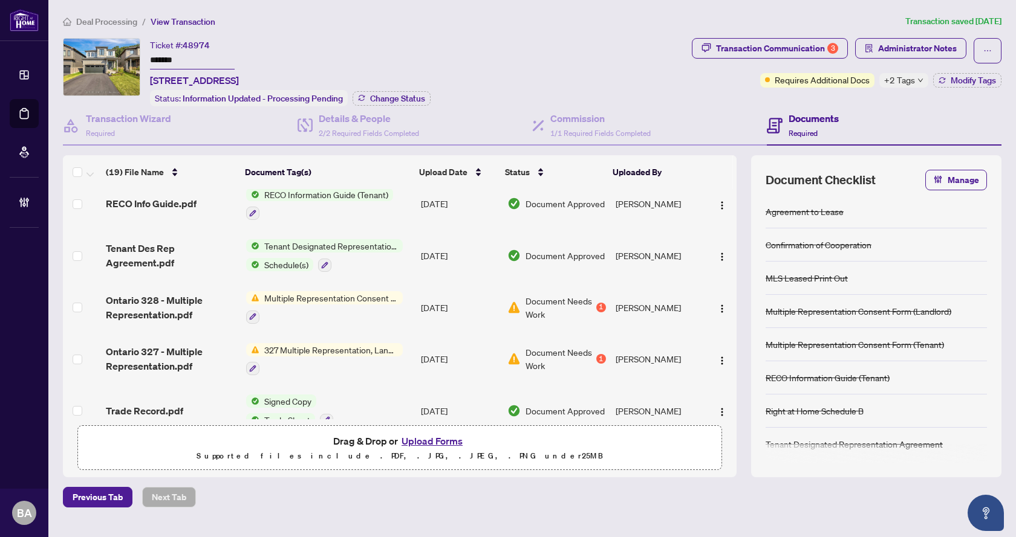
scroll to position [121, 0]
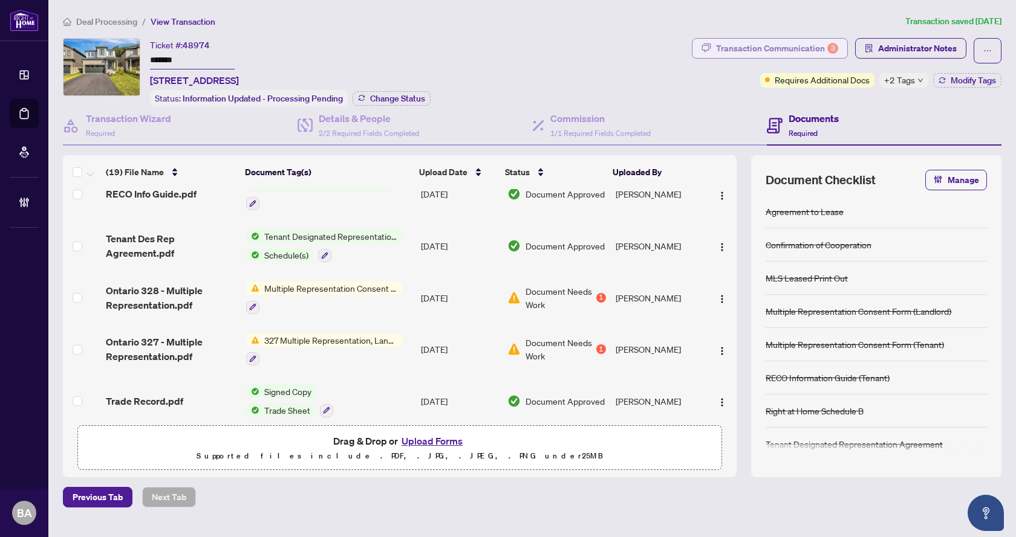
click at [816, 44] on div "Transaction Communication 3" at bounding box center [777, 48] width 122 height 19
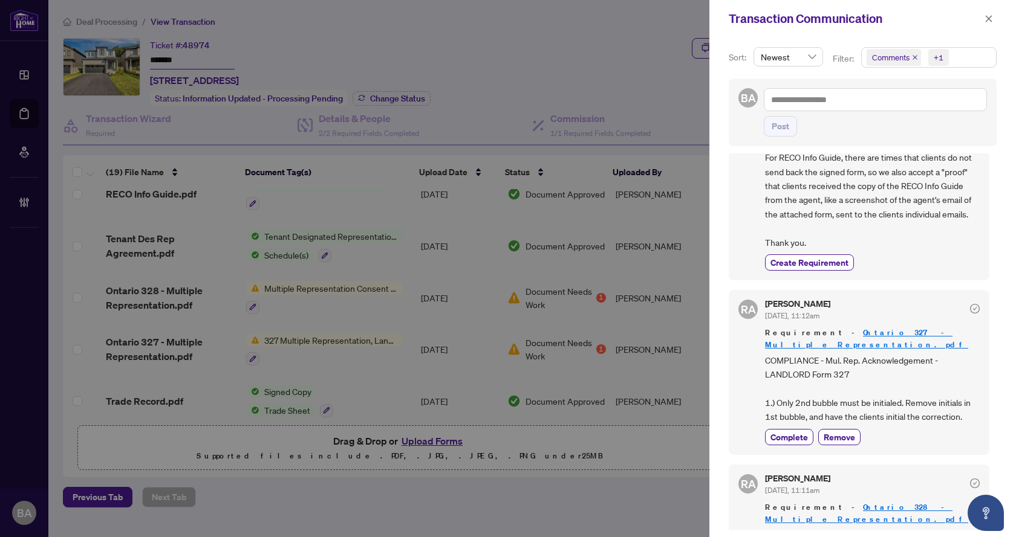
scroll to position [363, 0]
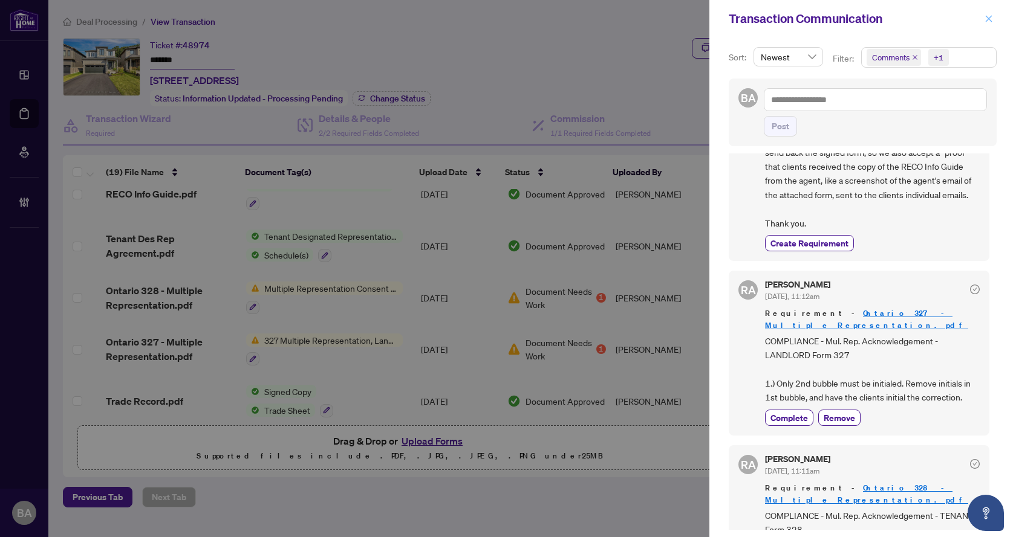
click at [985, 20] on icon "close" at bounding box center [988, 19] width 8 height 8
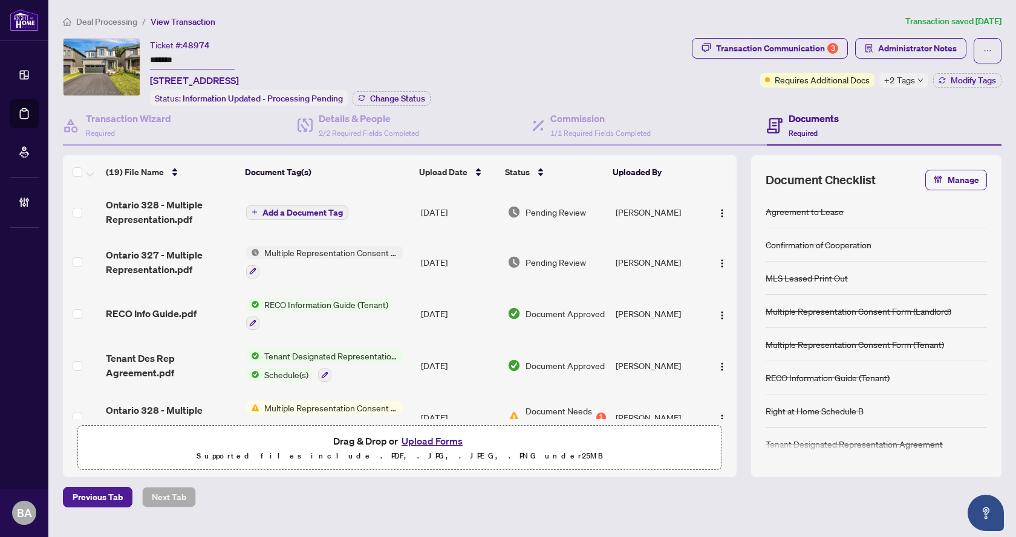
scroll to position [0, 0]
click at [925, 48] on span "Administrator Notes" at bounding box center [917, 48] width 79 height 19
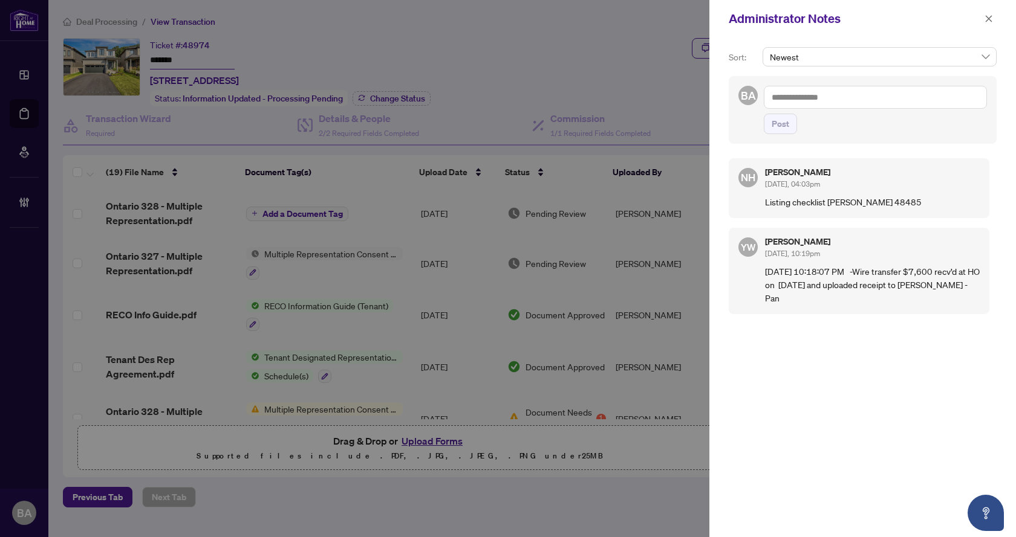
click at [892, 89] on textarea at bounding box center [875, 97] width 223 height 23
click at [828, 106] on b "West" at bounding box center [826, 105] width 19 height 11
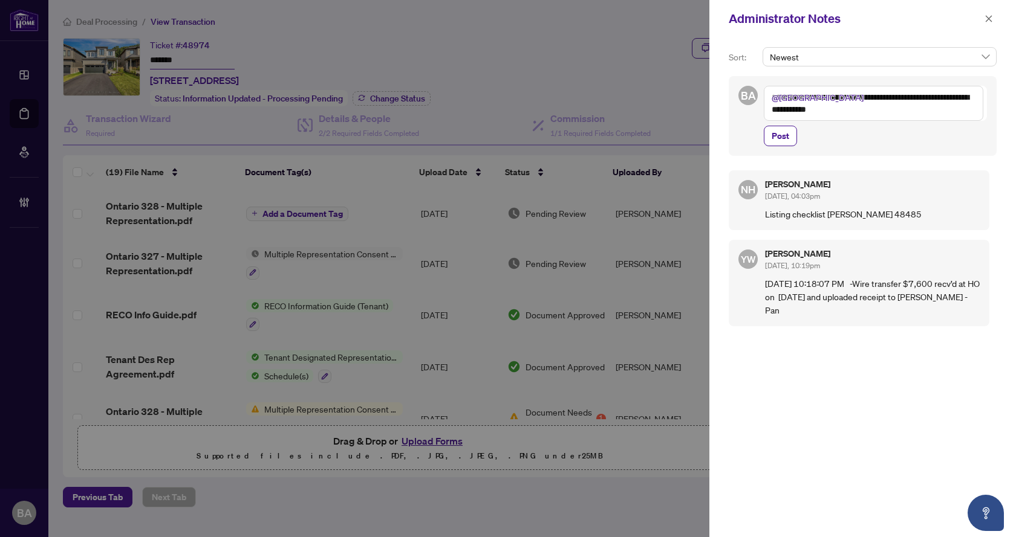
drag, startPoint x: 940, startPoint y: 102, endPoint x: 888, endPoint y: 108, distance: 52.3
click at [886, 108] on textarea "**********" at bounding box center [873, 103] width 219 height 35
click at [977, 101] on textarea "**********" at bounding box center [873, 103] width 219 height 35
type textarea "**********"
click at [836, 158] on div "**********" at bounding box center [862, 287] width 307 height 500
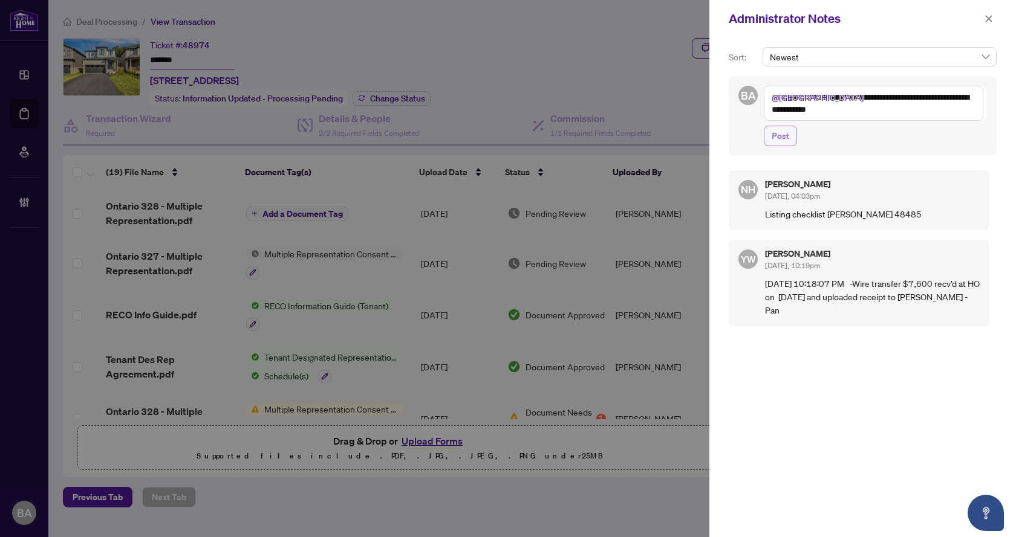
click at [771, 138] on span "Post" at bounding box center [780, 135] width 18 height 19
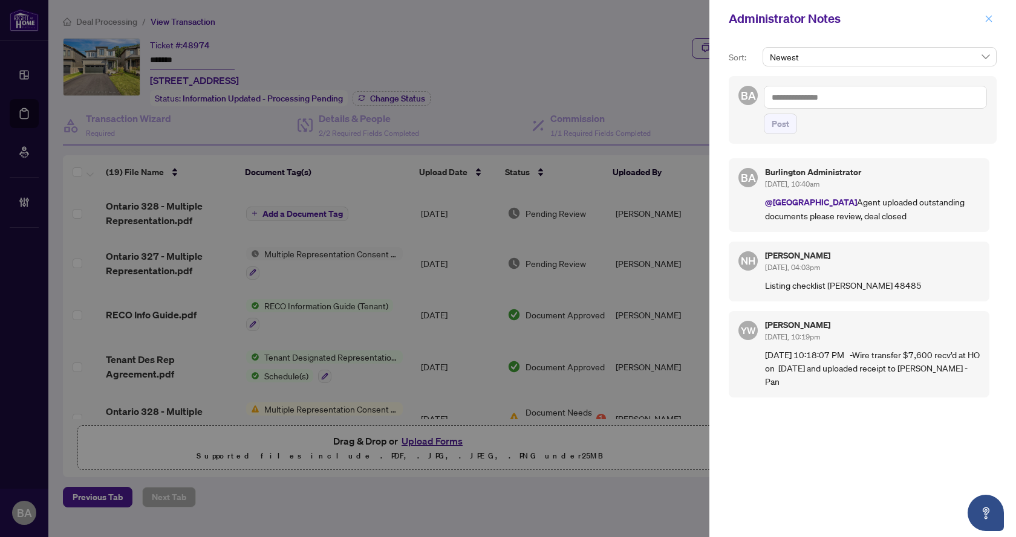
click at [990, 17] on icon "close" at bounding box center [988, 19] width 8 height 8
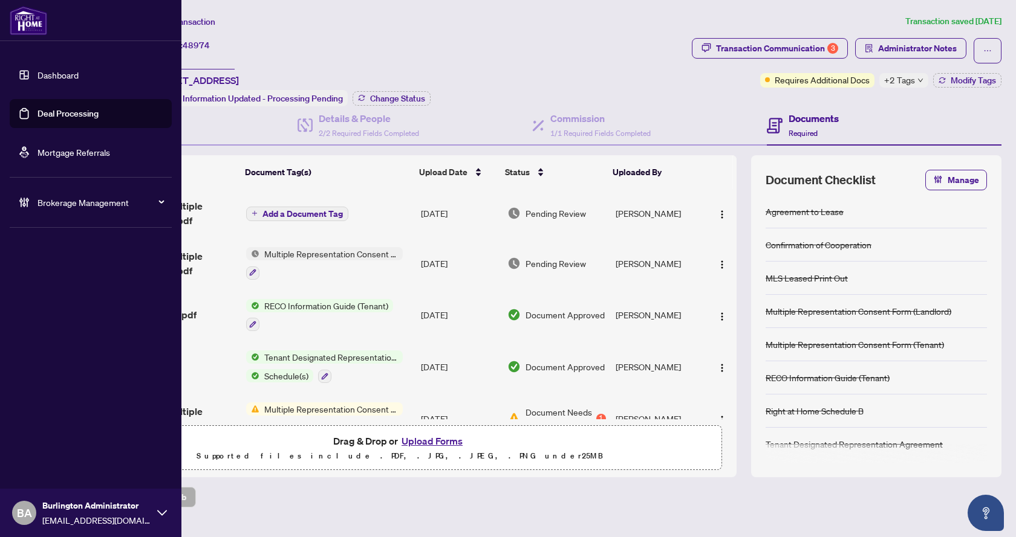
click at [55, 115] on link "Deal Processing" at bounding box center [67, 113] width 61 height 11
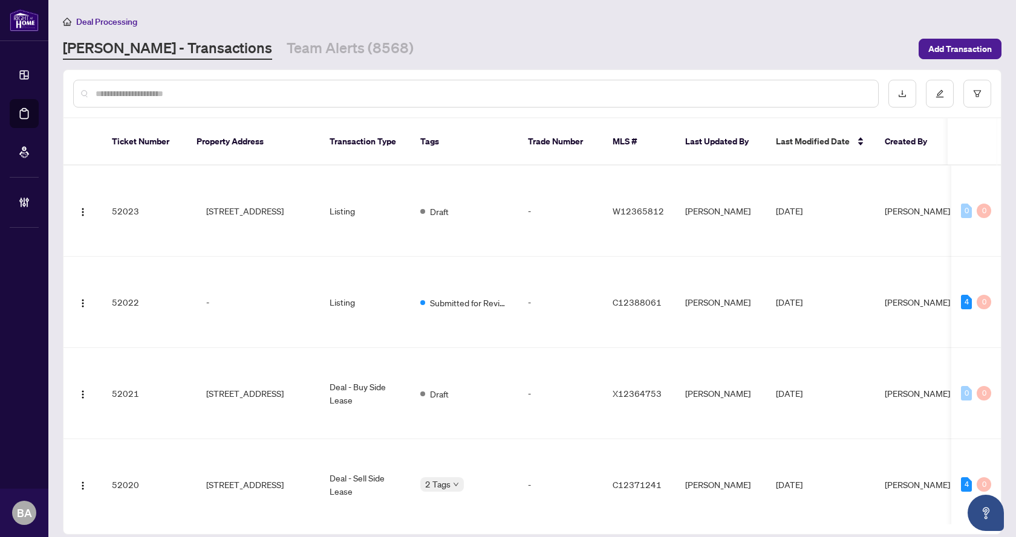
click at [246, 60] on main "Deal Processing RAHR - Transactions Team Alerts (8568) Add Transaction Ticket N…" at bounding box center [531, 268] width 967 height 537
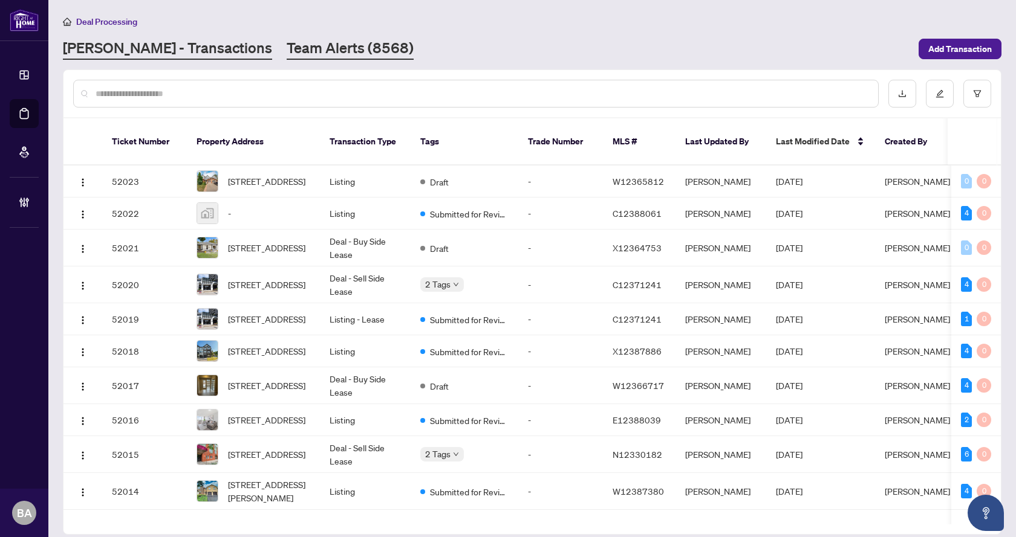
click at [287, 55] on link "Team Alerts (8568)" at bounding box center [350, 49] width 127 height 22
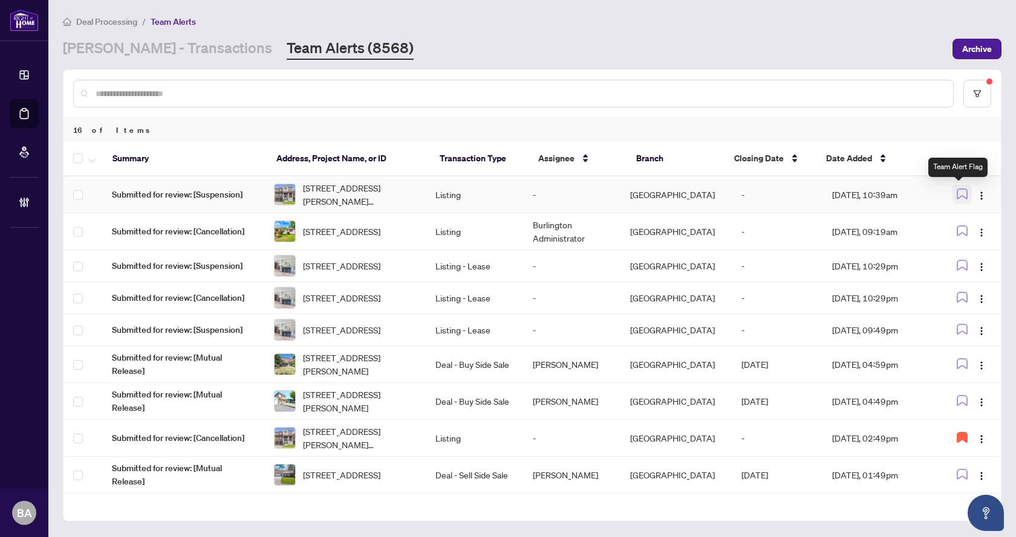
click at [958, 192] on icon "button" at bounding box center [961, 194] width 11 height 11
click at [957, 443] on icon "button" at bounding box center [962, 438] width 10 height 10
click at [976, 444] on img "button" at bounding box center [981, 440] width 10 height 10
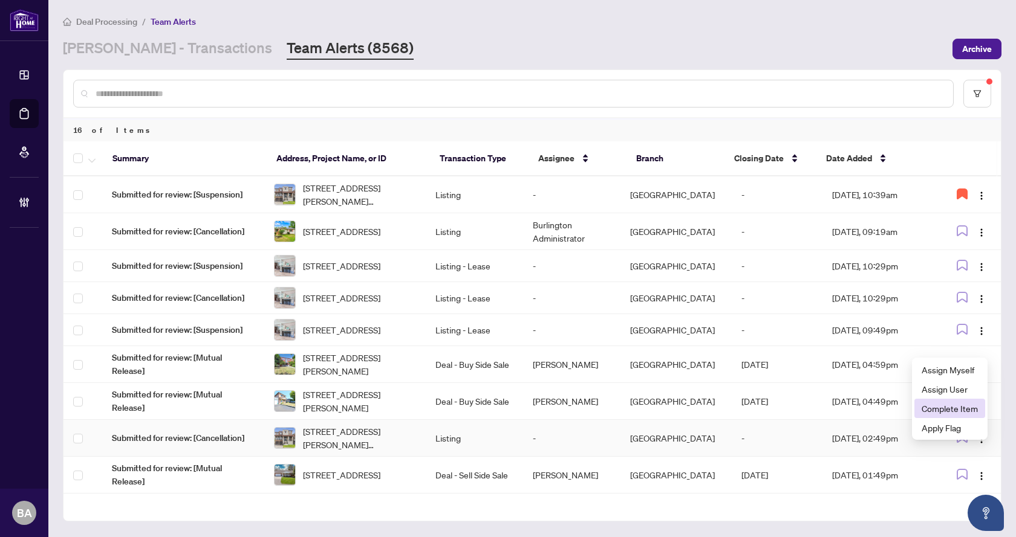
click at [953, 412] on span "Complete Item" at bounding box center [949, 408] width 56 height 13
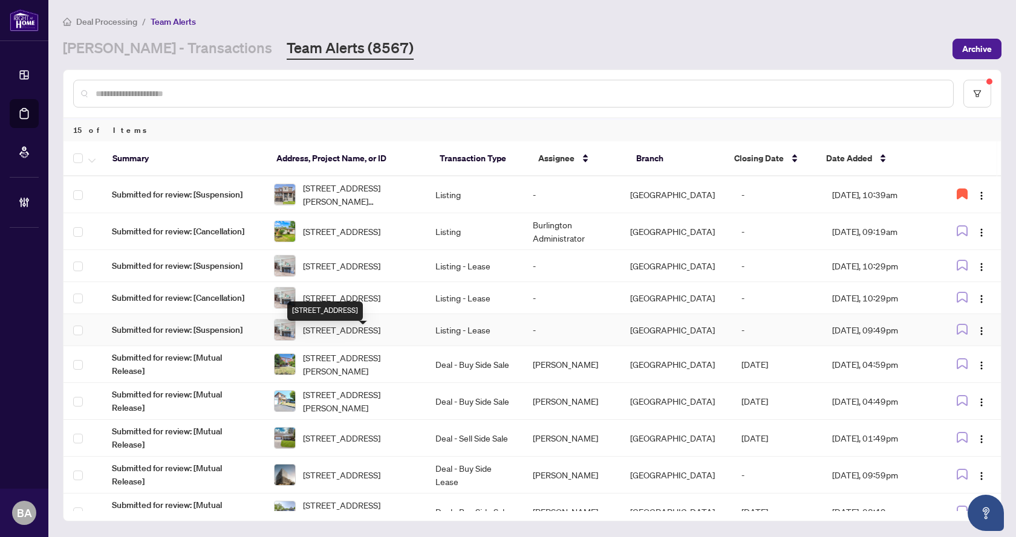
click at [349, 337] on span "[STREET_ADDRESS]" at bounding box center [341, 329] width 77 height 13
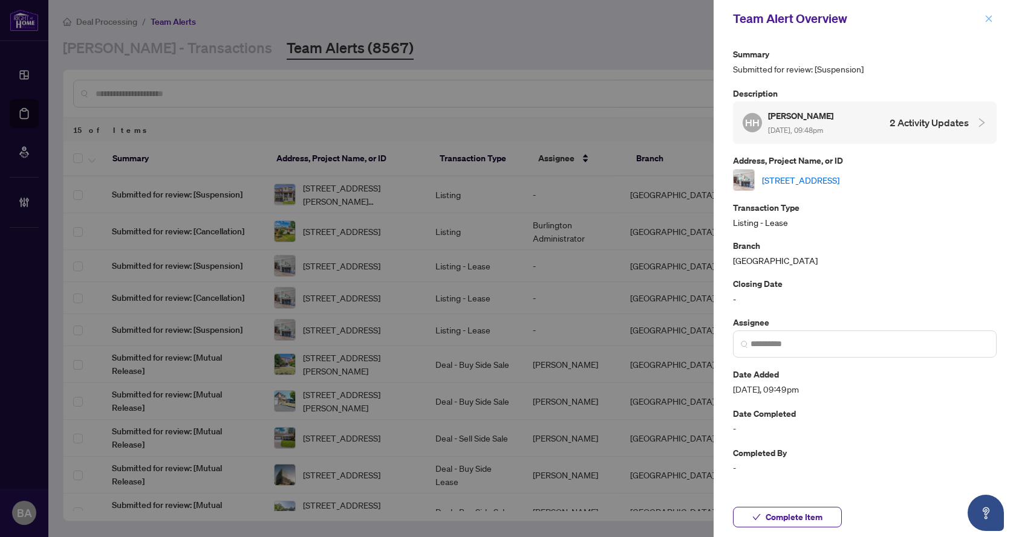
click at [986, 19] on icon "close" at bounding box center [988, 19] width 8 height 8
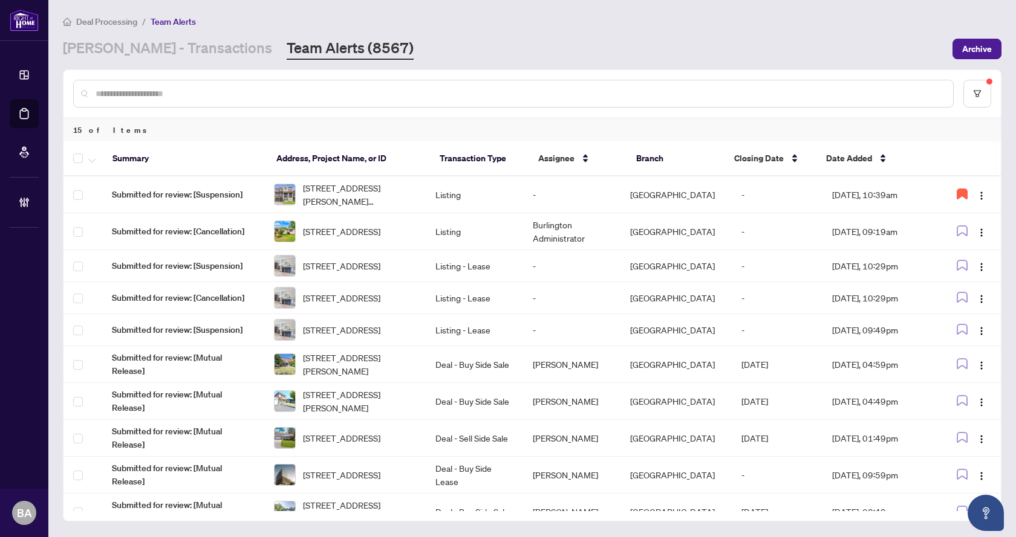
click at [291, 47] on link "Team Alerts (8567)" at bounding box center [350, 49] width 127 height 22
click at [89, 47] on link "[PERSON_NAME] - Transactions" at bounding box center [167, 49] width 209 height 22
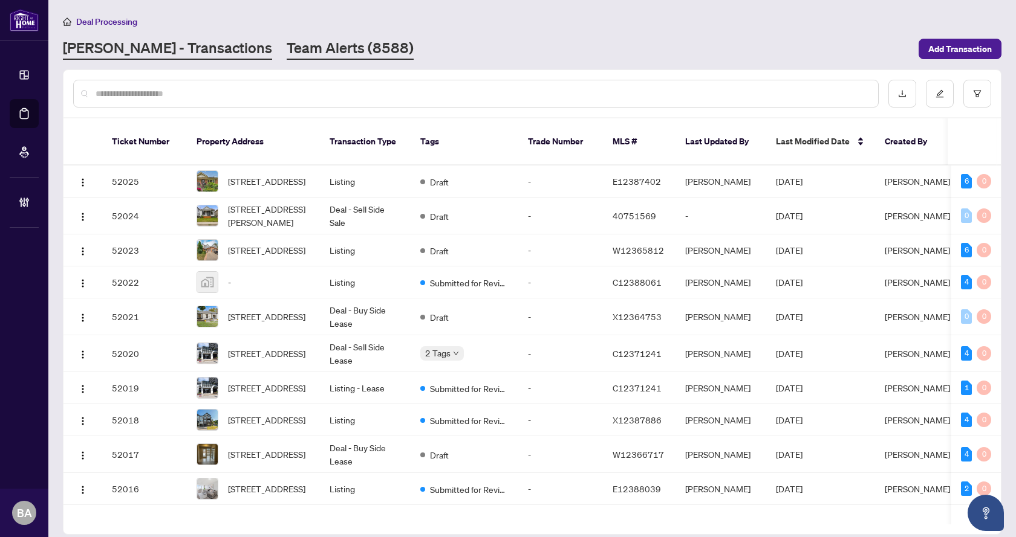
click at [287, 45] on link "Team Alerts (8588)" at bounding box center [350, 49] width 127 height 22
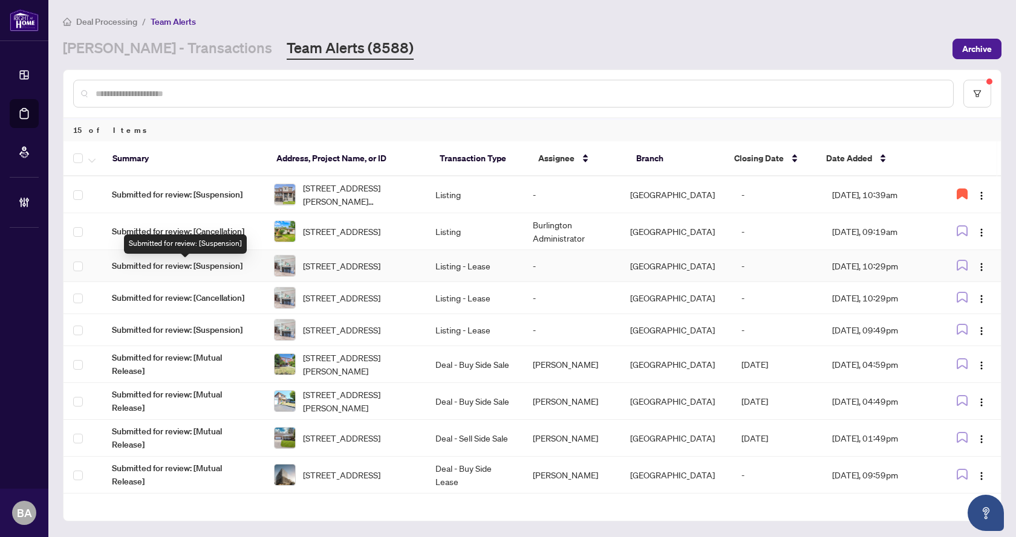
click at [191, 267] on span "Submitted for review: [Suspension]" at bounding box center [183, 265] width 143 height 13
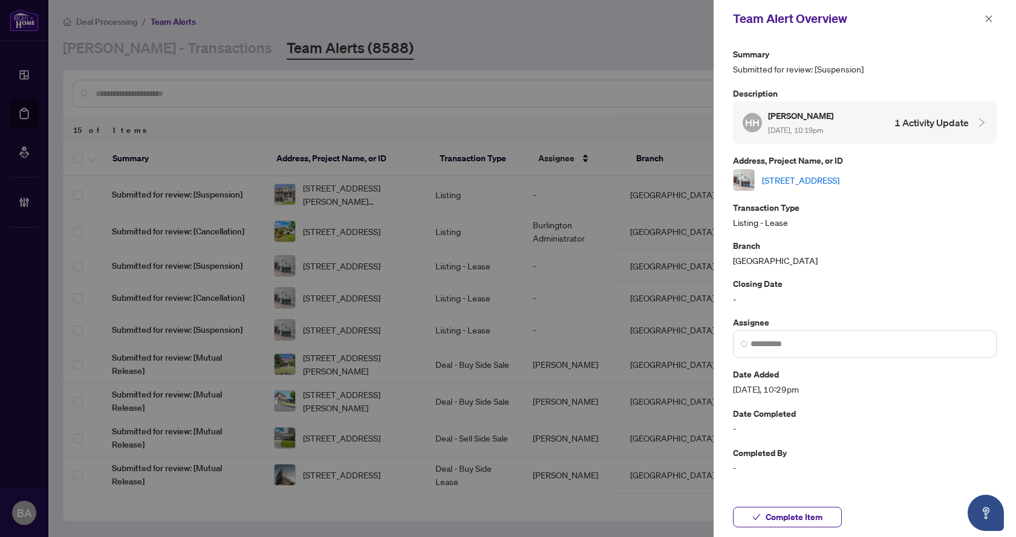
click at [839, 180] on link "[STREET_ADDRESS]" at bounding box center [800, 180] width 77 height 13
click at [174, 98] on div at bounding box center [508, 268] width 1016 height 537
click at [993, 19] on button "button" at bounding box center [989, 18] width 16 height 15
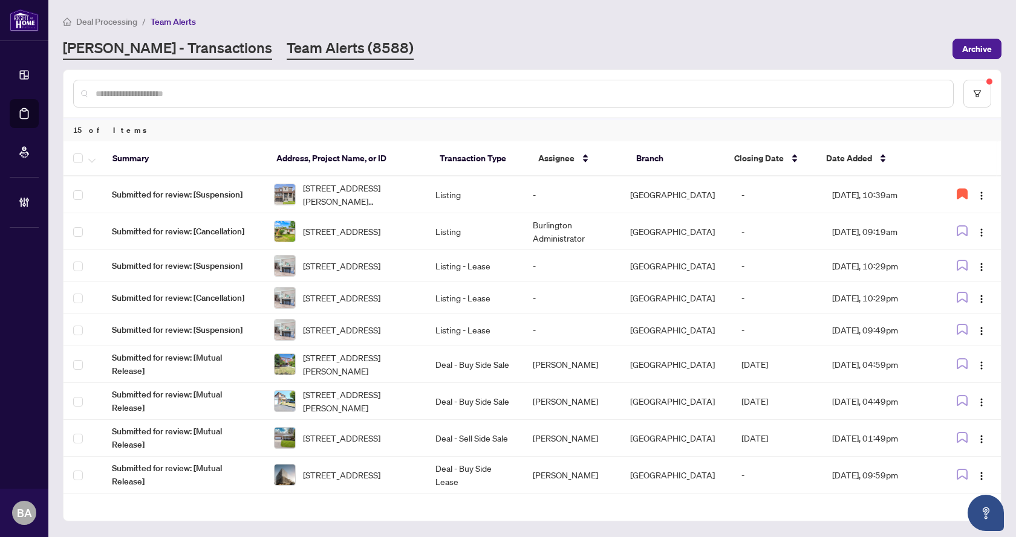
click at [112, 59] on link "[PERSON_NAME] - Transactions" at bounding box center [167, 49] width 209 height 22
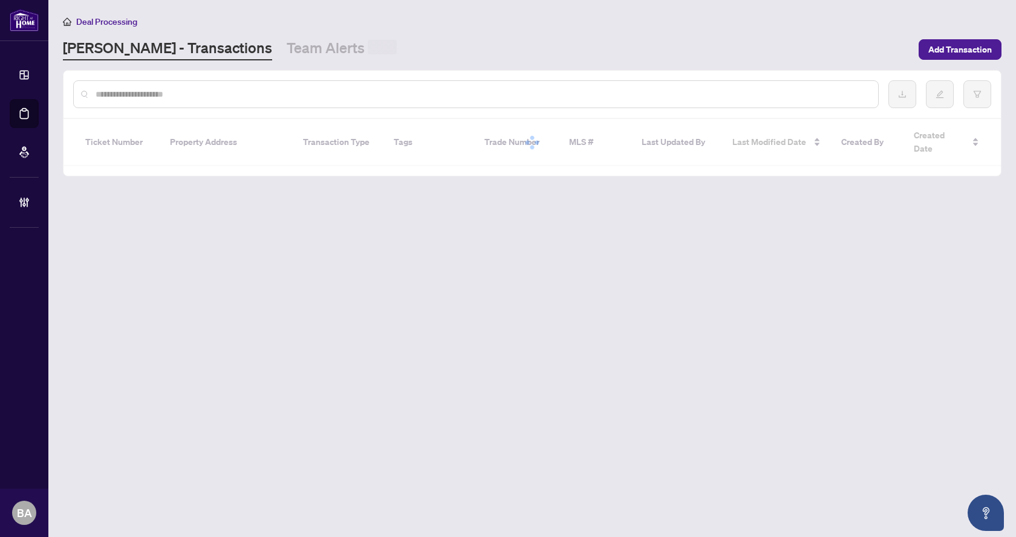
click at [111, 53] on link "[PERSON_NAME] - Transactions" at bounding box center [167, 49] width 209 height 22
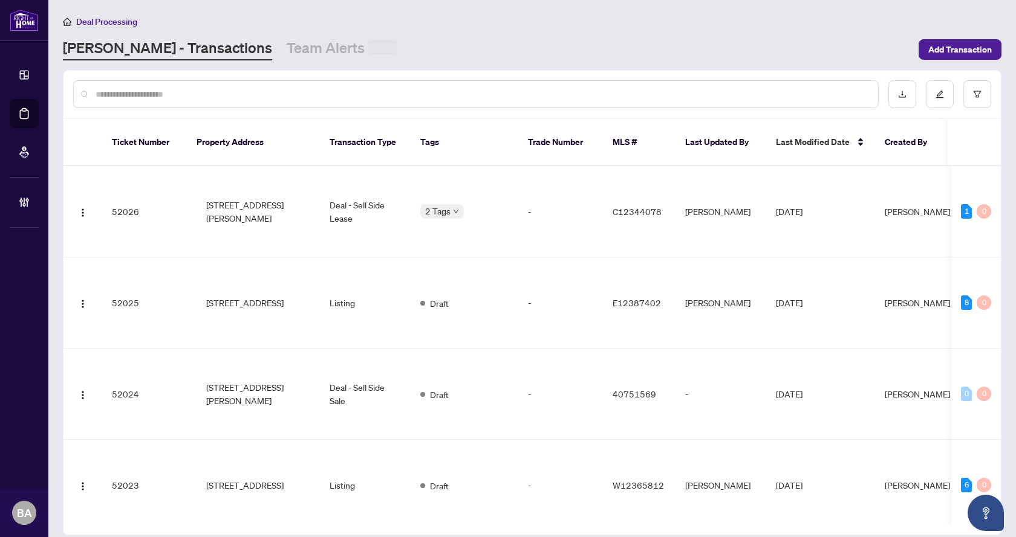
click at [140, 88] on input "text" at bounding box center [482, 94] width 773 height 13
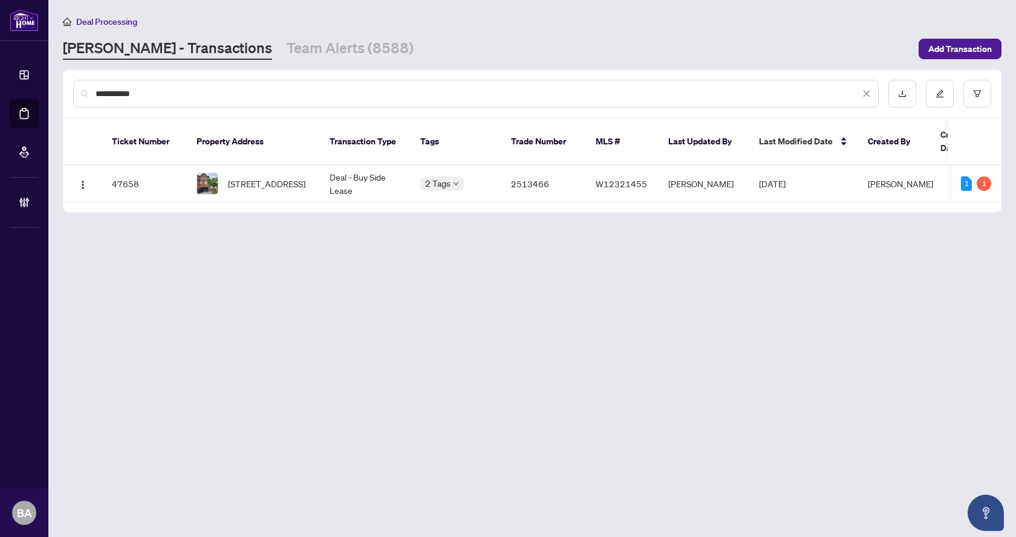
type input "**********"
click at [261, 184] on td "#6-2171 Fiddlers Way, Oakville, Ontario L6M 0R9, Canada" at bounding box center [253, 184] width 133 height 37
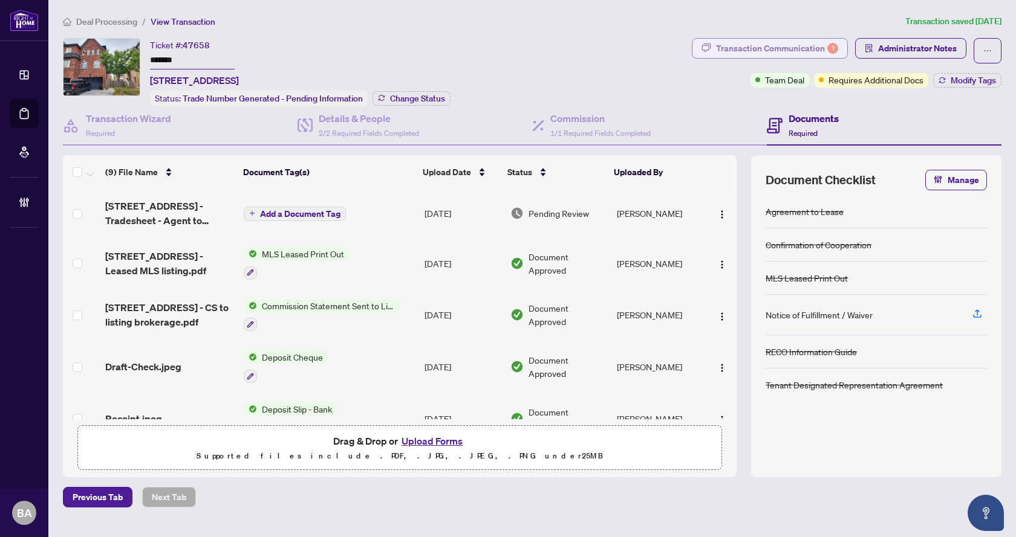
click at [799, 42] on div "Transaction Communication 1" at bounding box center [777, 48] width 122 height 19
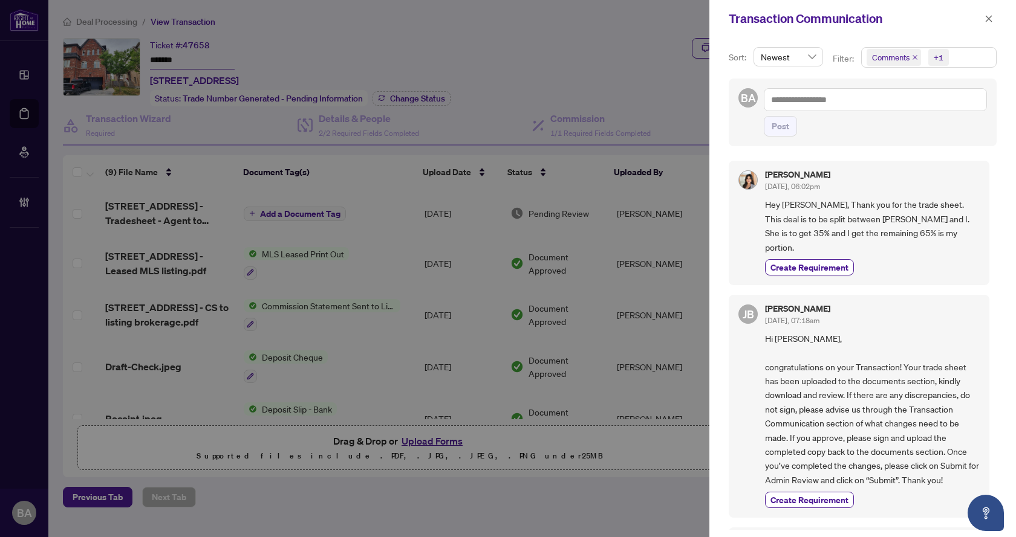
click at [762, 215] on div "Santana Mohan Sep/03/2025, 06:02pm Hey Jean, Thank you for the trade sheet. Thi…" at bounding box center [859, 223] width 261 height 125
click at [989, 23] on icon "close" at bounding box center [988, 19] width 8 height 8
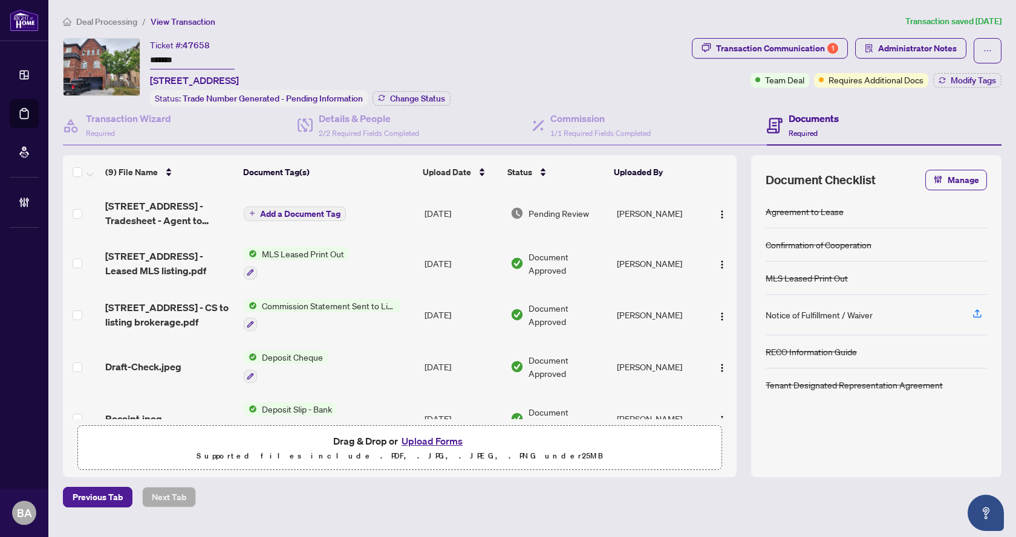
click at [142, 224] on span "2171 Fiddlers Way 6 - Tradesheet - Agent to review.pdf" at bounding box center [169, 213] width 129 height 29
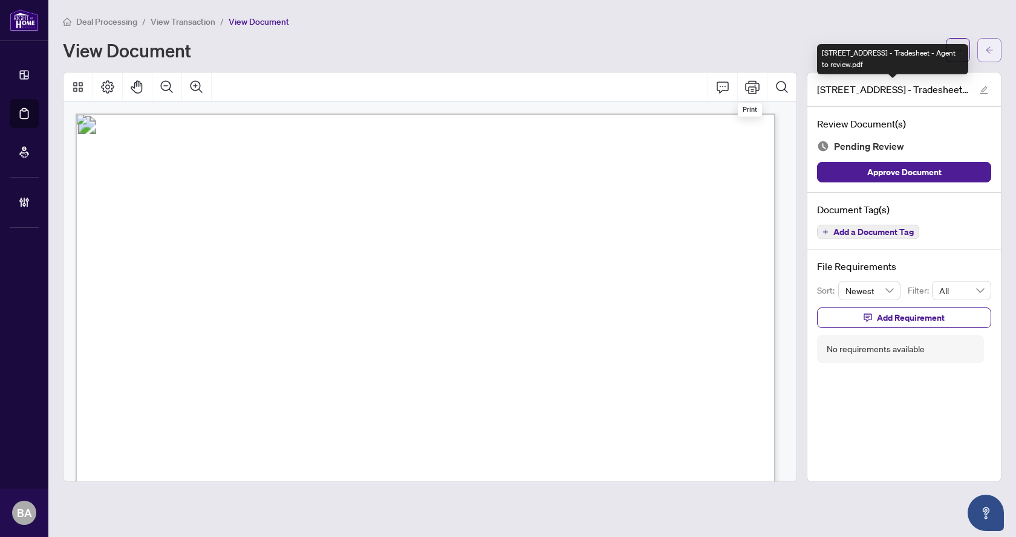
click at [994, 47] on button "button" at bounding box center [989, 50] width 24 height 24
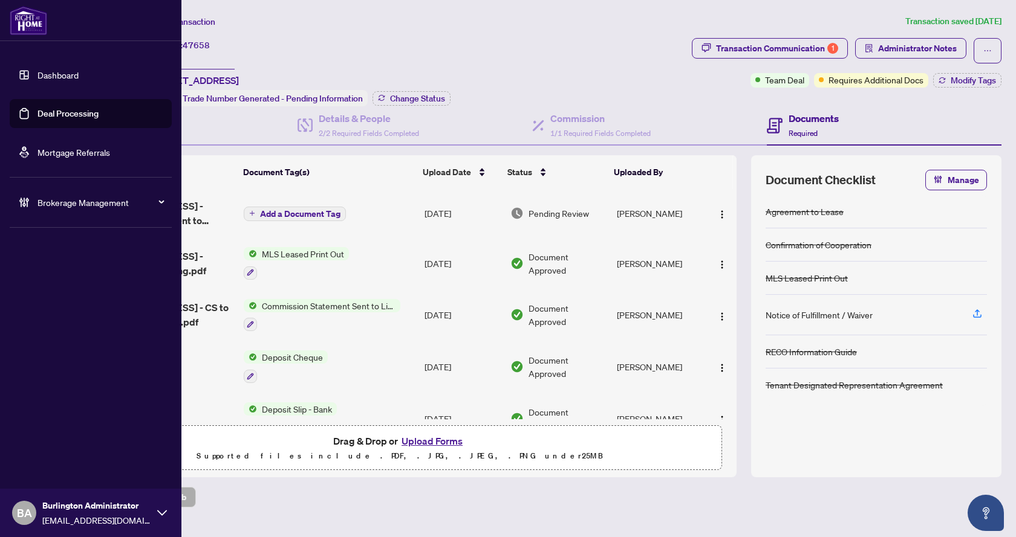
click at [53, 74] on link "Dashboard" at bounding box center [57, 75] width 41 height 11
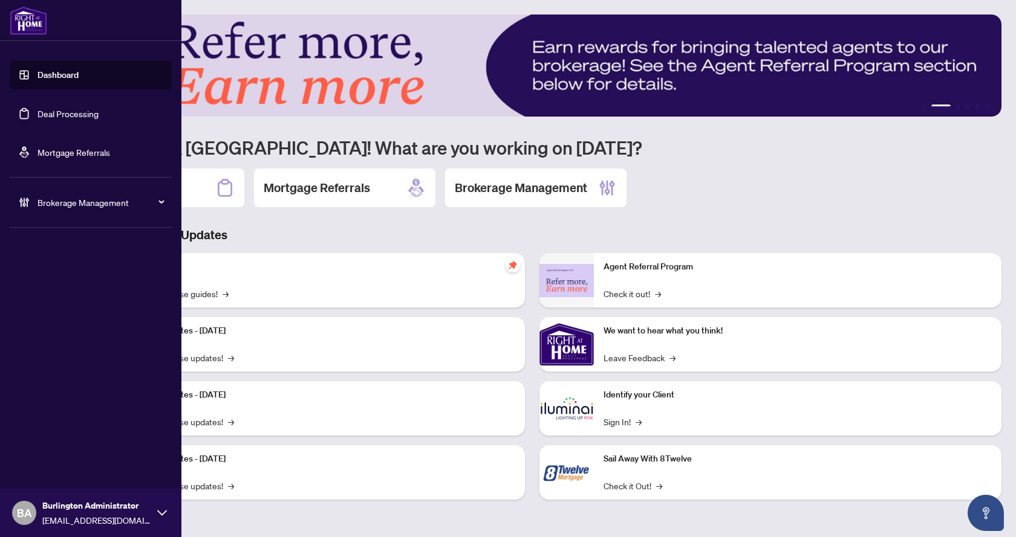
click at [47, 108] on link "Deal Processing" at bounding box center [67, 113] width 61 height 11
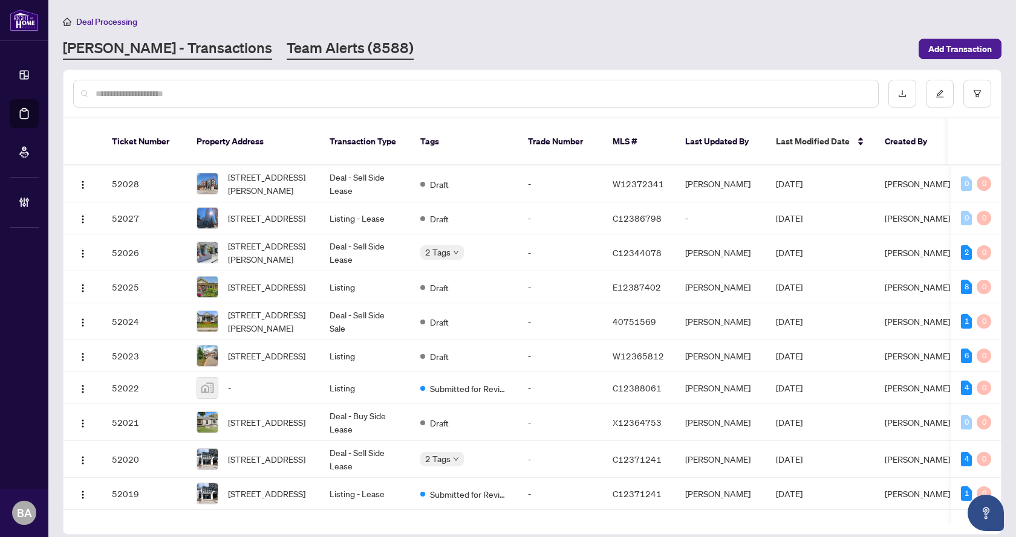
click at [287, 54] on link "Team Alerts (8588)" at bounding box center [350, 49] width 127 height 22
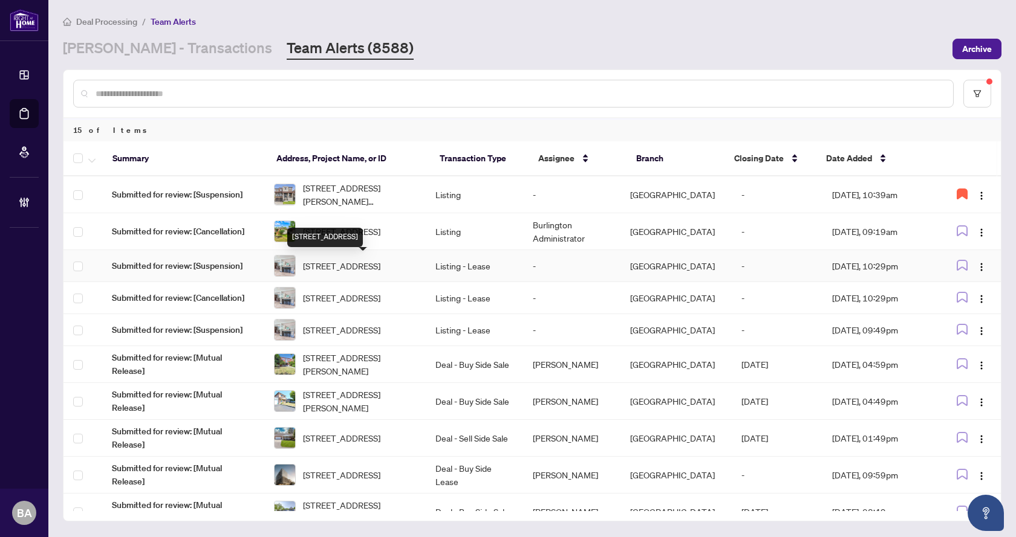
click at [328, 261] on span "[STREET_ADDRESS]" at bounding box center [341, 265] width 77 height 13
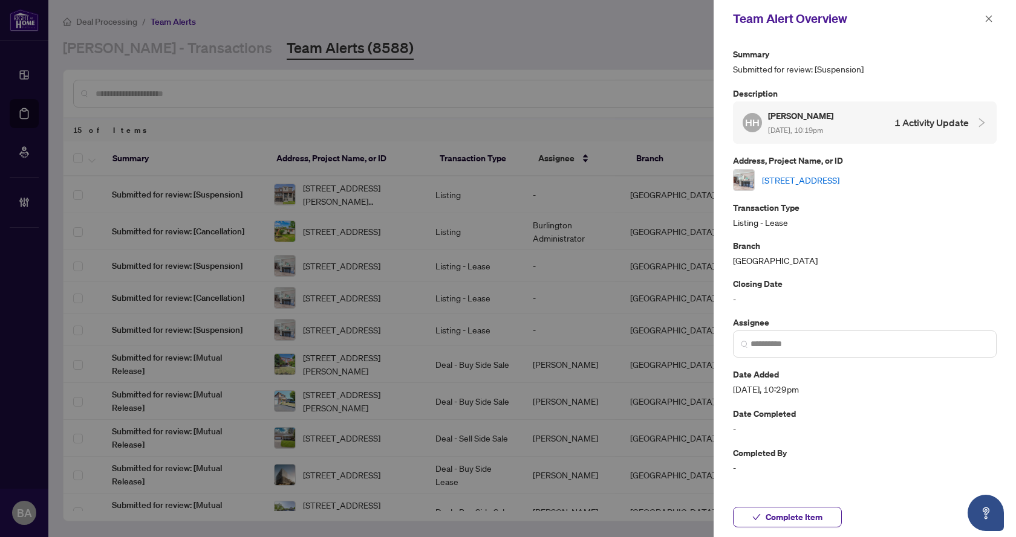
click at [814, 183] on link "[STREET_ADDRESS]" at bounding box center [800, 180] width 77 height 13
click at [989, 13] on span "button" at bounding box center [988, 18] width 8 height 19
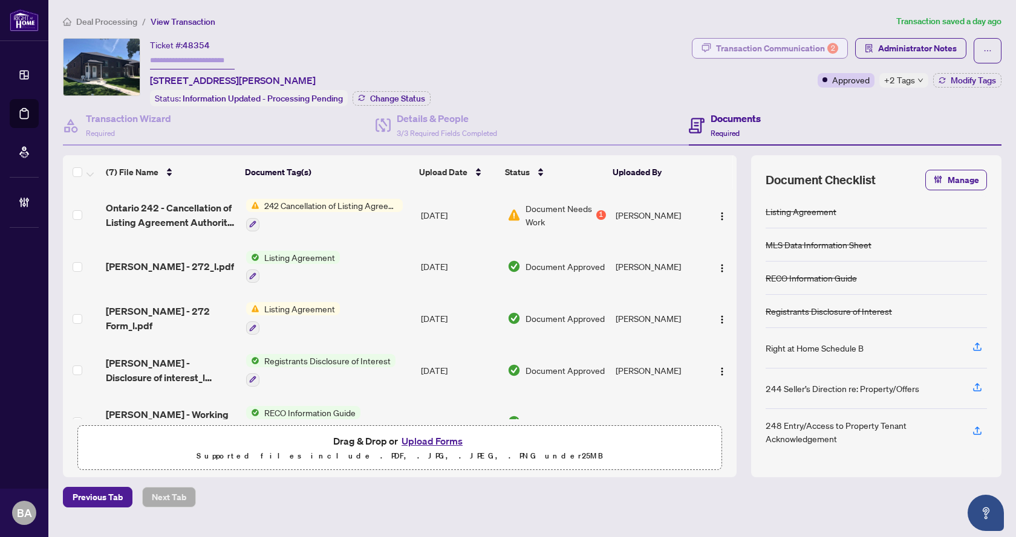
click at [761, 51] on div "Transaction Communication 2" at bounding box center [777, 48] width 122 height 19
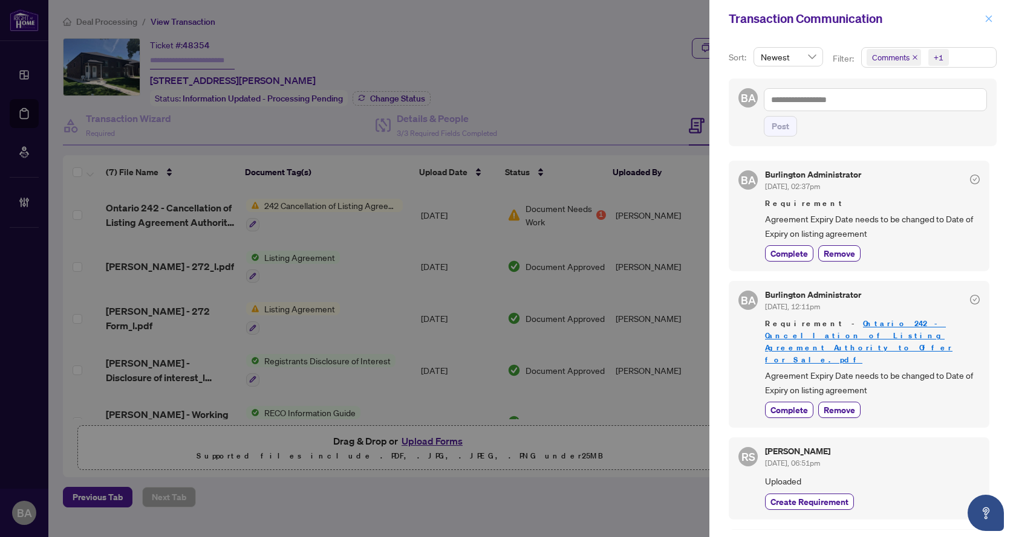
click at [989, 15] on icon "close" at bounding box center [988, 19] width 8 height 8
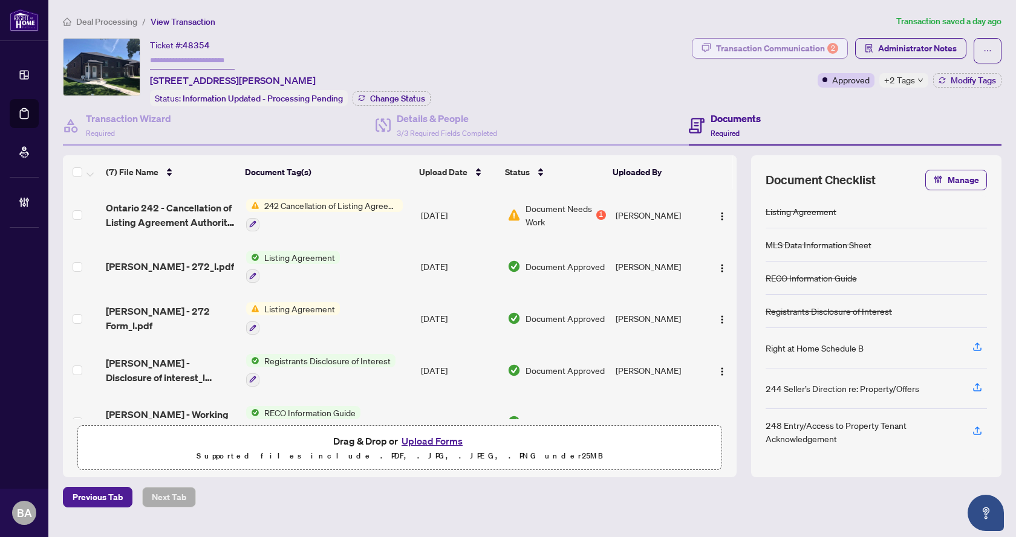
click at [809, 50] on div "Transaction Communication 2" at bounding box center [777, 48] width 122 height 19
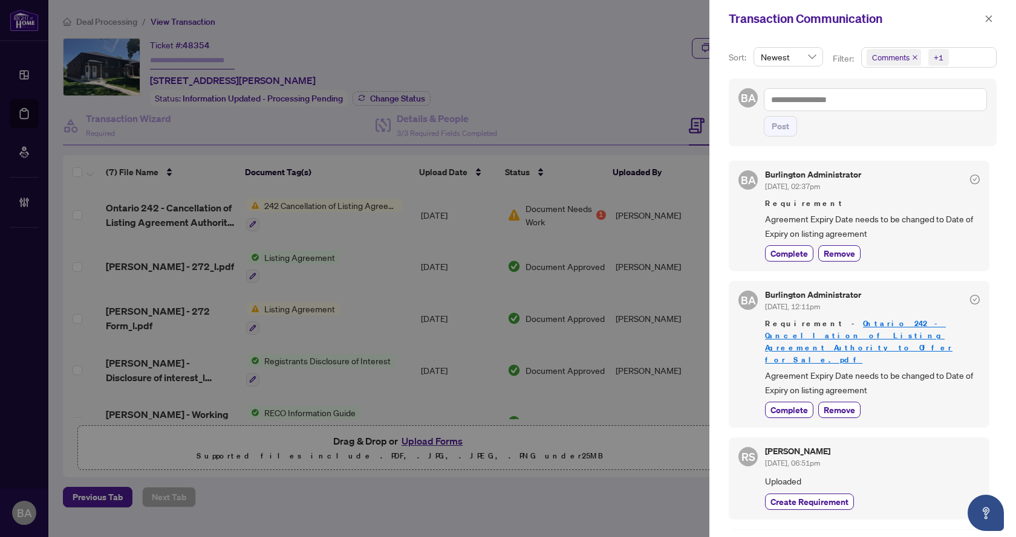
click at [525, 104] on div at bounding box center [508, 268] width 1016 height 537
drag, startPoint x: 870, startPoint y: 365, endPoint x: 787, endPoint y: 354, distance: 83.5
click at [790, 369] on span "Agreement Expiry Date needs to be changed to Date of Expiry on listing agreement" at bounding box center [872, 383] width 215 height 28
click at [874, 215] on span "Agreement Expiry Date needs to be changed to Date of Expiry on listing agreement" at bounding box center [872, 226] width 215 height 28
drag, startPoint x: 872, startPoint y: 235, endPoint x: 764, endPoint y: 222, distance: 108.4
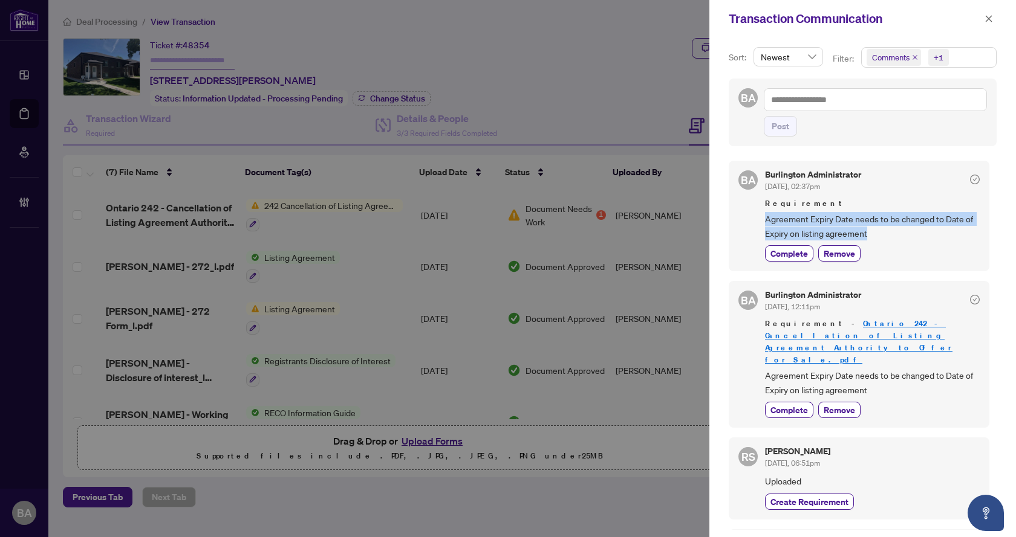
click at [764, 222] on div "BA Burlington Administrator [DATE], 02:37pm Requirement Agreement Expiry Date n…" at bounding box center [859, 216] width 261 height 111
copy span "Agreement Expiry Date needs to be changed to Date of Expiry on listing agreement"
click at [986, 16] on icon "close" at bounding box center [989, 18] width 7 height 7
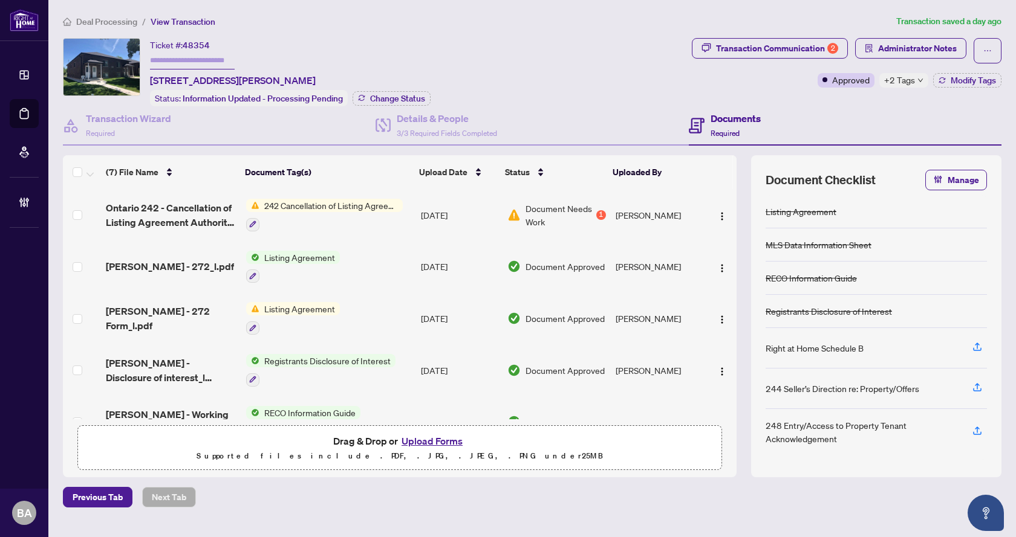
drag, startPoint x: 88, startPoint y: 22, endPoint x: 104, endPoint y: 1, distance: 26.8
click at [89, 22] on span "Deal Processing" at bounding box center [106, 21] width 61 height 11
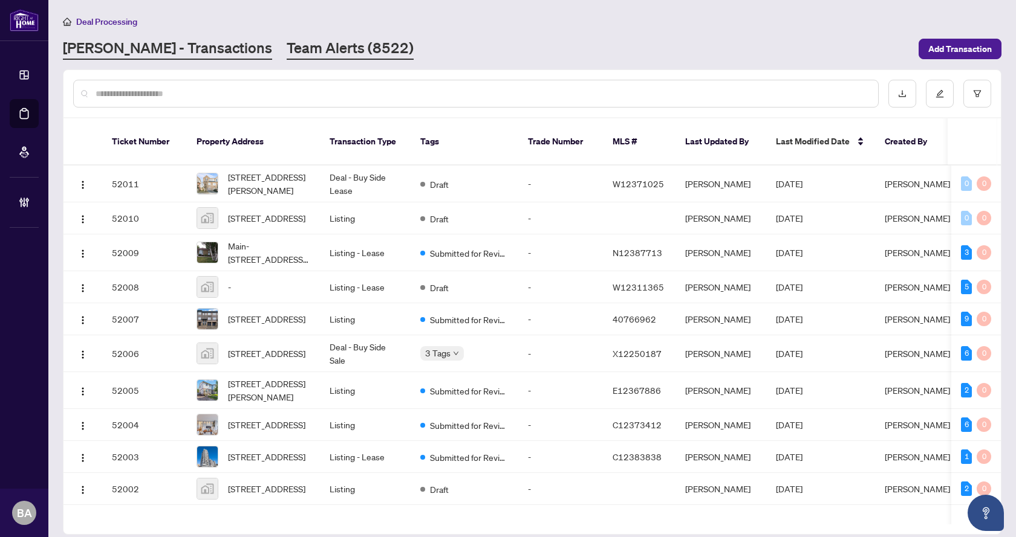
click at [287, 38] on link "Team Alerts (8522)" at bounding box center [350, 49] width 127 height 22
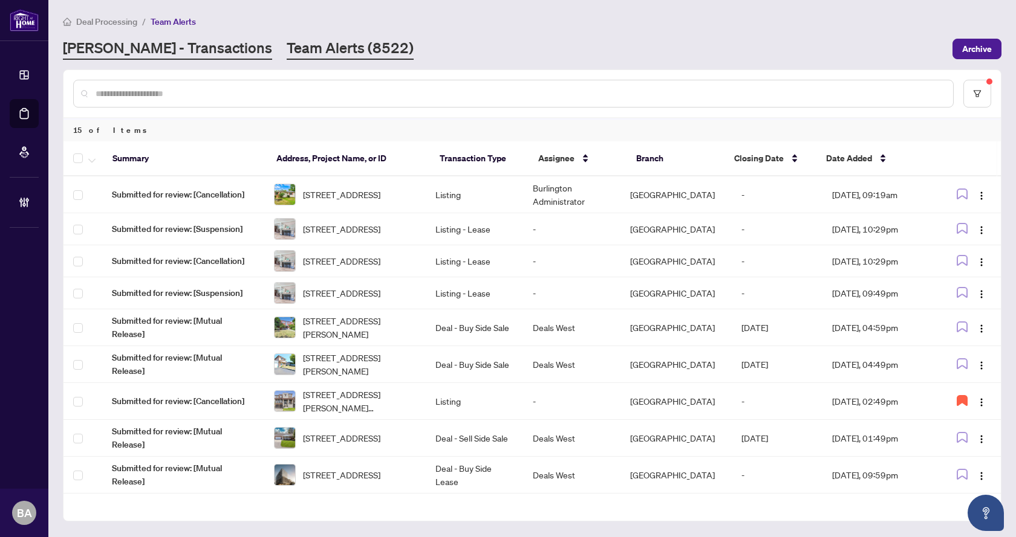
click at [150, 57] on link "[PERSON_NAME] - Transactions" at bounding box center [167, 49] width 209 height 22
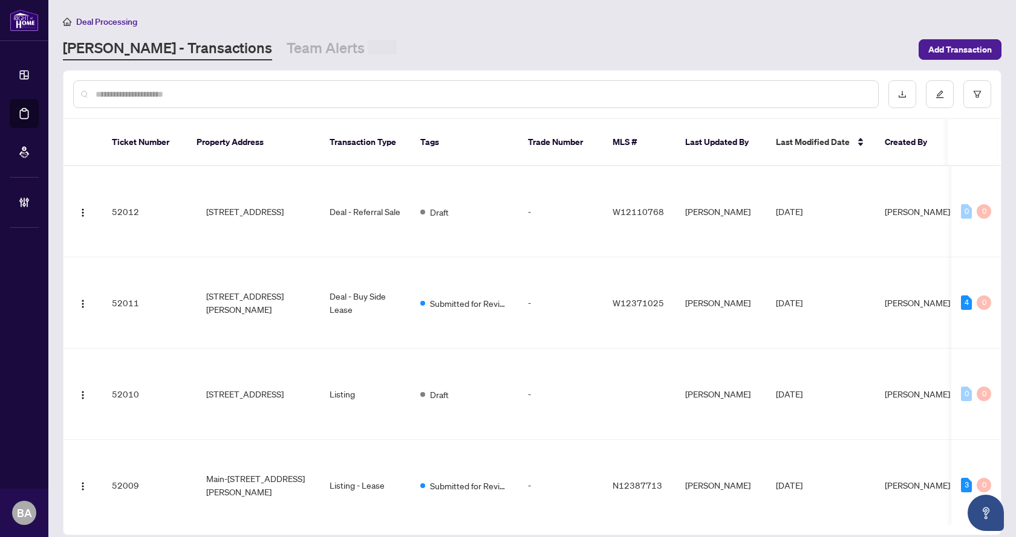
click at [183, 97] on input "text" at bounding box center [482, 94] width 773 height 13
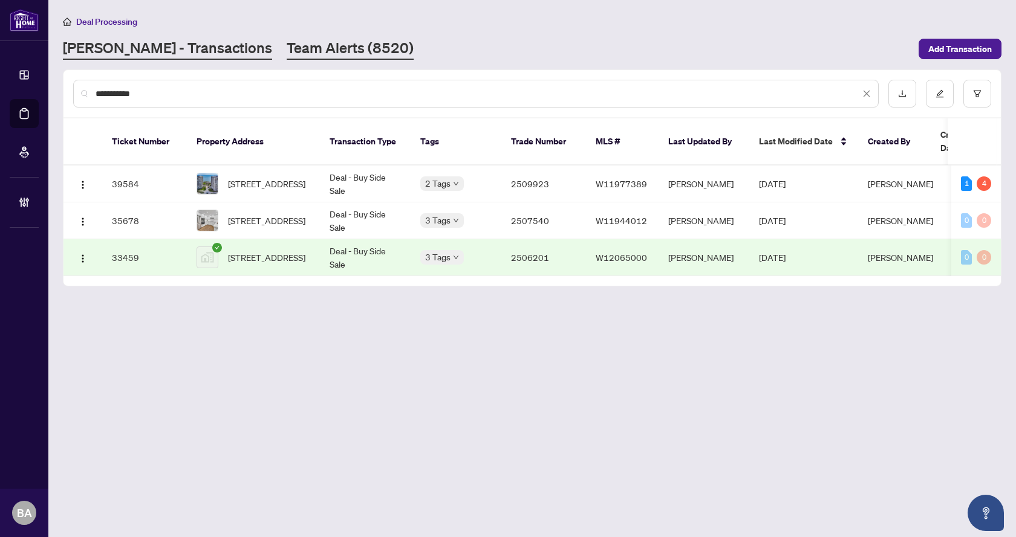
type input "**********"
click at [288, 54] on link "Team Alerts (8520)" at bounding box center [350, 49] width 127 height 22
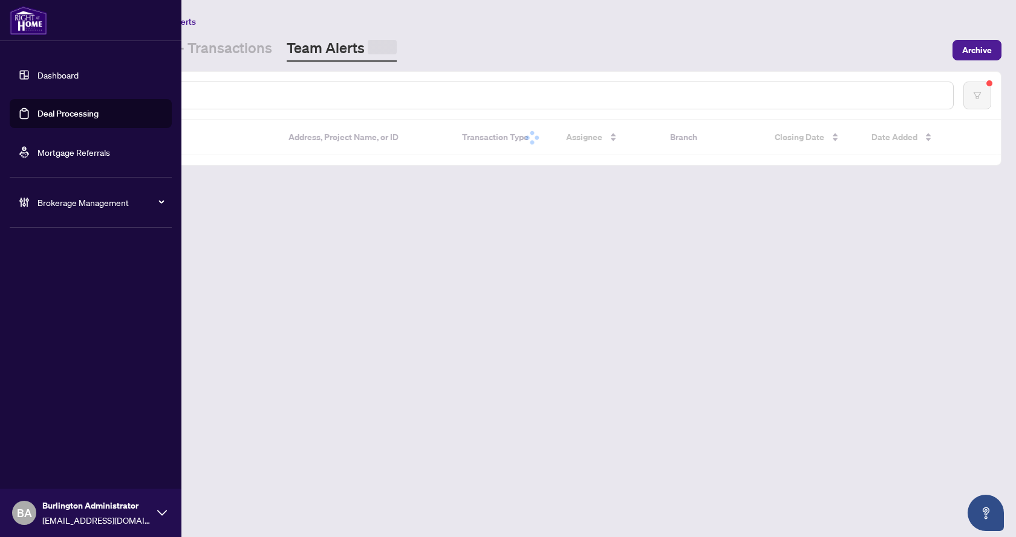
click at [105, 48] on div "Dashboard Deal Processing Mortgage Referrals Brokerage Management BA Burlington…" at bounding box center [90, 268] width 181 height 537
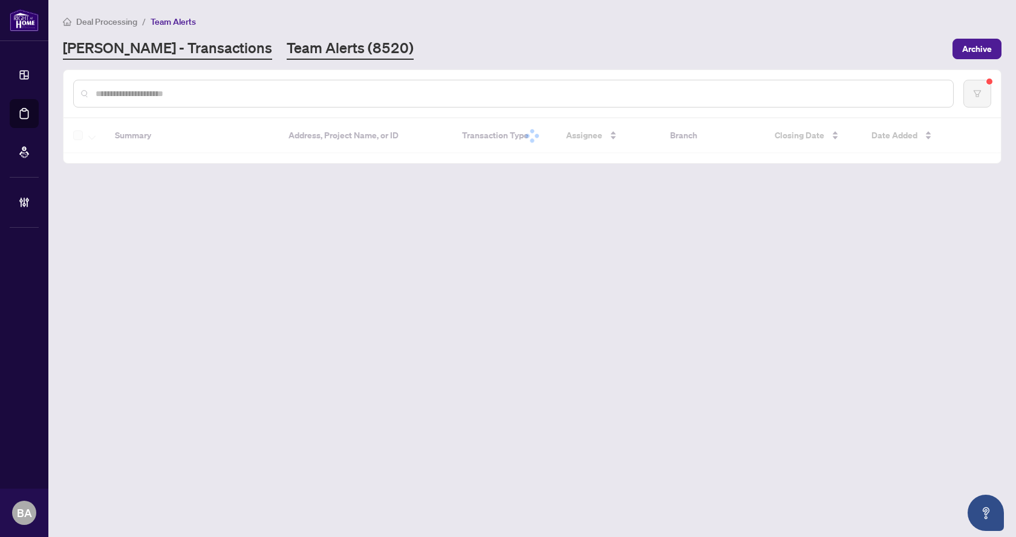
click at [117, 42] on link "[PERSON_NAME] - Transactions" at bounding box center [167, 49] width 209 height 22
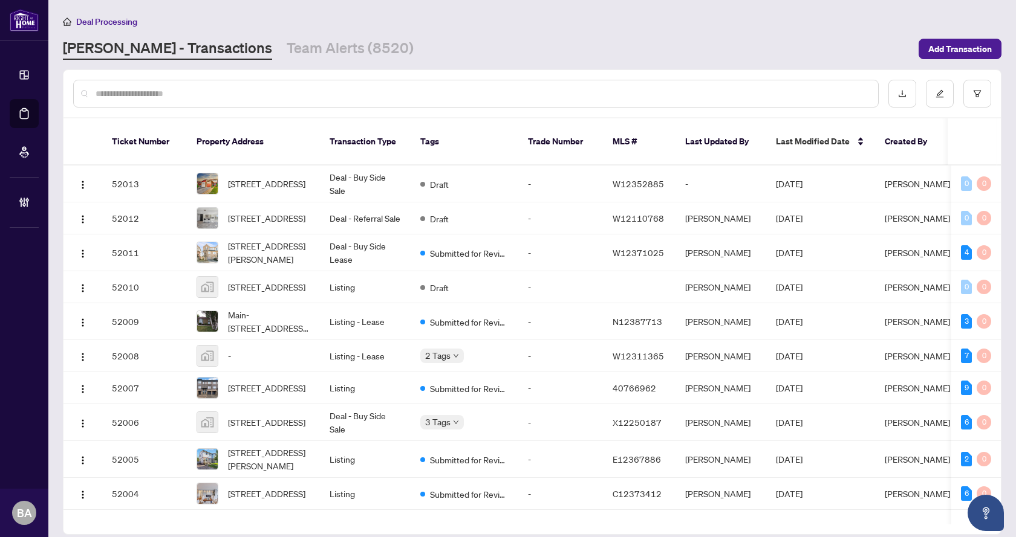
click at [226, 92] on input "text" at bounding box center [482, 93] width 773 height 13
click at [287, 39] on link "Team Alerts (8520)" at bounding box center [350, 49] width 127 height 22
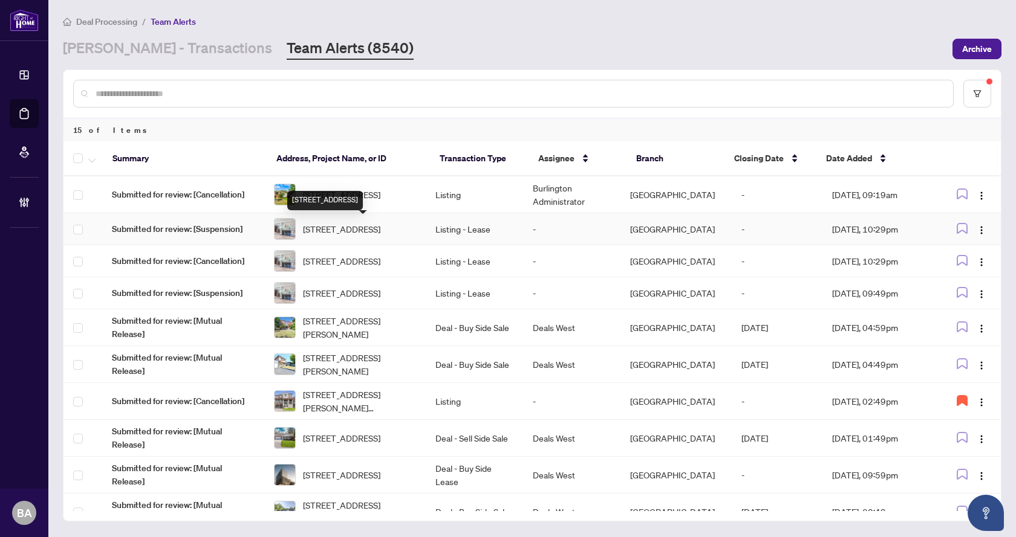
click at [342, 226] on span "[STREET_ADDRESS]" at bounding box center [341, 228] width 77 height 13
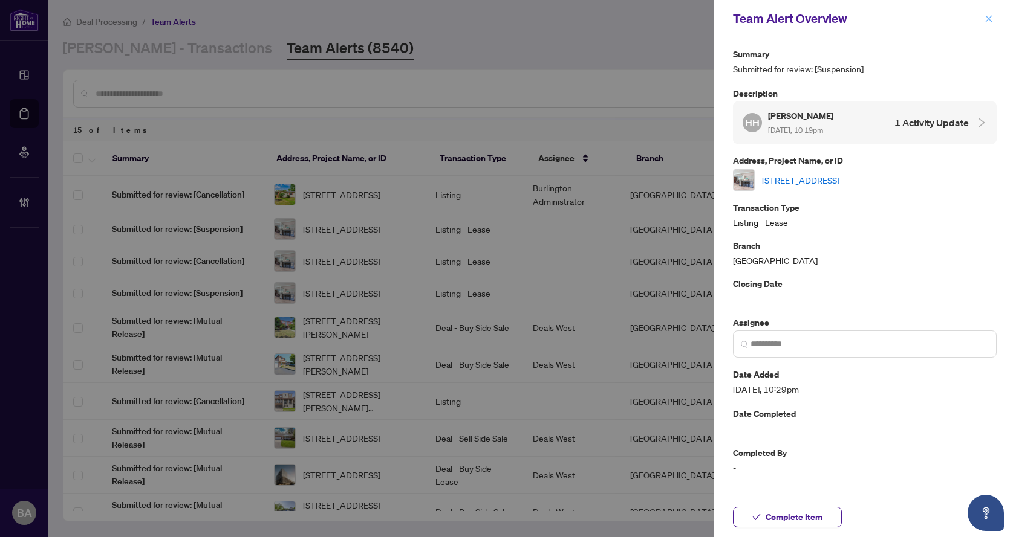
click at [993, 19] on button "button" at bounding box center [989, 18] width 16 height 15
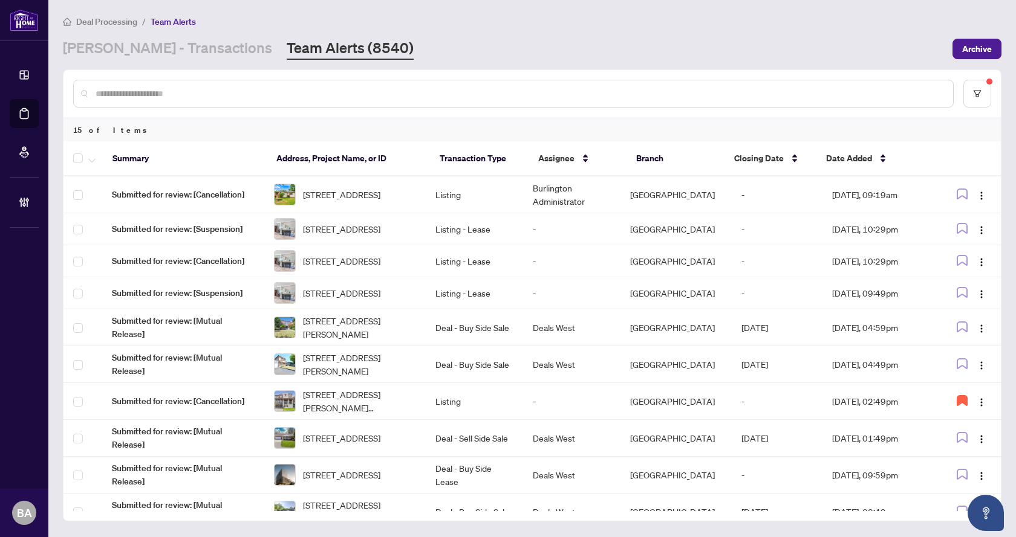
click at [727, 22] on div "Deal Processing / Team Alerts" at bounding box center [532, 22] width 938 height 14
click at [183, 41] on link "[PERSON_NAME] - Transactions" at bounding box center [167, 49] width 209 height 22
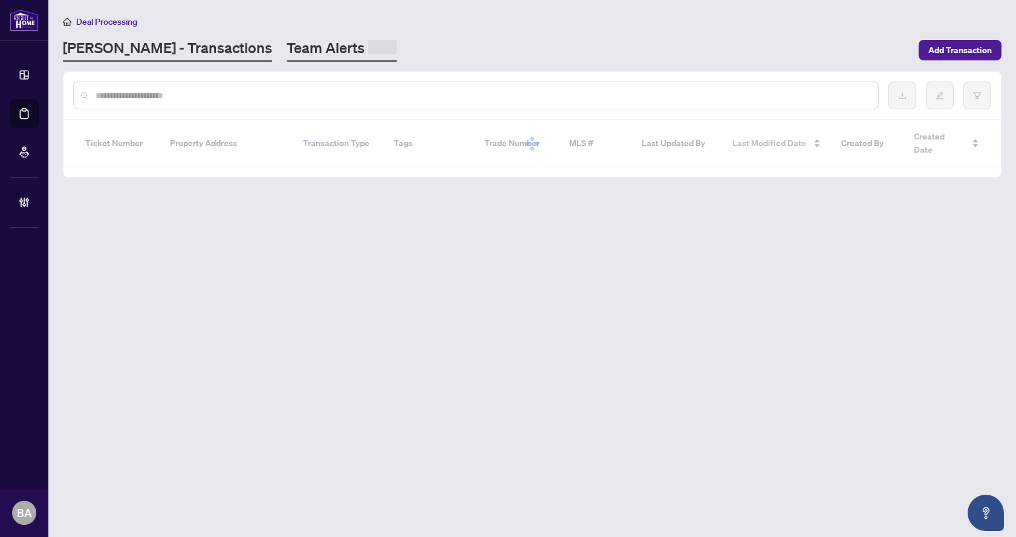
click at [287, 47] on link "Team Alerts" at bounding box center [342, 50] width 110 height 24
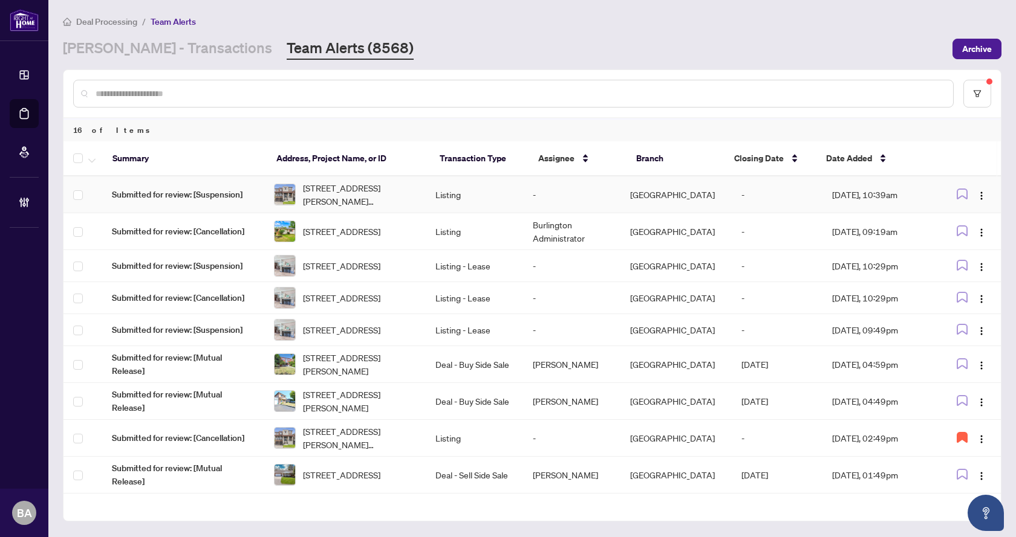
click at [596, 186] on td "-" at bounding box center [571, 195] width 97 height 37
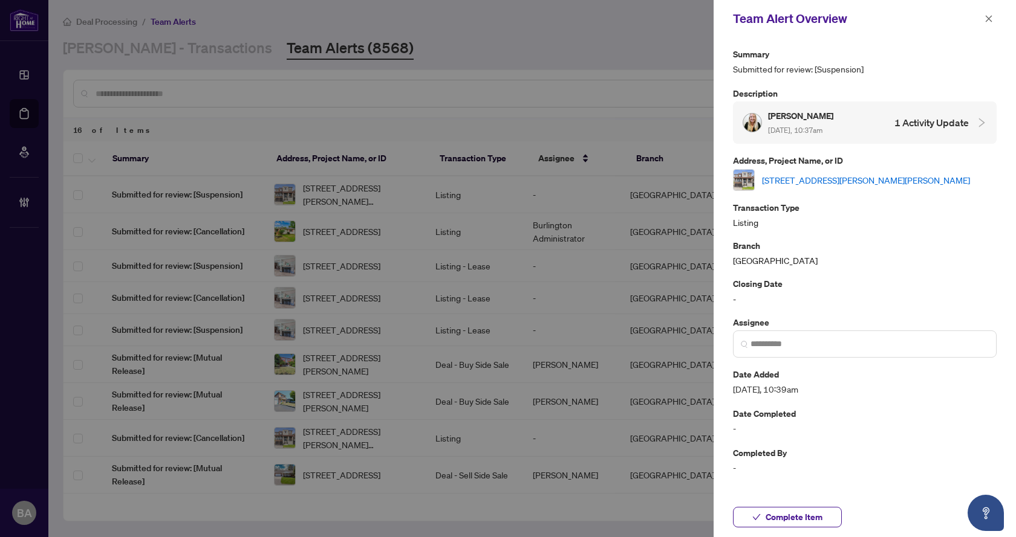
click at [789, 180] on link "[STREET_ADDRESS][PERSON_NAME][PERSON_NAME]" at bounding box center [866, 180] width 208 height 13
click at [811, 177] on link "[STREET_ADDRESS][PERSON_NAME][PERSON_NAME]" at bounding box center [866, 180] width 208 height 13
